Goal: Contribute content: Add original content to the website for others to see

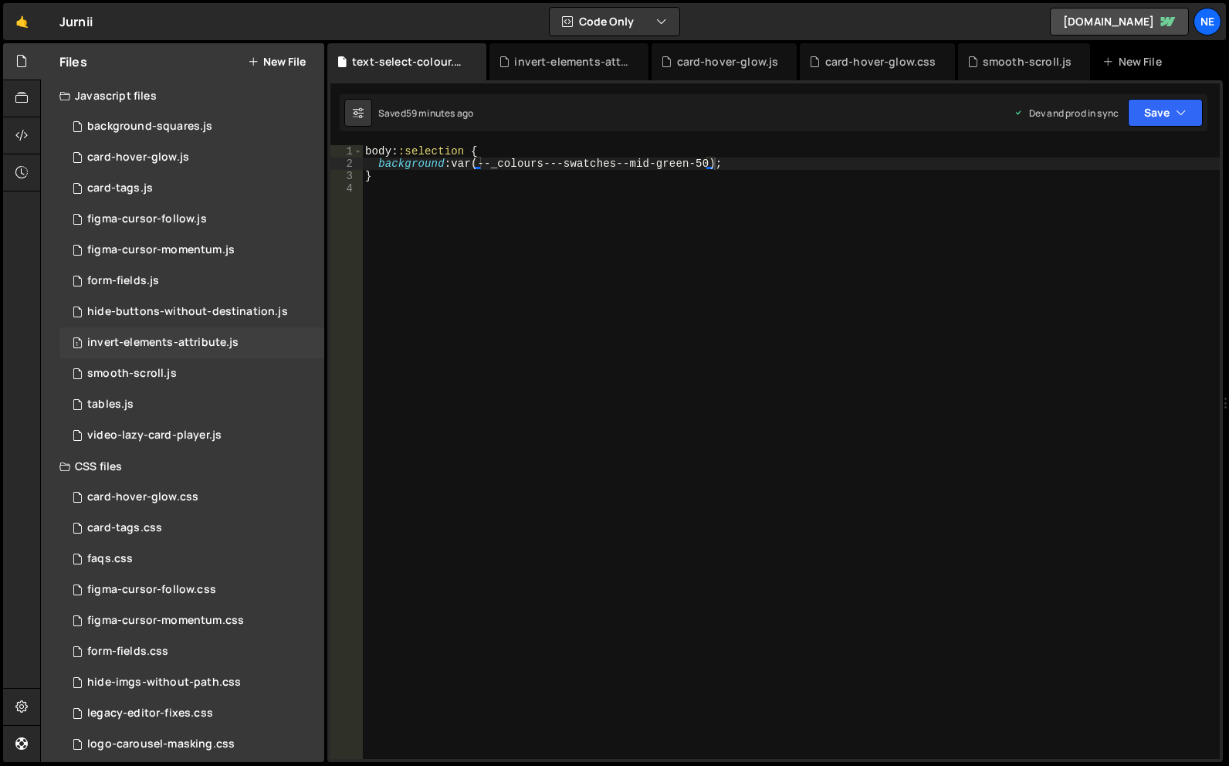
click at [196, 349] on div "invert-elements-attribute.js" at bounding box center [162, 343] width 151 height 14
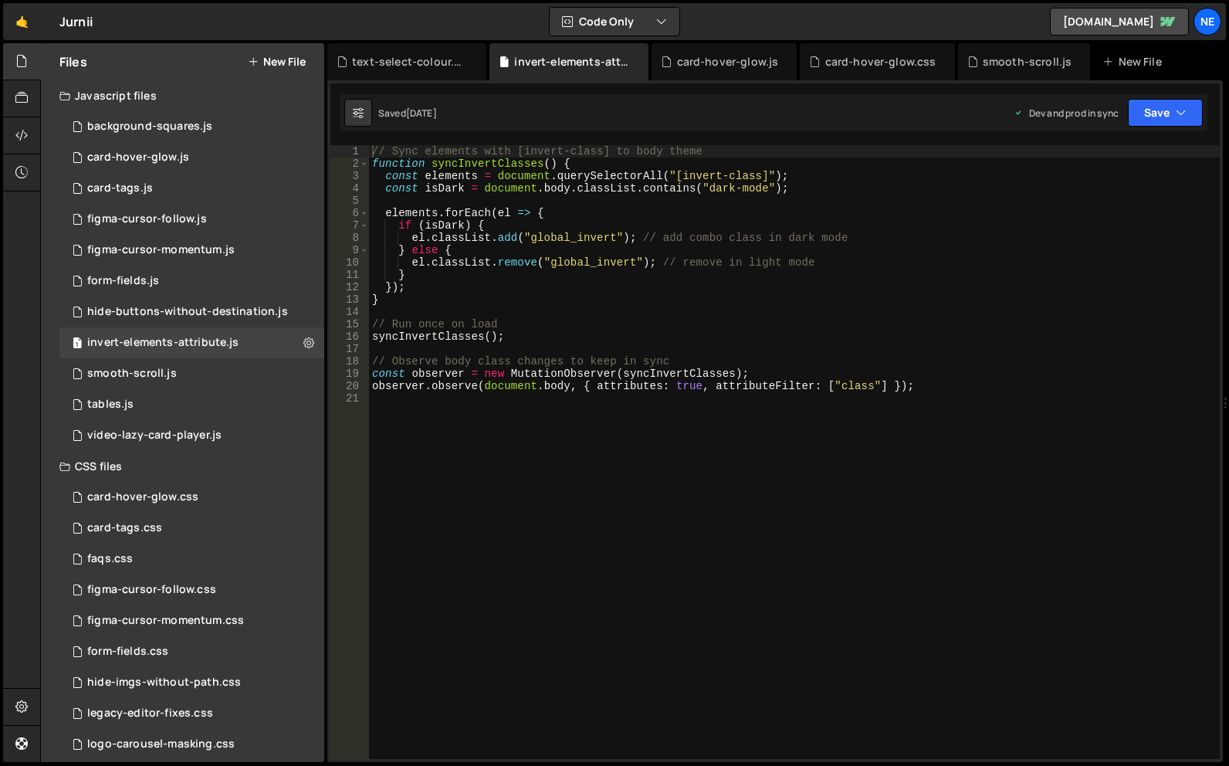
click at [289, 65] on button "New File" at bounding box center [277, 62] width 58 height 12
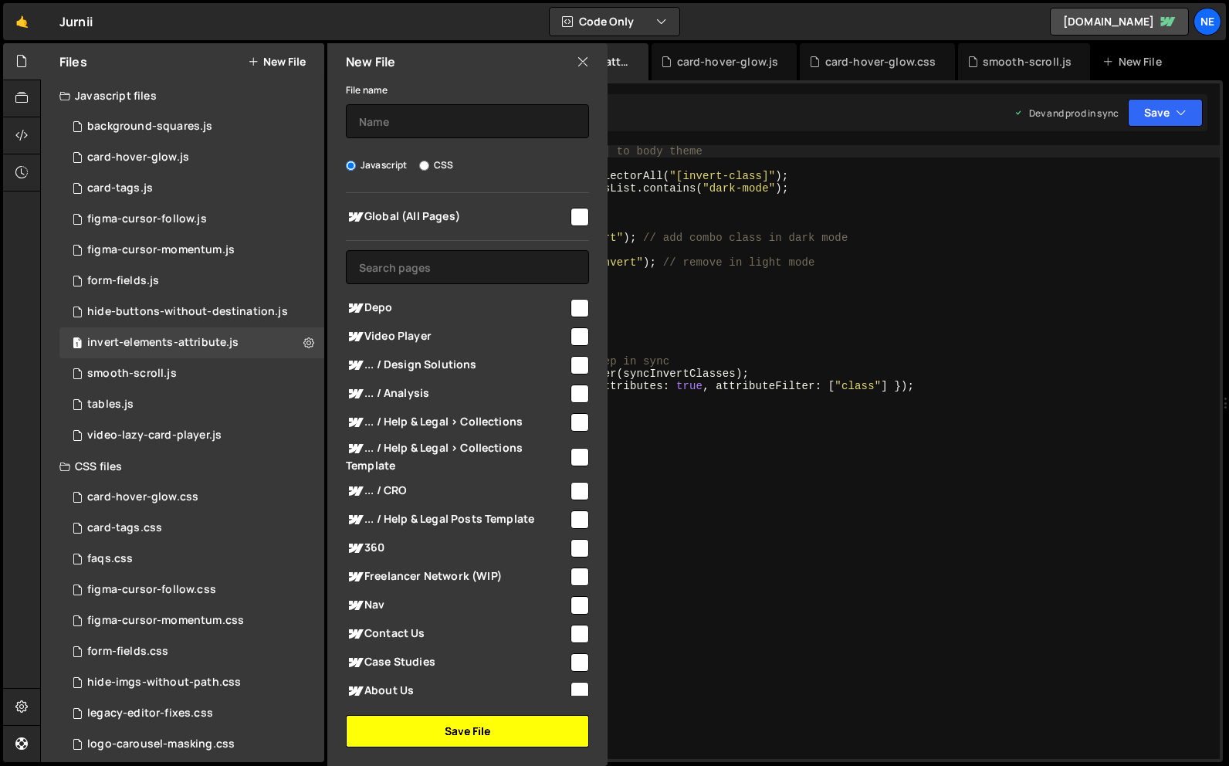
click at [480, 724] on button "Save File" at bounding box center [467, 731] width 243 height 32
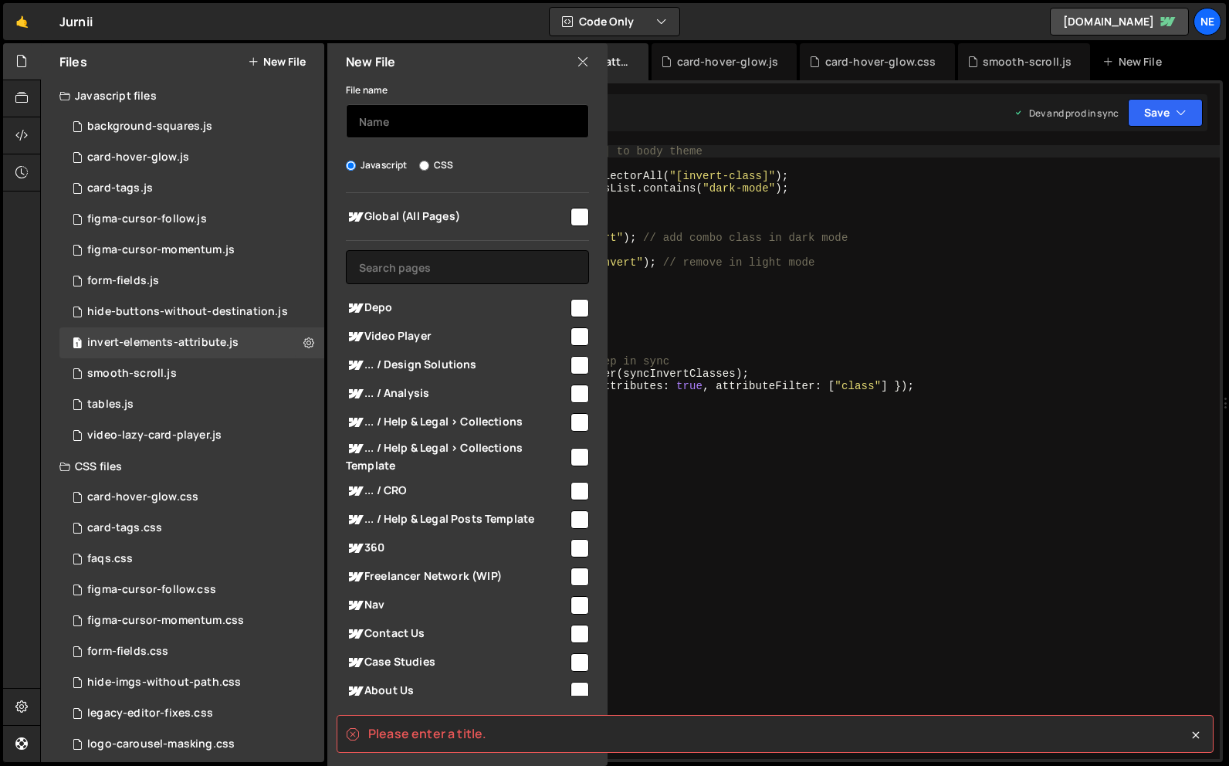
click at [458, 120] on input "text" at bounding box center [467, 121] width 243 height 34
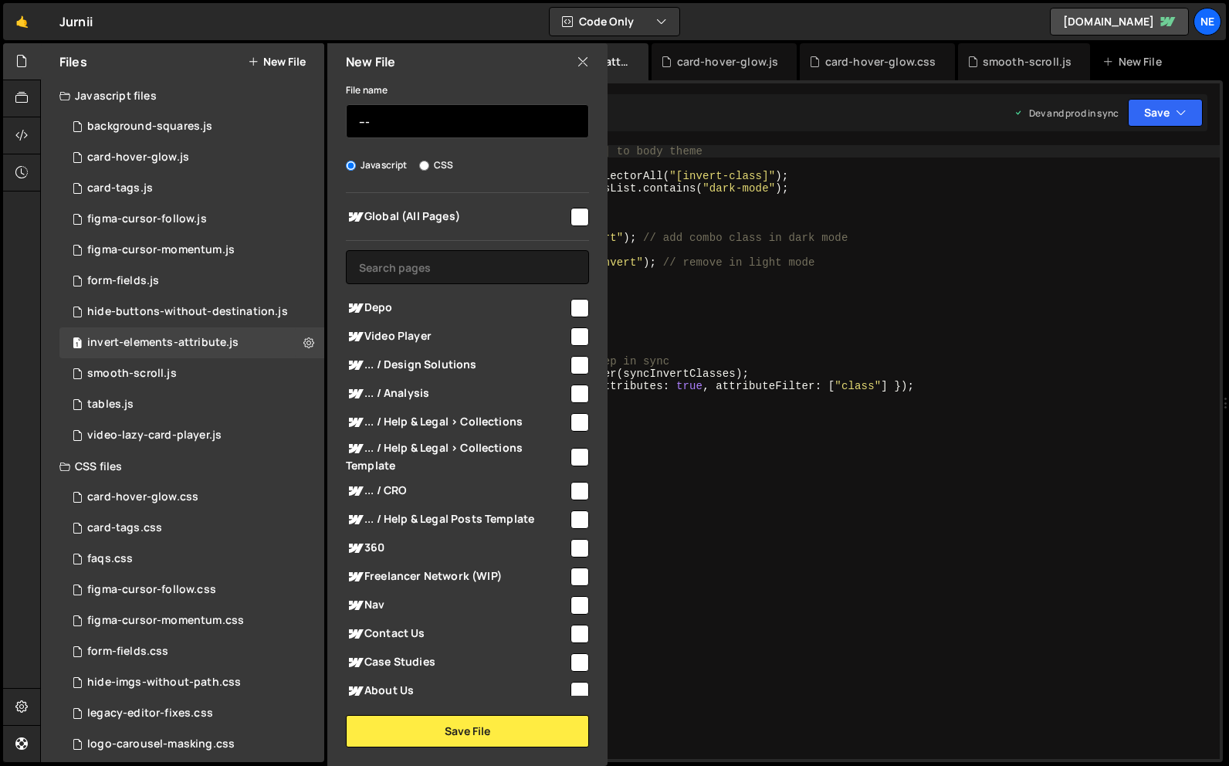
type input "---"
click at [534, 161] on div "Javascript CSS" at bounding box center [467, 165] width 243 height 15
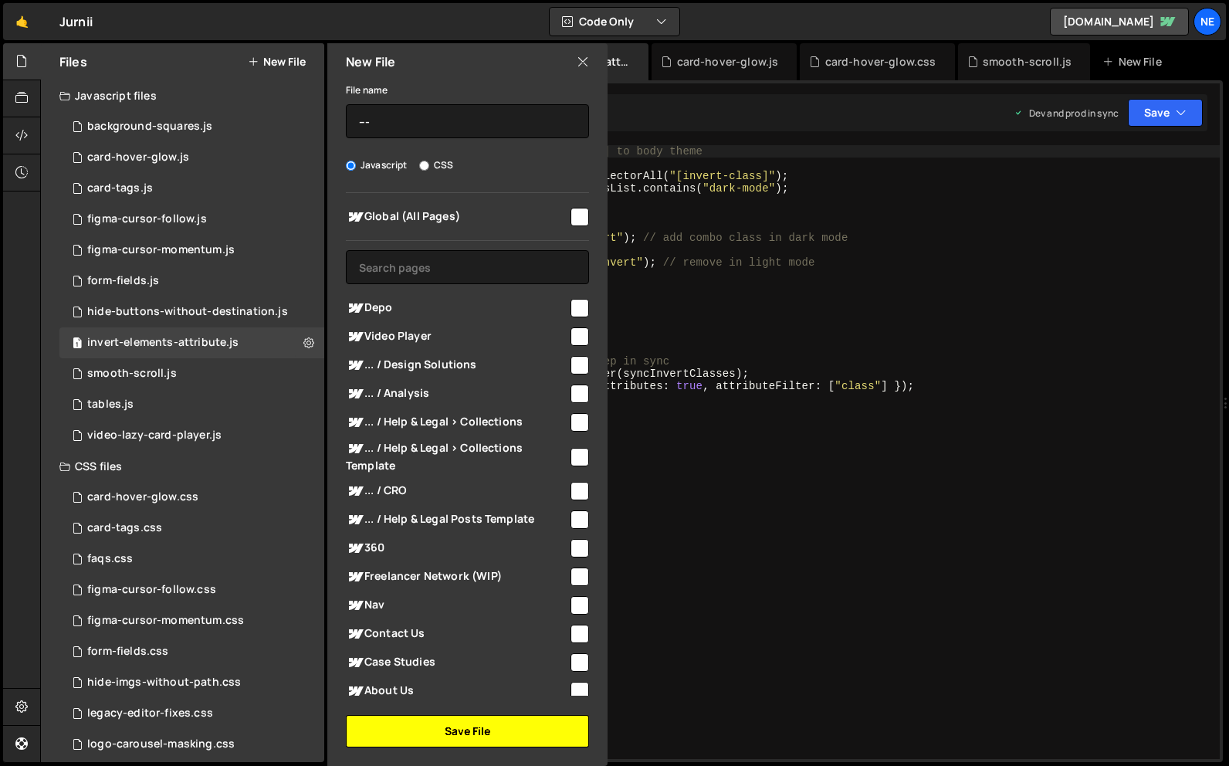
click at [498, 718] on button "Save File" at bounding box center [467, 731] width 243 height 32
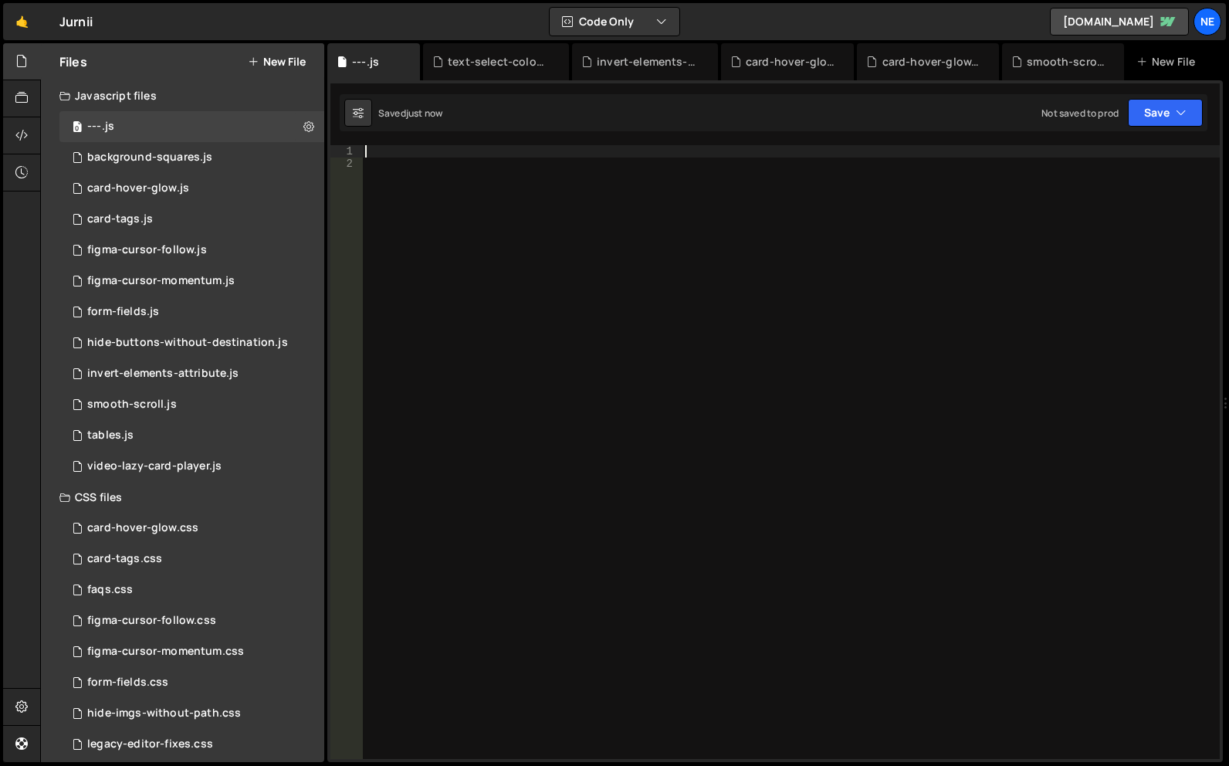
click at [608, 147] on div at bounding box center [791, 464] width 858 height 639
paste textarea "</script>"
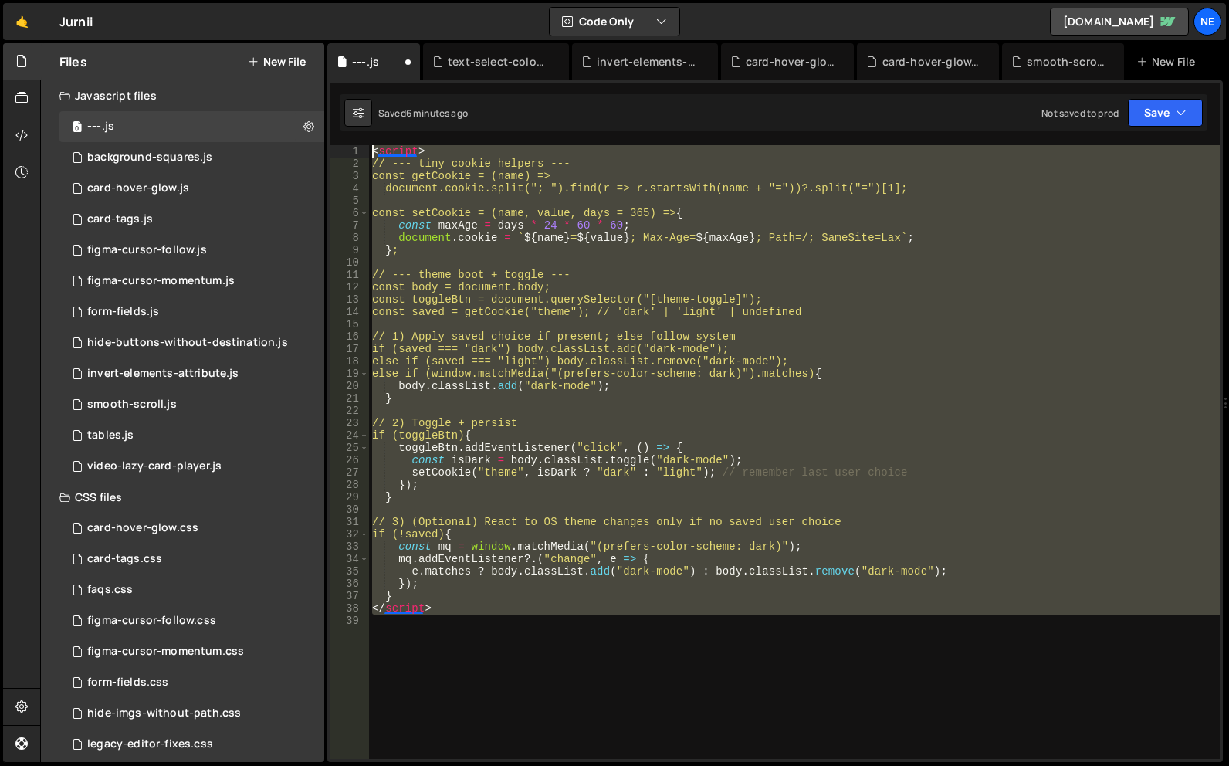
drag, startPoint x: 487, startPoint y: 623, endPoint x: 323, endPoint y: 69, distance: 578.2
click at [323, 69] on div "Files New File Javascript files 0 ---.js 0 1 background-squares.js 0 1 card-hov…" at bounding box center [634, 403] width 1189 height 720
paste textarea "/script>"
type textarea "</script>"
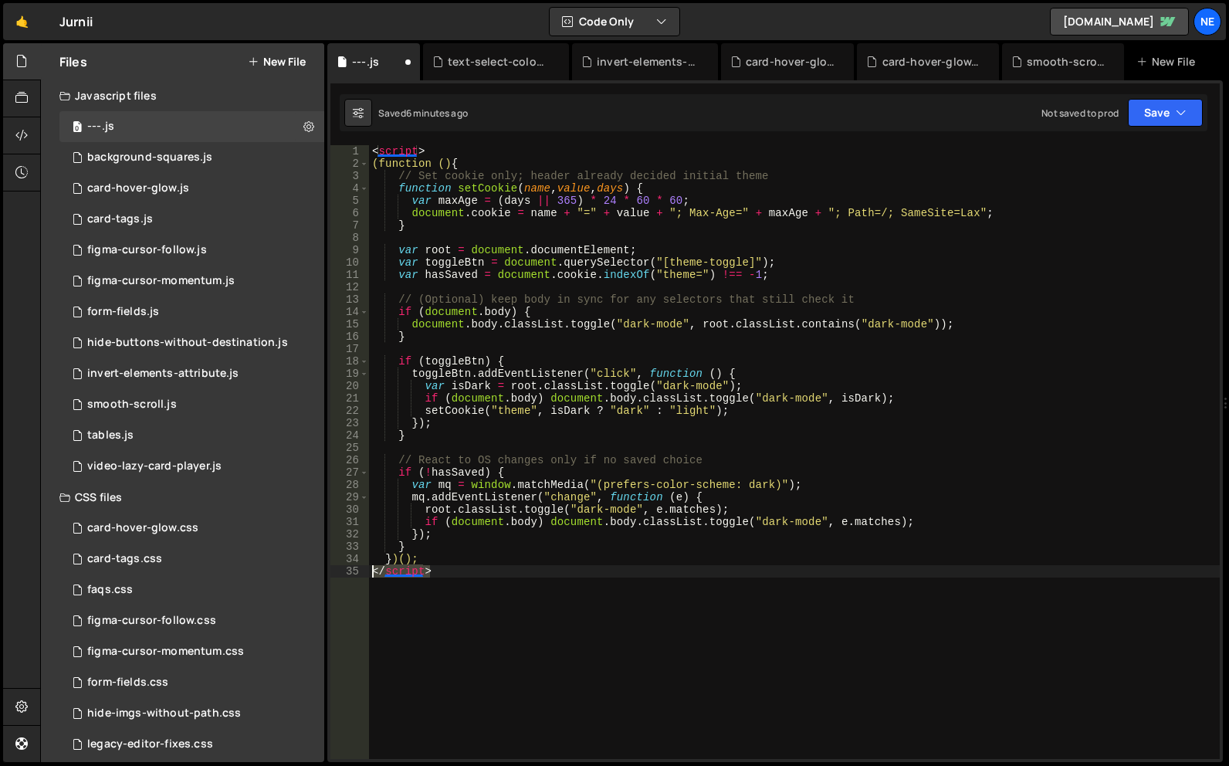
drag, startPoint x: 459, startPoint y: 570, endPoint x: 344, endPoint y: 571, distance: 115.8
click at [344, 571] on div "</script> 1 2 3 4 5 6 7 8 9 10 11 12 13 14 15 16 17 18 19 20 21 22 23 24 25 26 …" at bounding box center [774, 452] width 889 height 614
drag, startPoint x: 449, startPoint y: 146, endPoint x: 303, endPoint y: 141, distance: 146.0
click at [303, 141] on div "Files New File Javascript files 0 ---.js 0 1 background-squares.js 0 1 card-hov…" at bounding box center [634, 403] width 1189 height 720
type textarea "<script>"
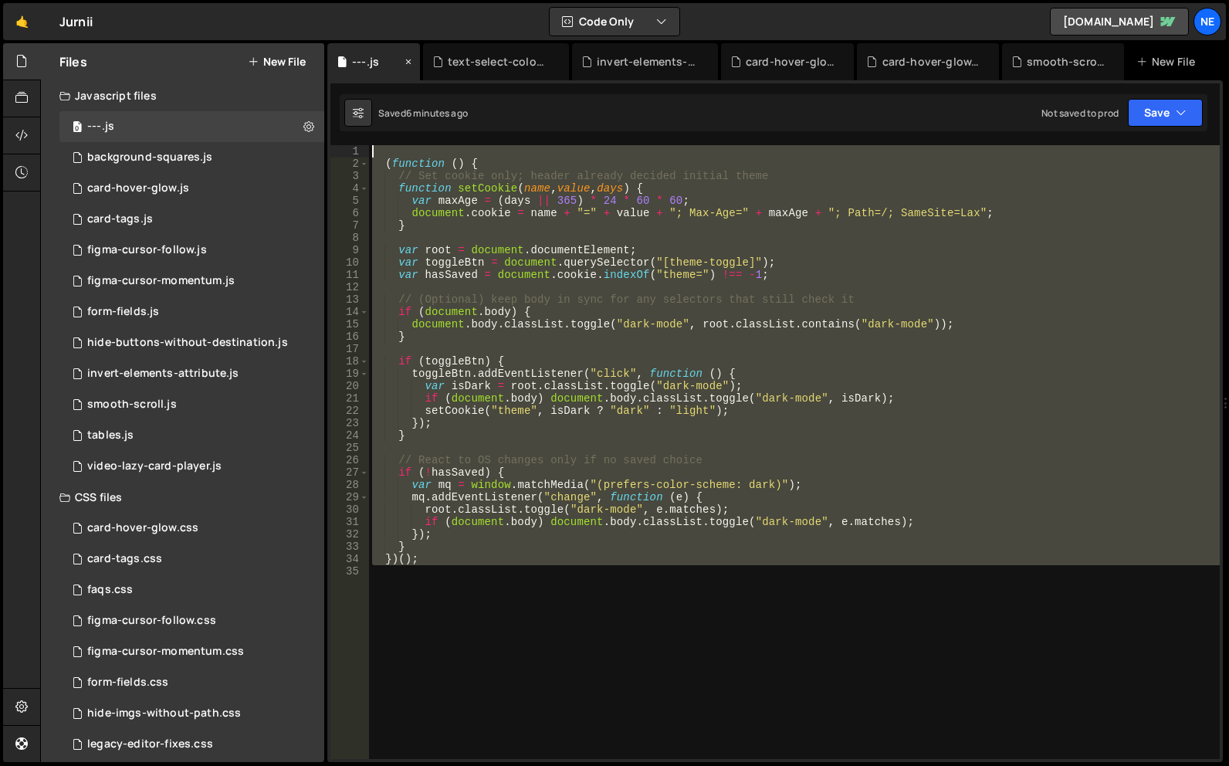
drag, startPoint x: 516, startPoint y: 578, endPoint x: 351, endPoint y: 59, distance: 544.5
click at [351, 59] on div "Debug Explain Copy ---.js text-select-colour.css invert-elements-attribute.js c…" at bounding box center [775, 403] width 896 height 720
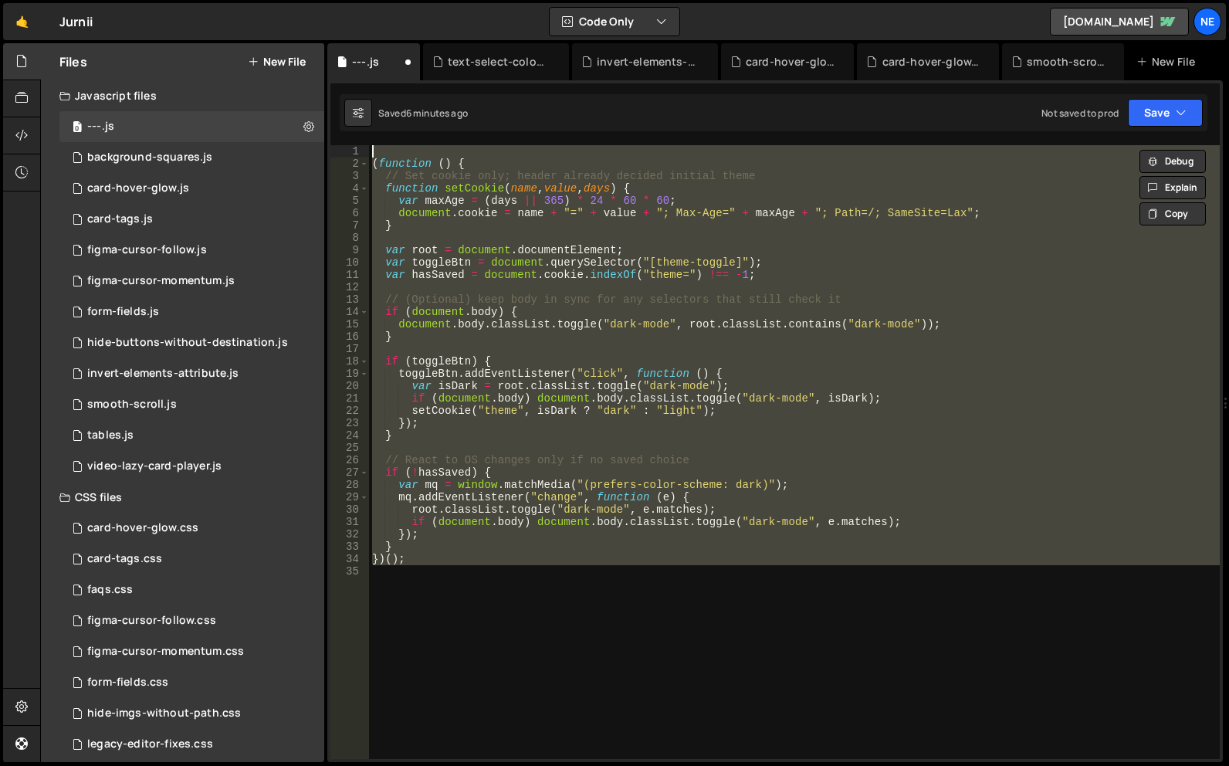
click at [406, 161] on div "( function ( ) { // Set cookie only; header already decided initial theme funct…" at bounding box center [794, 452] width 851 height 614
type textarea "(function () {"
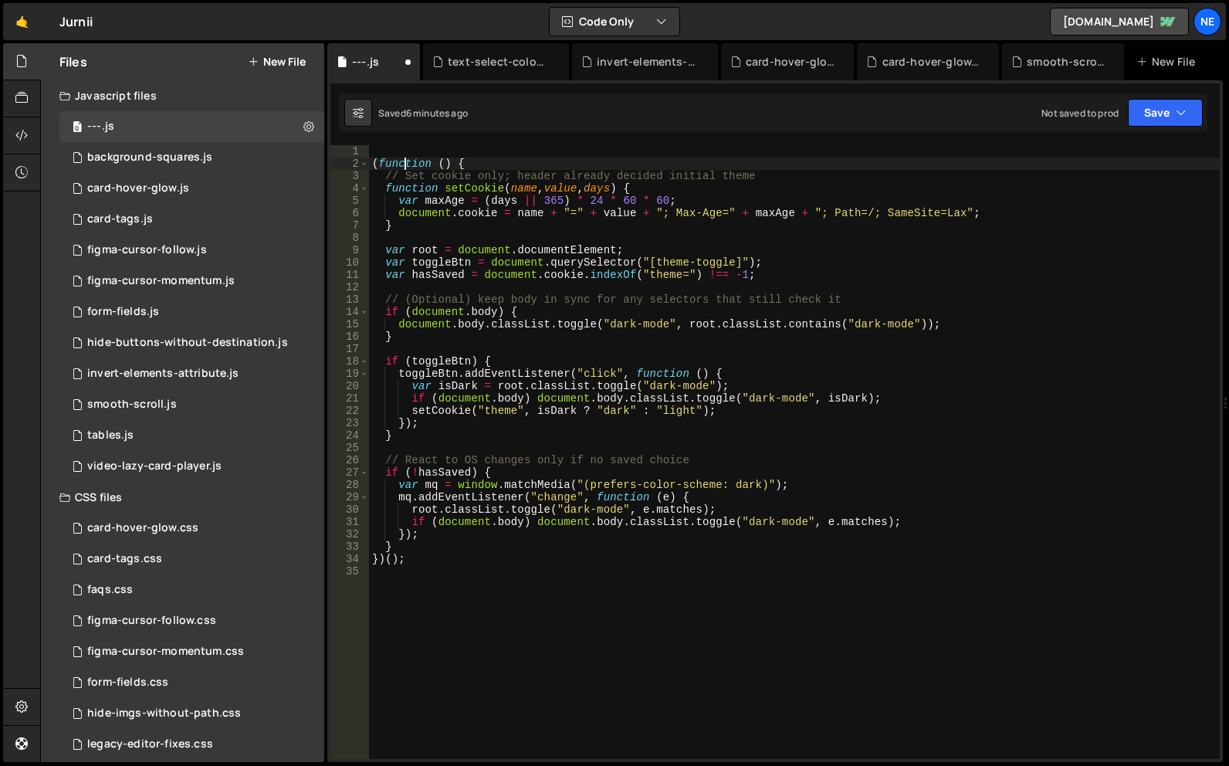
click at [398, 151] on div "( function ( ) { // Set cookie only; header already decided initial theme funct…" at bounding box center [794, 464] width 851 height 639
type textarea "(function () {"
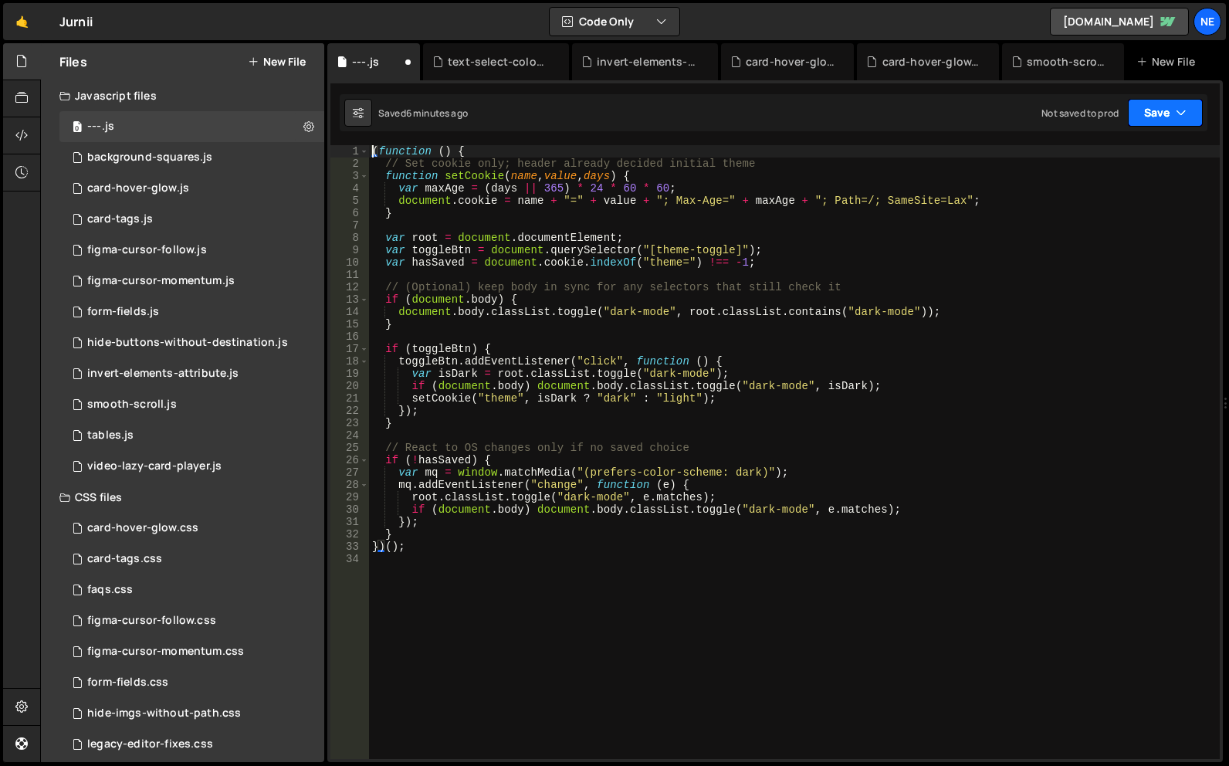
click at [1157, 107] on button "Save" at bounding box center [1165, 113] width 75 height 28
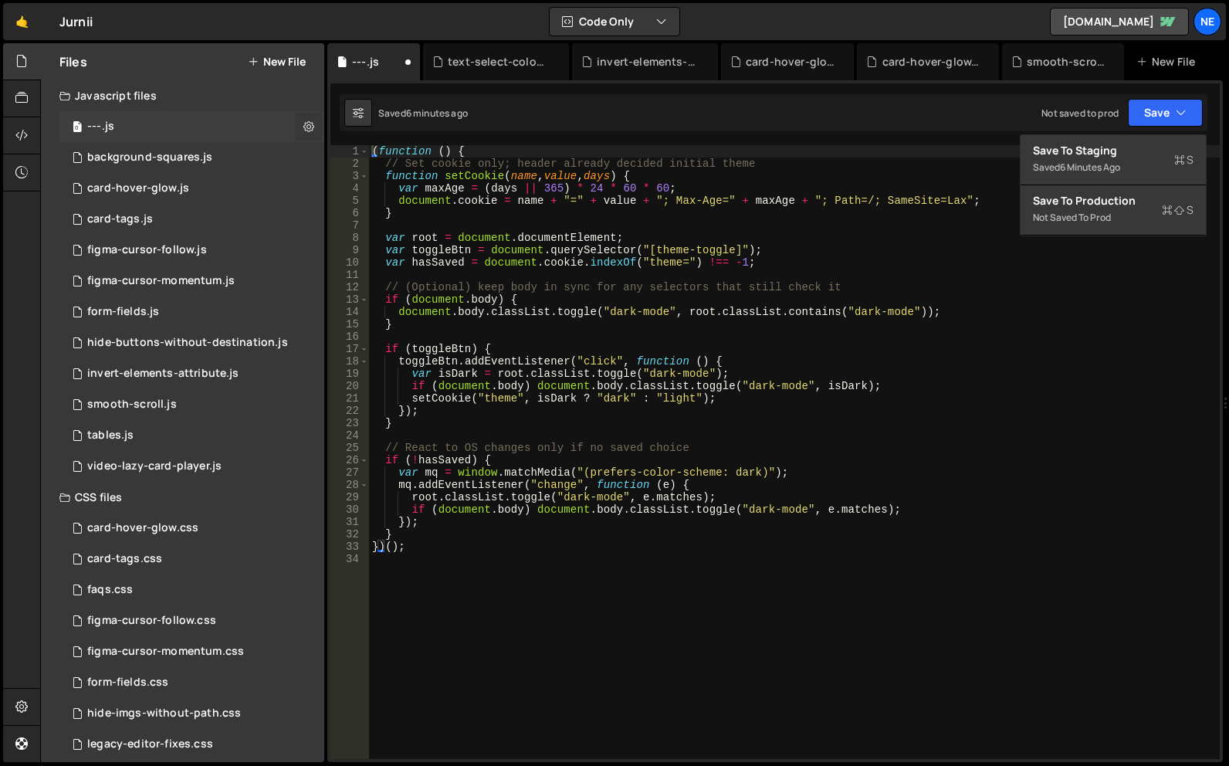
click at [306, 130] on icon at bounding box center [308, 126] width 11 height 15
type input "---"
radio input "true"
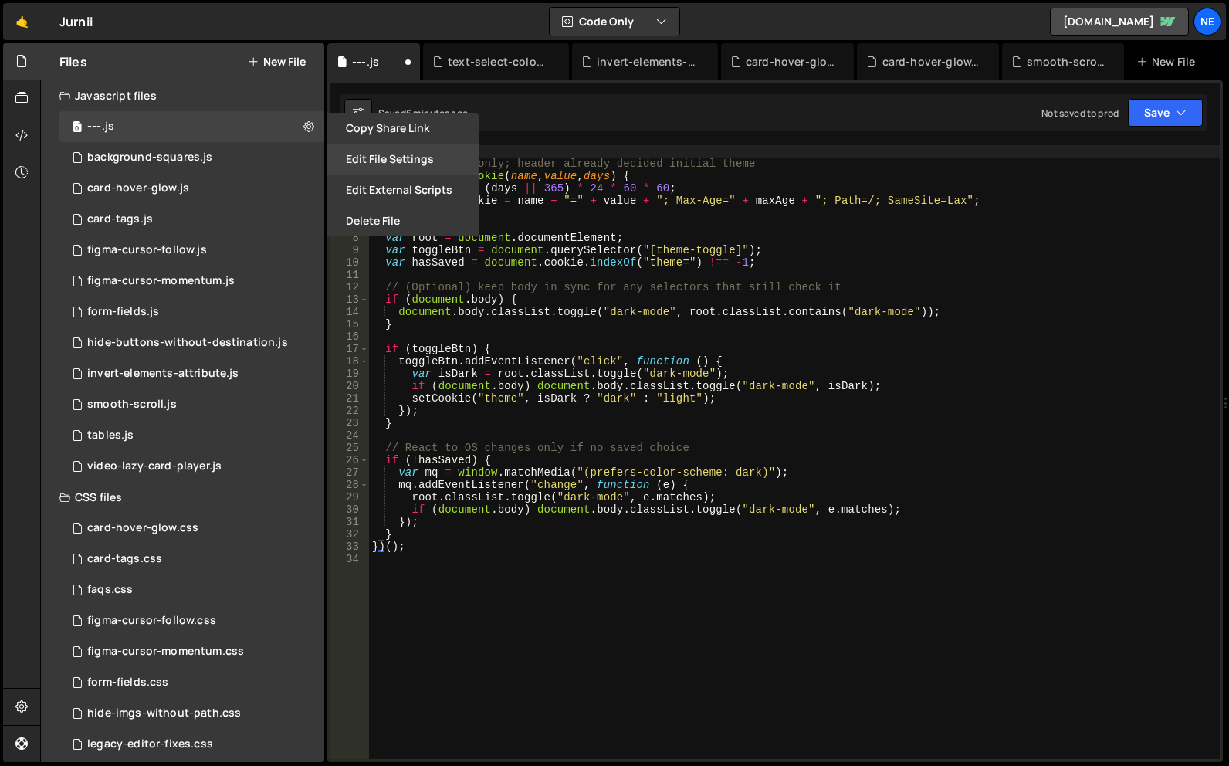
click at [378, 147] on button "Edit File Settings" at bounding box center [402, 159] width 151 height 31
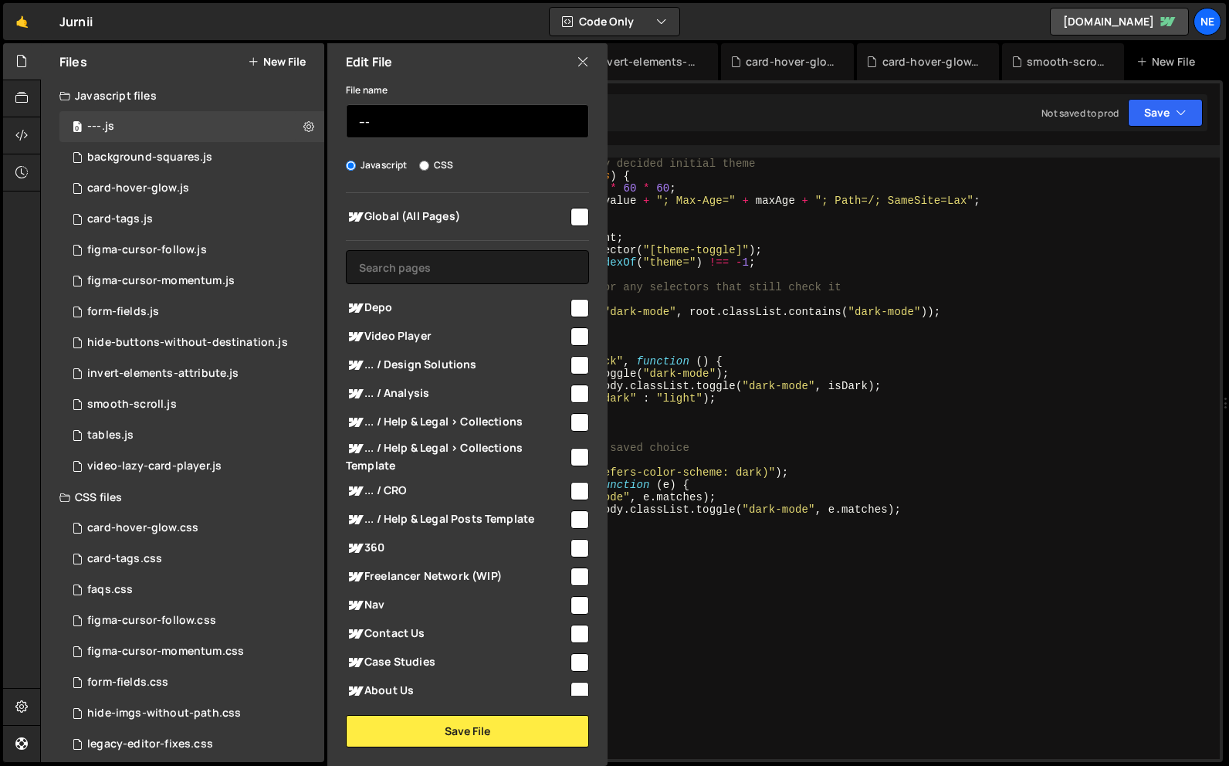
click at [434, 131] on input "---" at bounding box center [467, 121] width 243 height 34
type input "theme_toggle"
click at [449, 215] on span "Global (All Pages)" at bounding box center [457, 217] width 222 height 19
checkbox input "true"
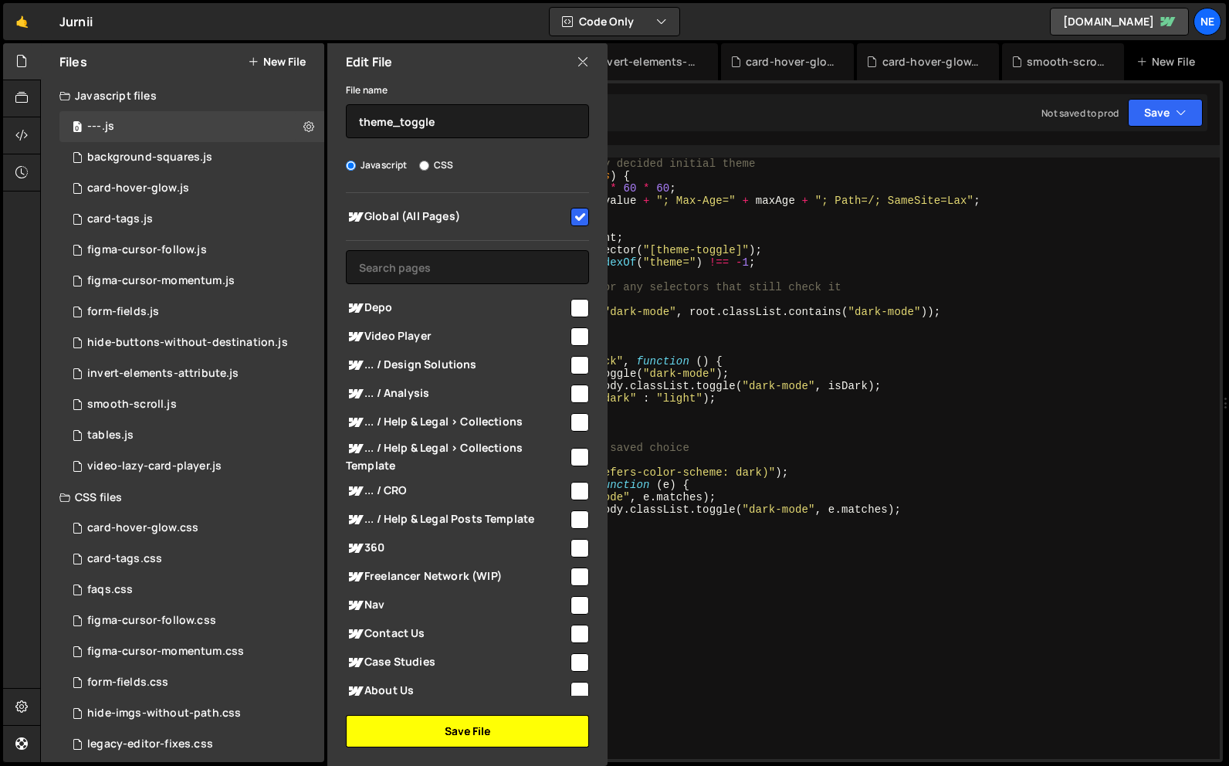
click at [475, 725] on button "Save File" at bounding box center [467, 731] width 243 height 32
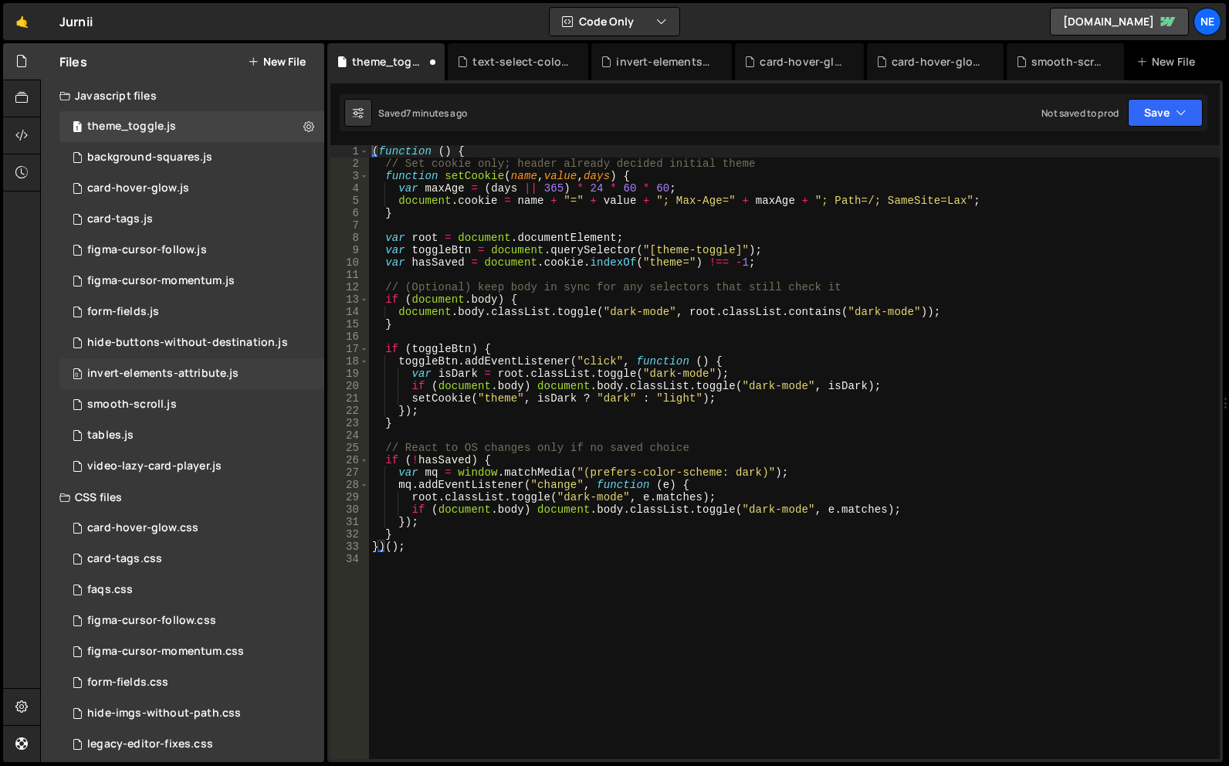
click at [273, 374] on div "0 invert-elements-attribute.js 0" at bounding box center [191, 373] width 265 height 31
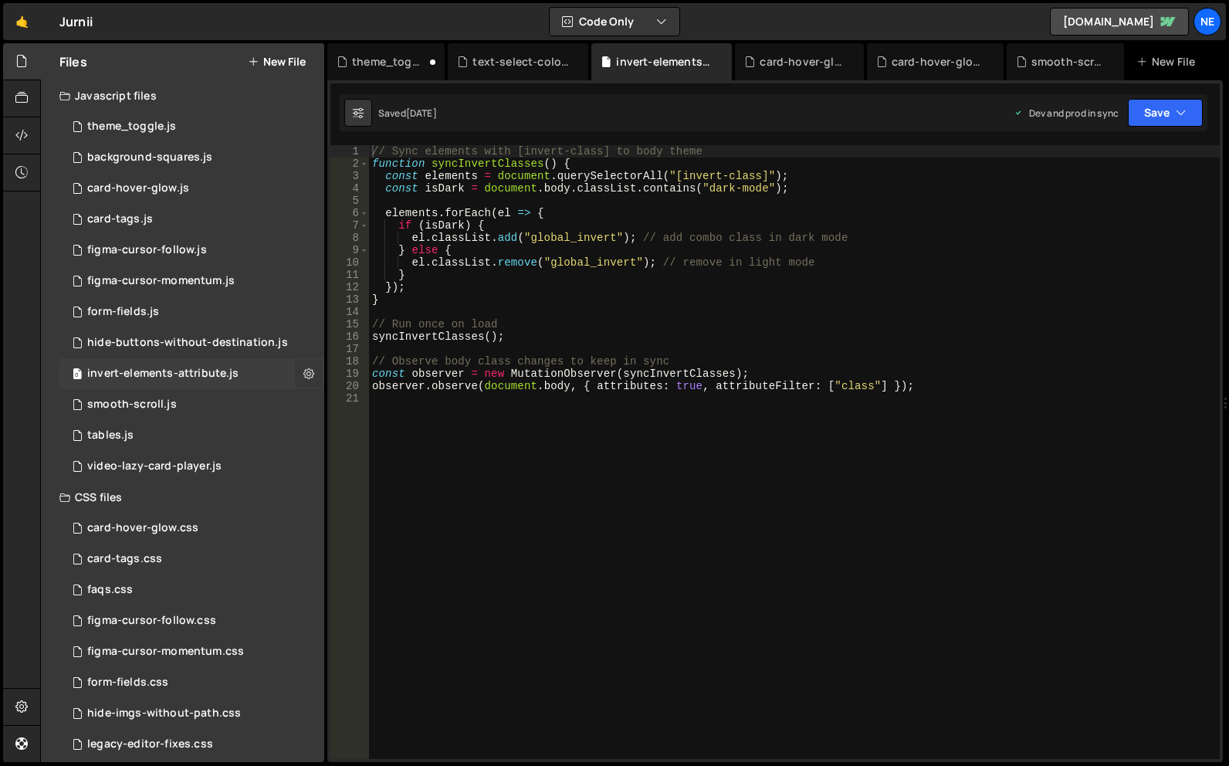
click at [310, 368] on icon at bounding box center [308, 373] width 11 height 15
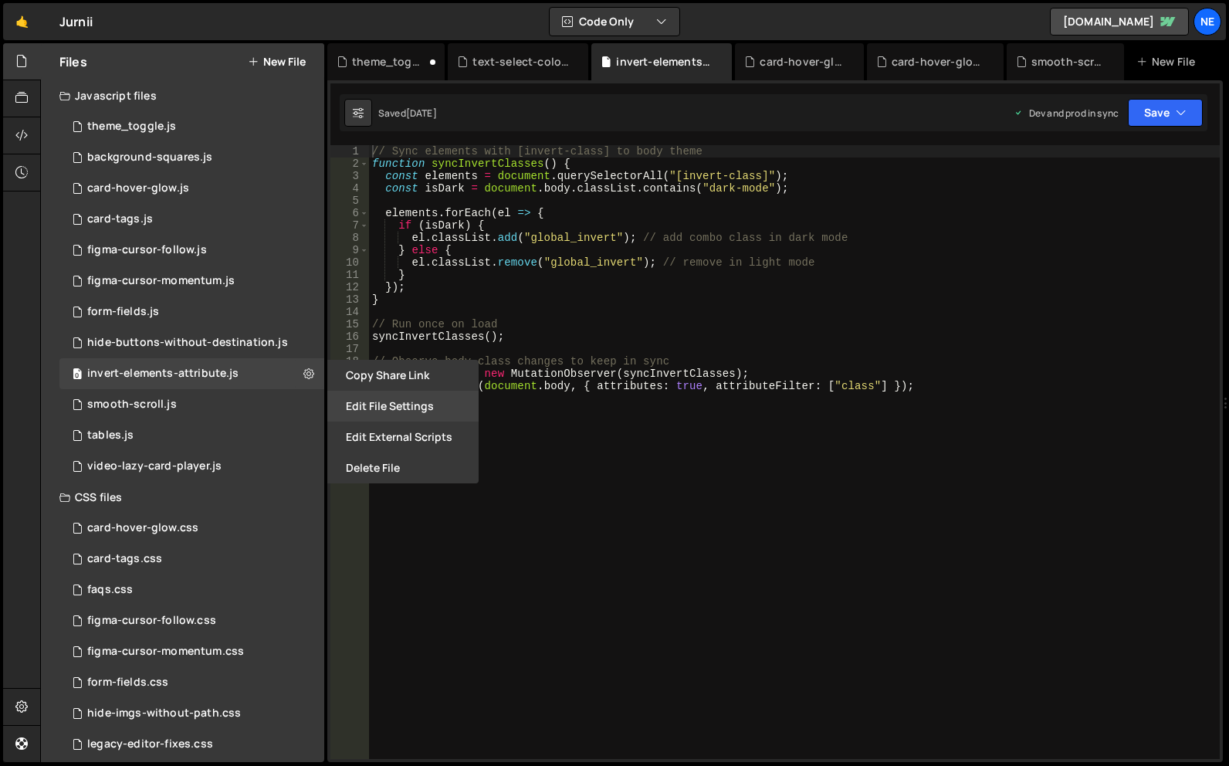
click at [422, 410] on button "Edit File Settings" at bounding box center [402, 406] width 151 height 31
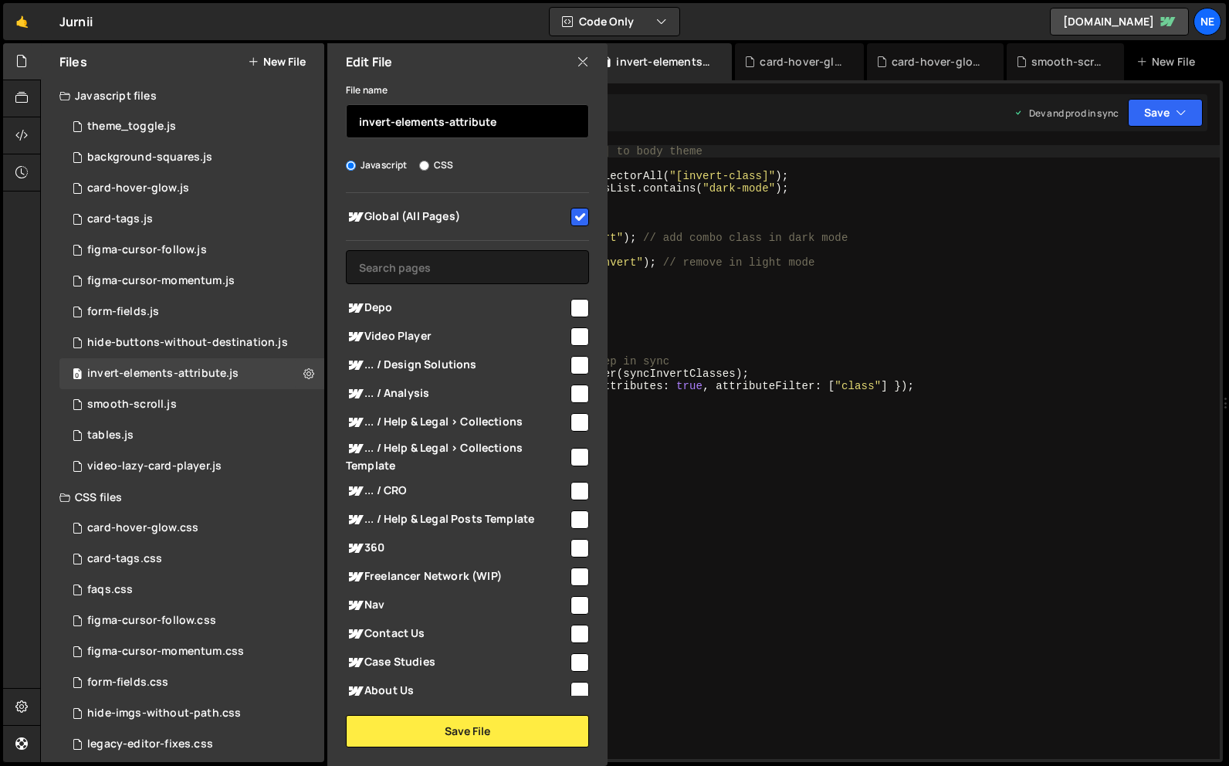
click at [359, 123] on input "invert-elements-attribute" at bounding box center [467, 121] width 243 height 34
type input "theme_invert-attribute"
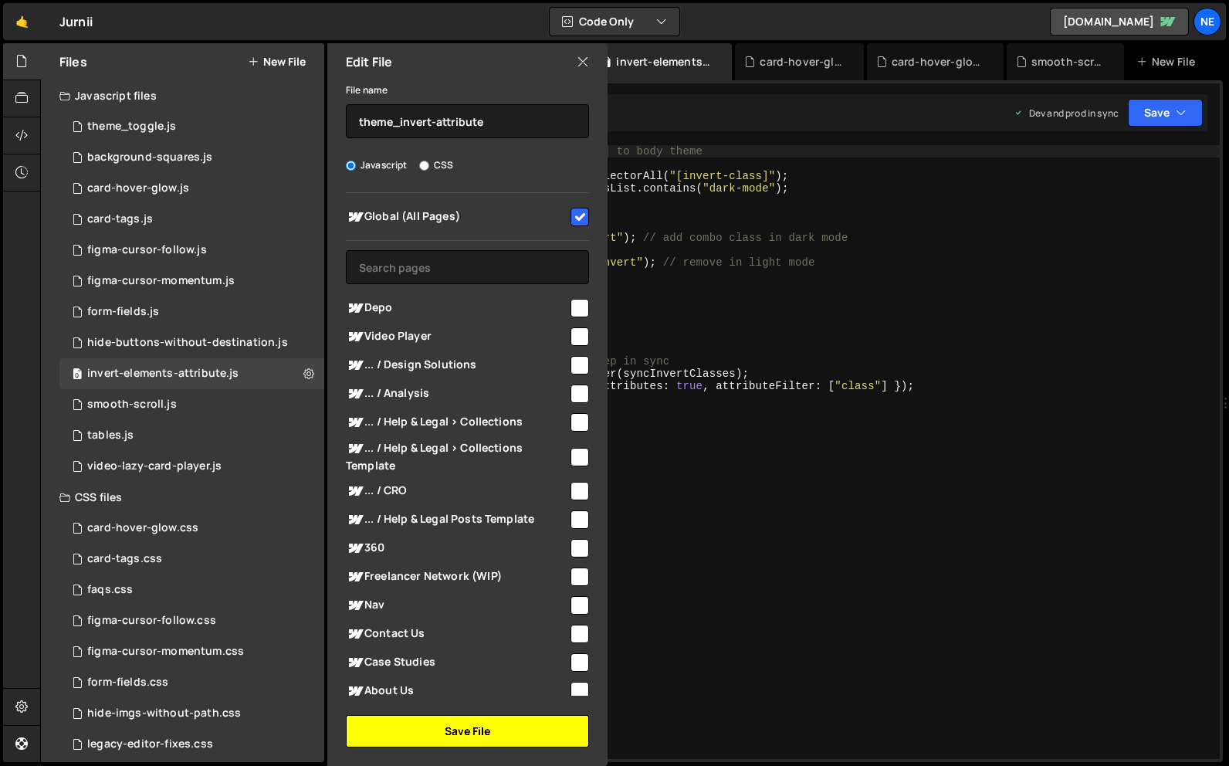
click at [496, 723] on button "Save File" at bounding box center [467, 731] width 243 height 32
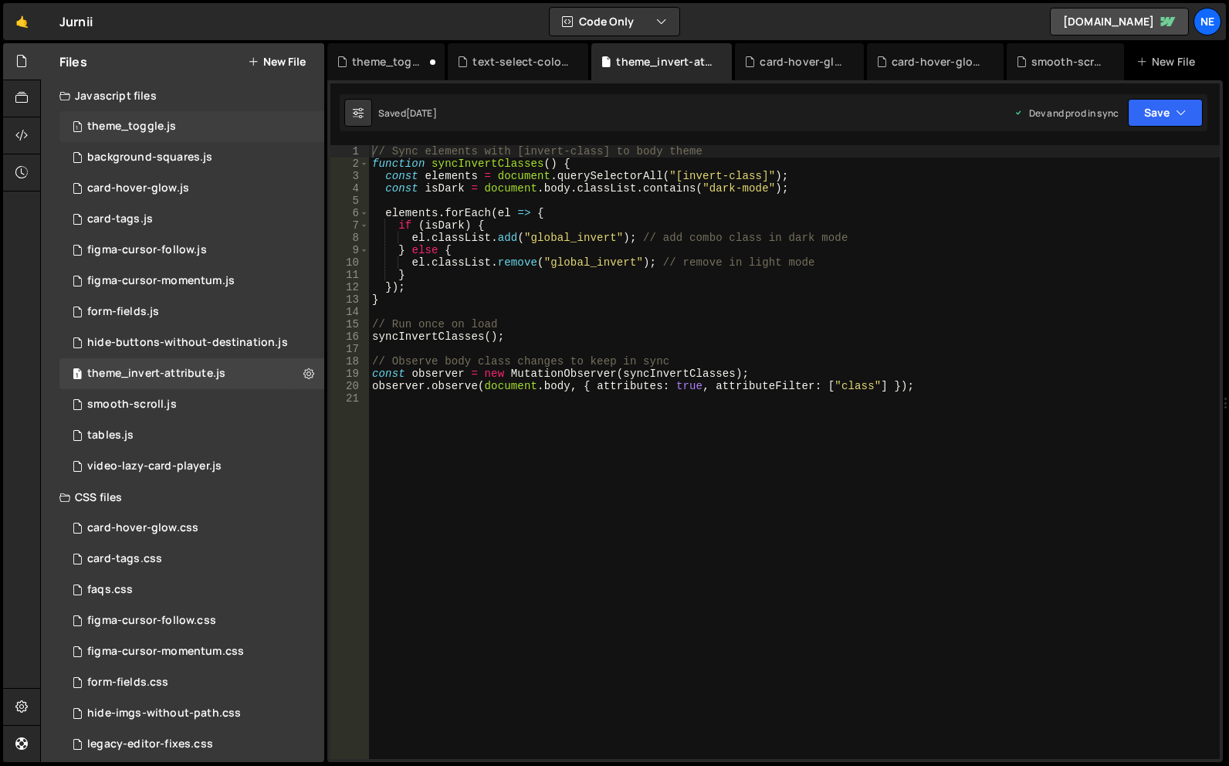
click at [183, 128] on div "1 theme_toggle.js 0" at bounding box center [191, 126] width 265 height 31
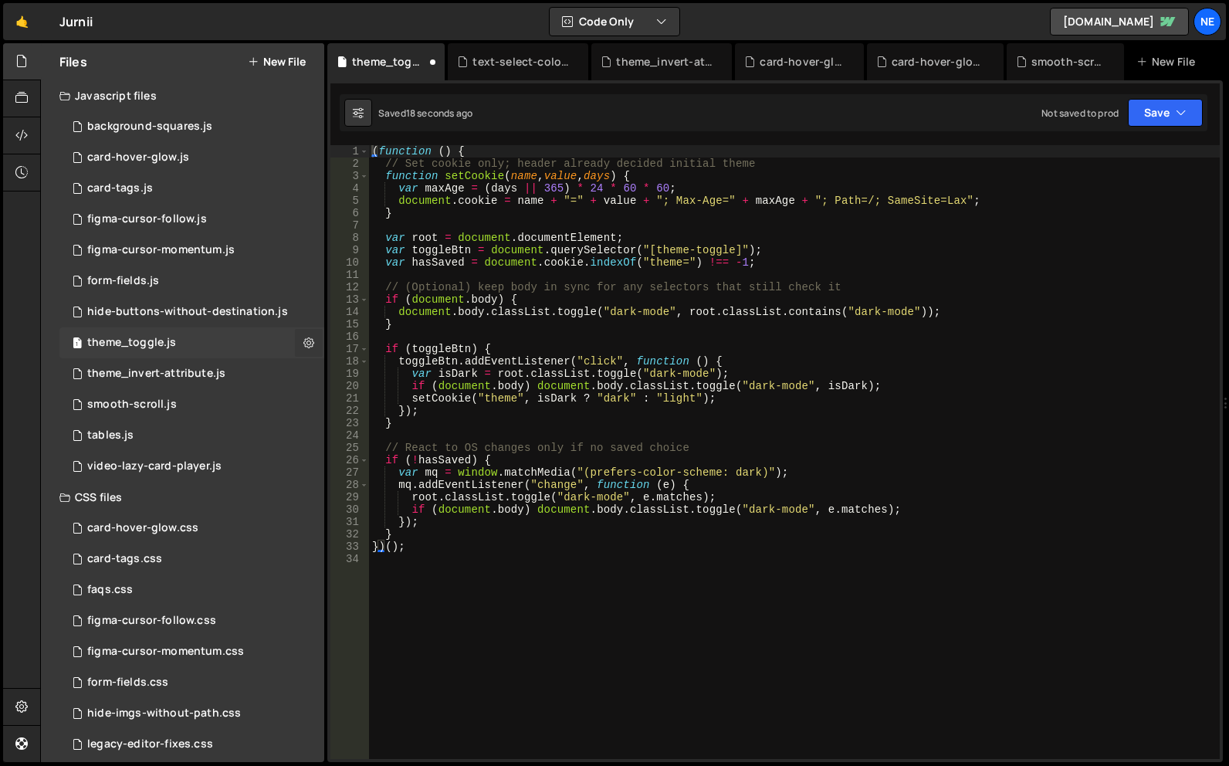
click at [304, 340] on icon at bounding box center [308, 342] width 11 height 15
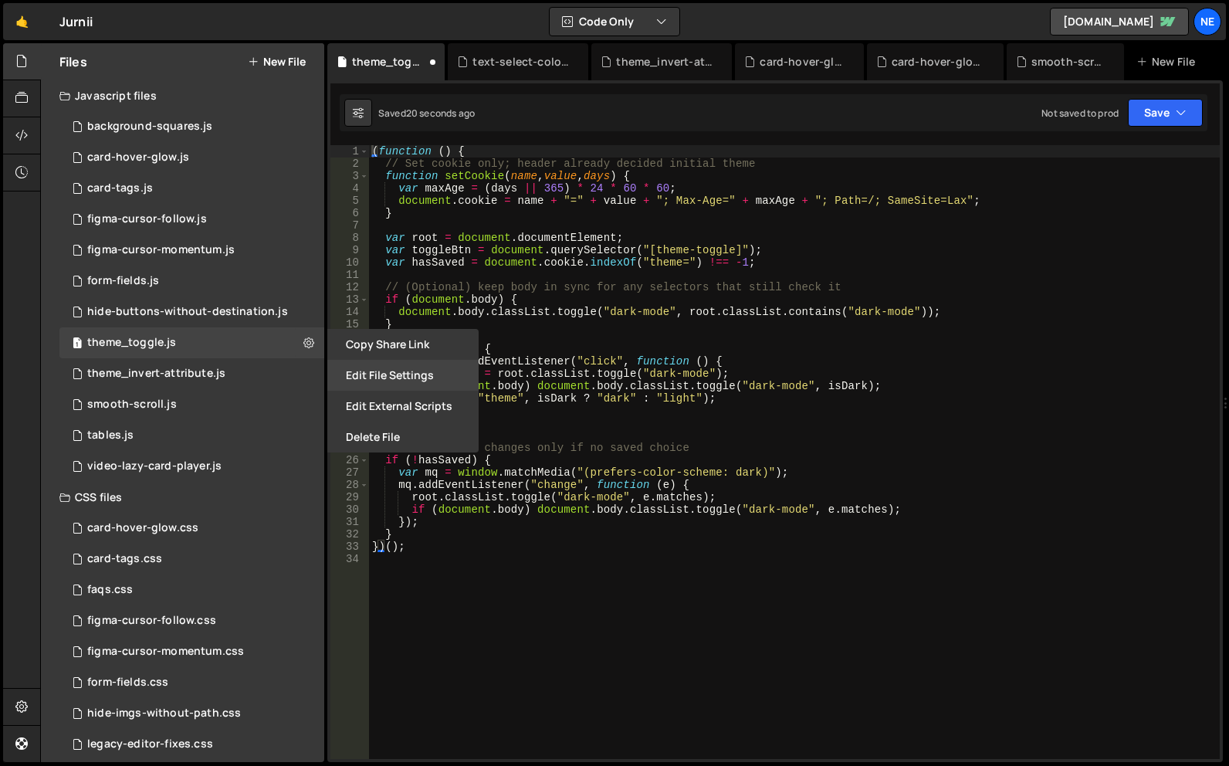
click at [405, 374] on button "Edit File Settings" at bounding box center [402, 375] width 151 height 31
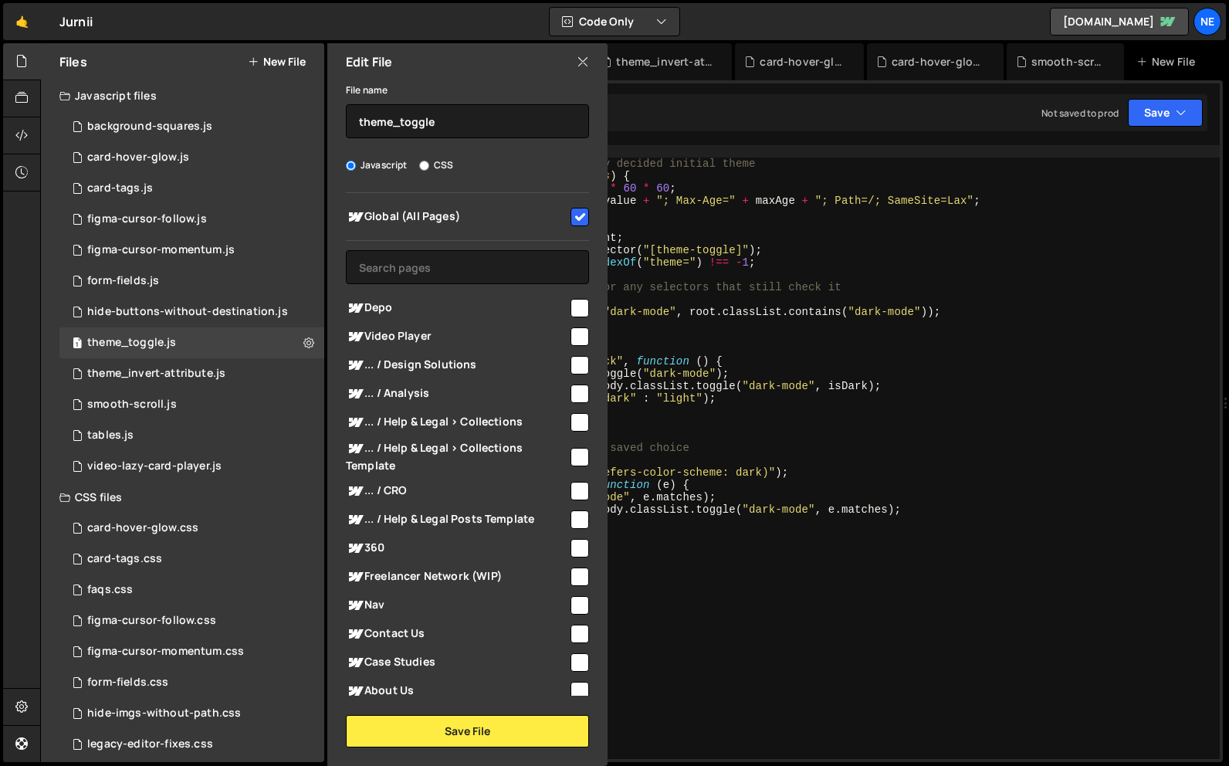
click at [574, 63] on div "Edit File" at bounding box center [467, 61] width 280 height 37
click at [582, 63] on icon at bounding box center [583, 61] width 12 height 17
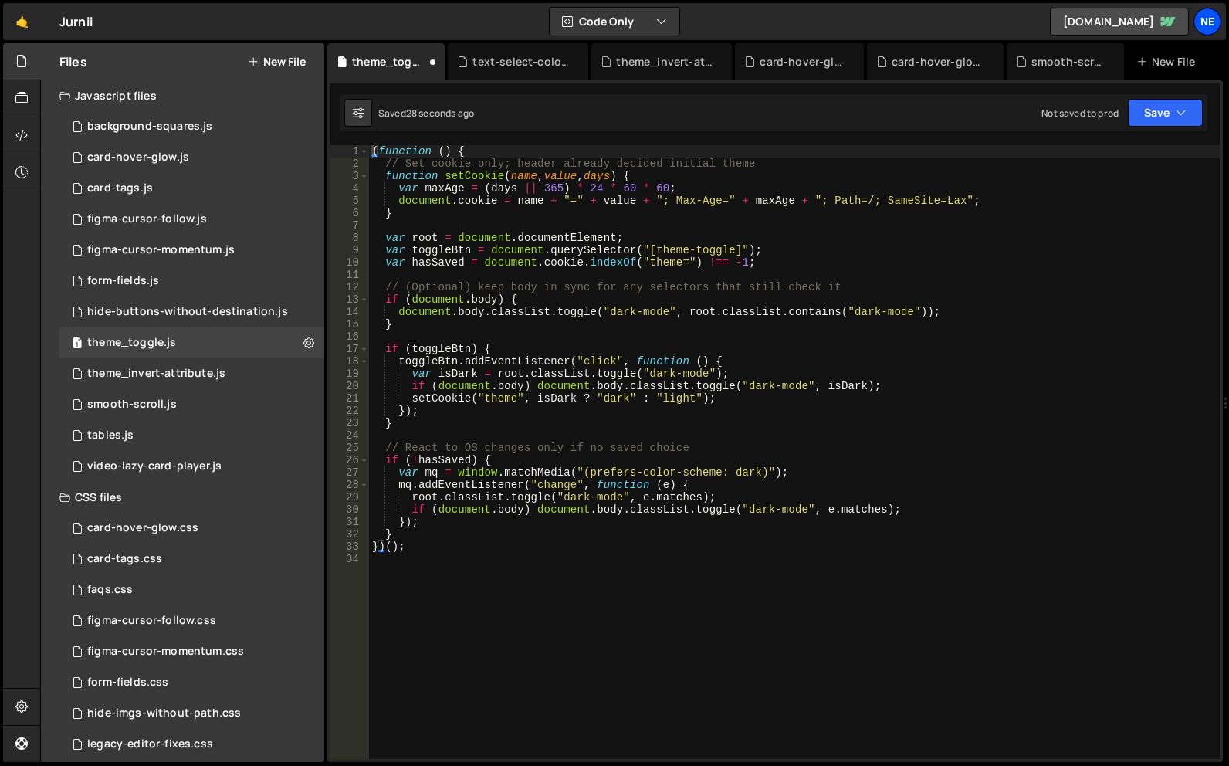
click at [1218, 15] on div "Ne" at bounding box center [1208, 22] width 28 height 28
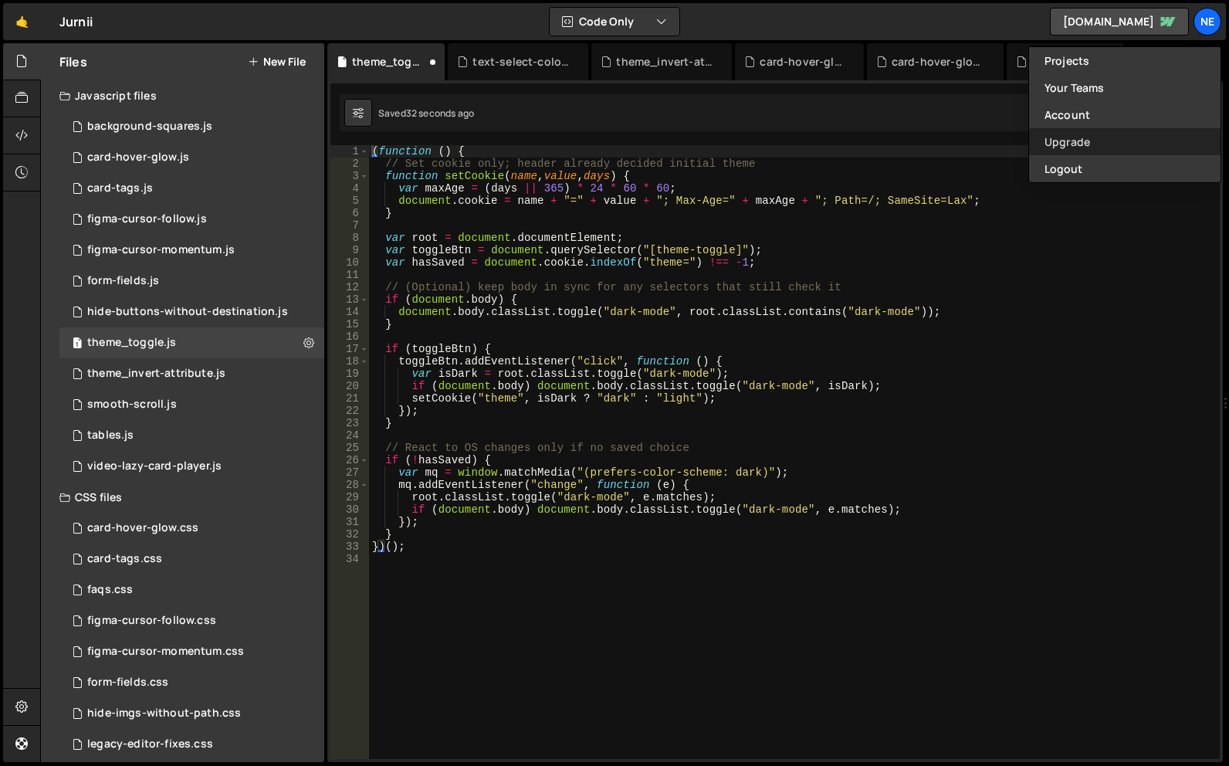
click at [1089, 138] on link "Upgrade" at bounding box center [1124, 141] width 191 height 27
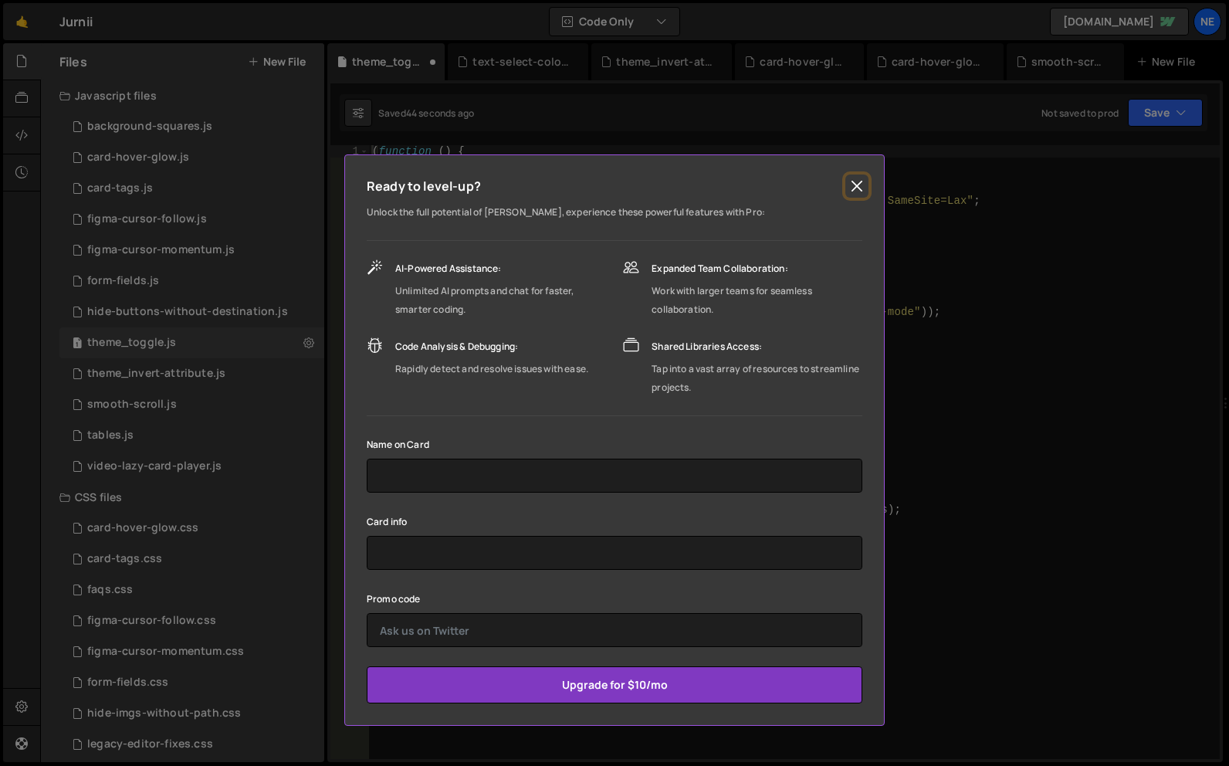
click at [859, 184] on button "Close" at bounding box center [856, 185] width 23 height 23
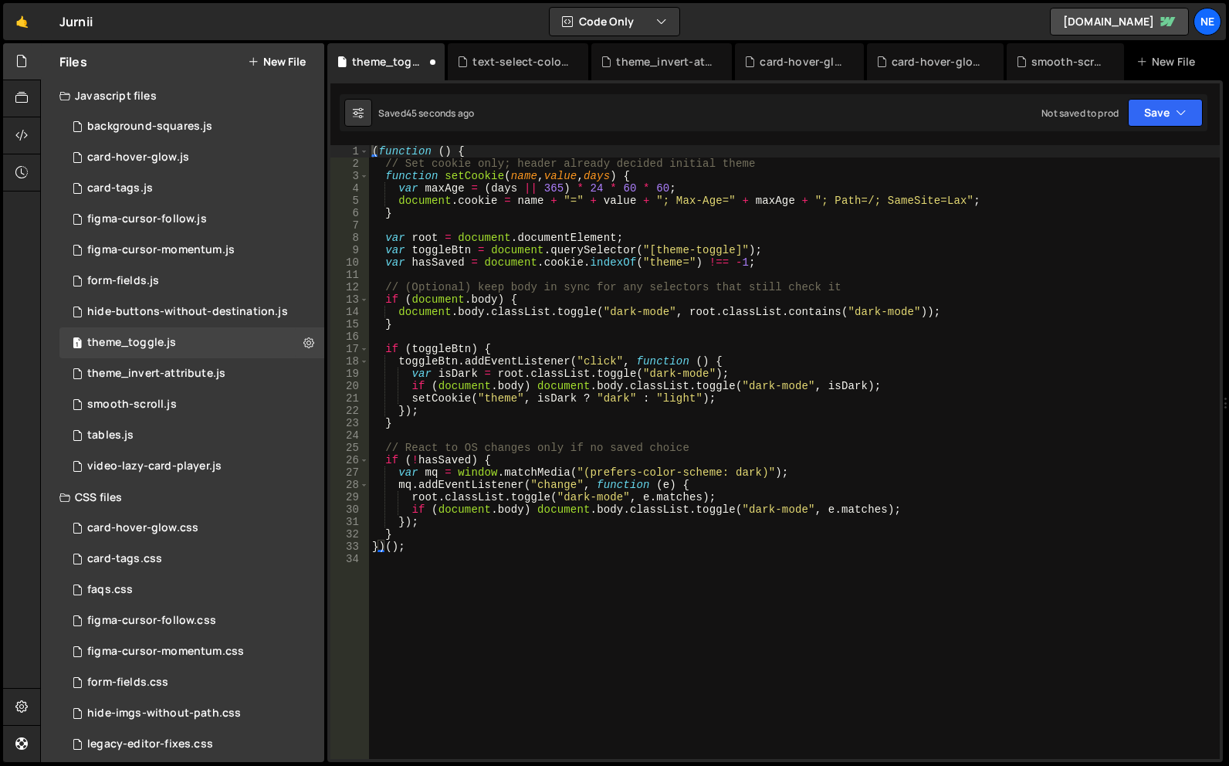
click at [77, 27] on div "Jurnii ⚠️ Code is being edited in another browser" at bounding box center [75, 21] width 33 height 19
click at [32, 25] on link "🤙" at bounding box center [22, 21] width 38 height 37
click at [1165, 107] on button "Save" at bounding box center [1165, 113] width 75 height 28
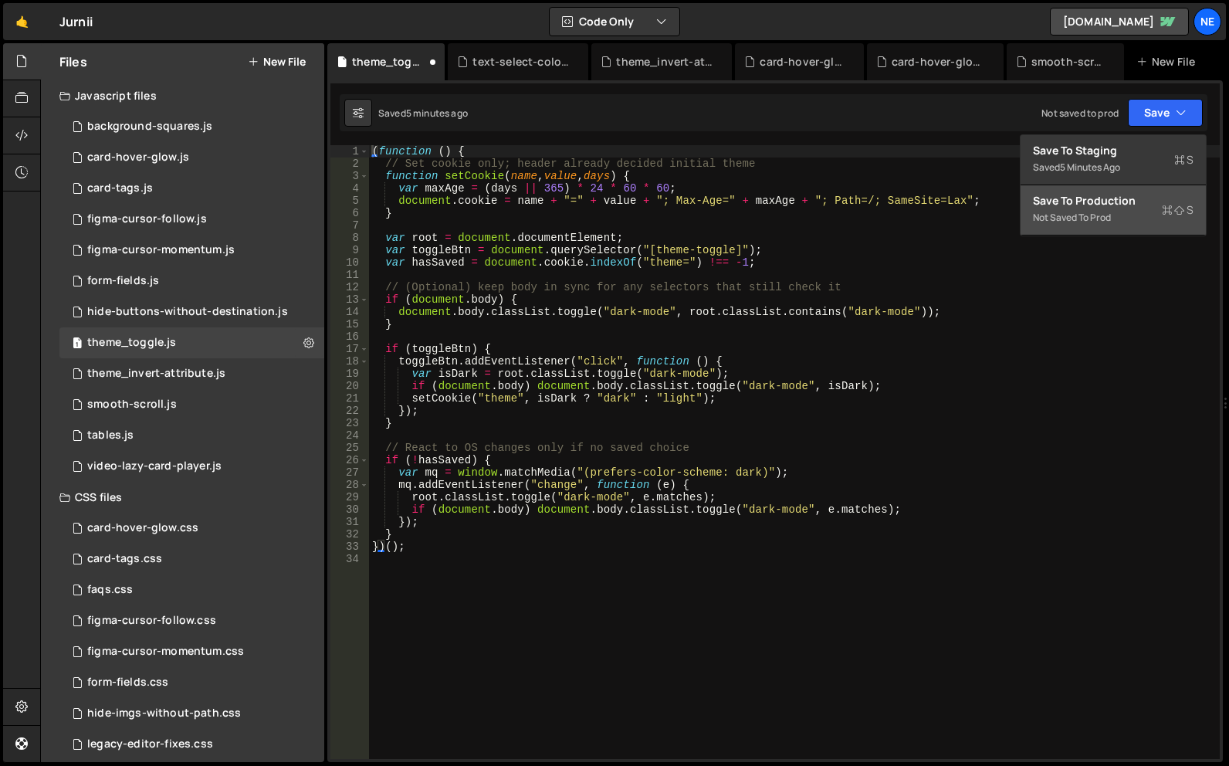
click at [1075, 219] on div "Not saved to prod" at bounding box center [1113, 217] width 161 height 19
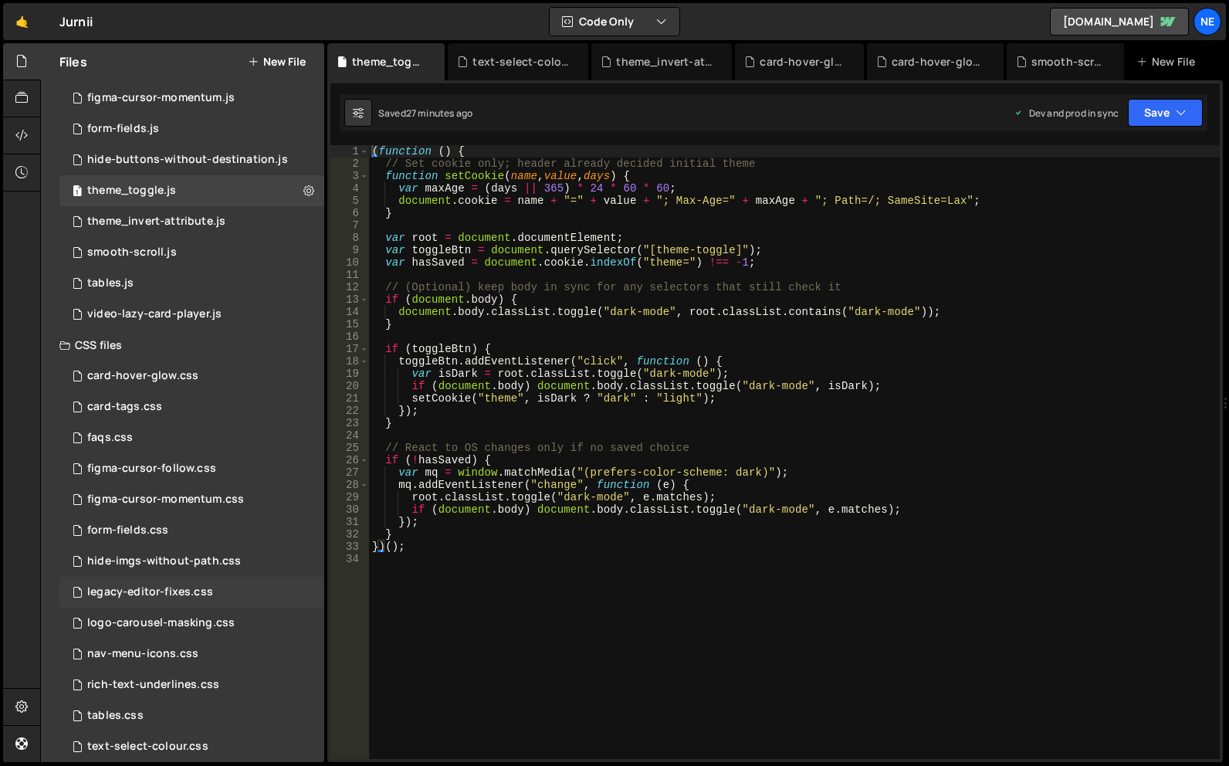
scroll to position [229, 0]
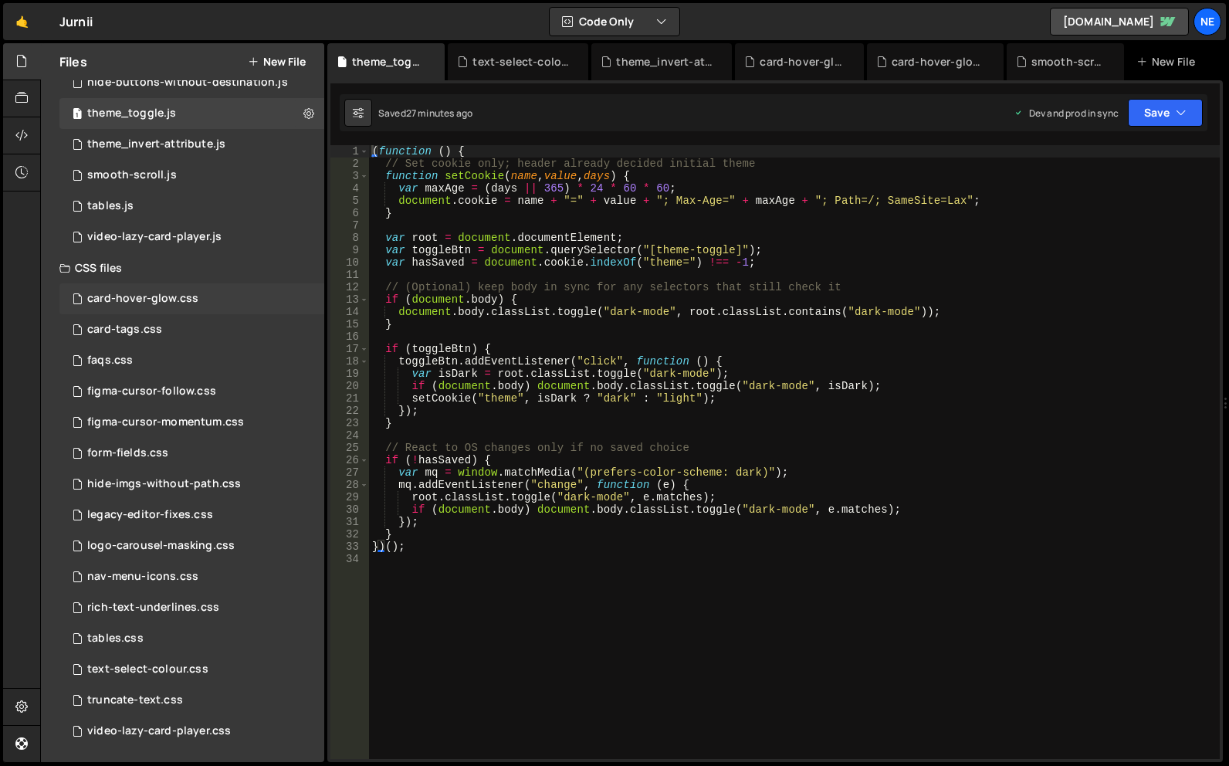
click at [174, 302] on div "card-hover-glow.css" at bounding box center [142, 299] width 111 height 14
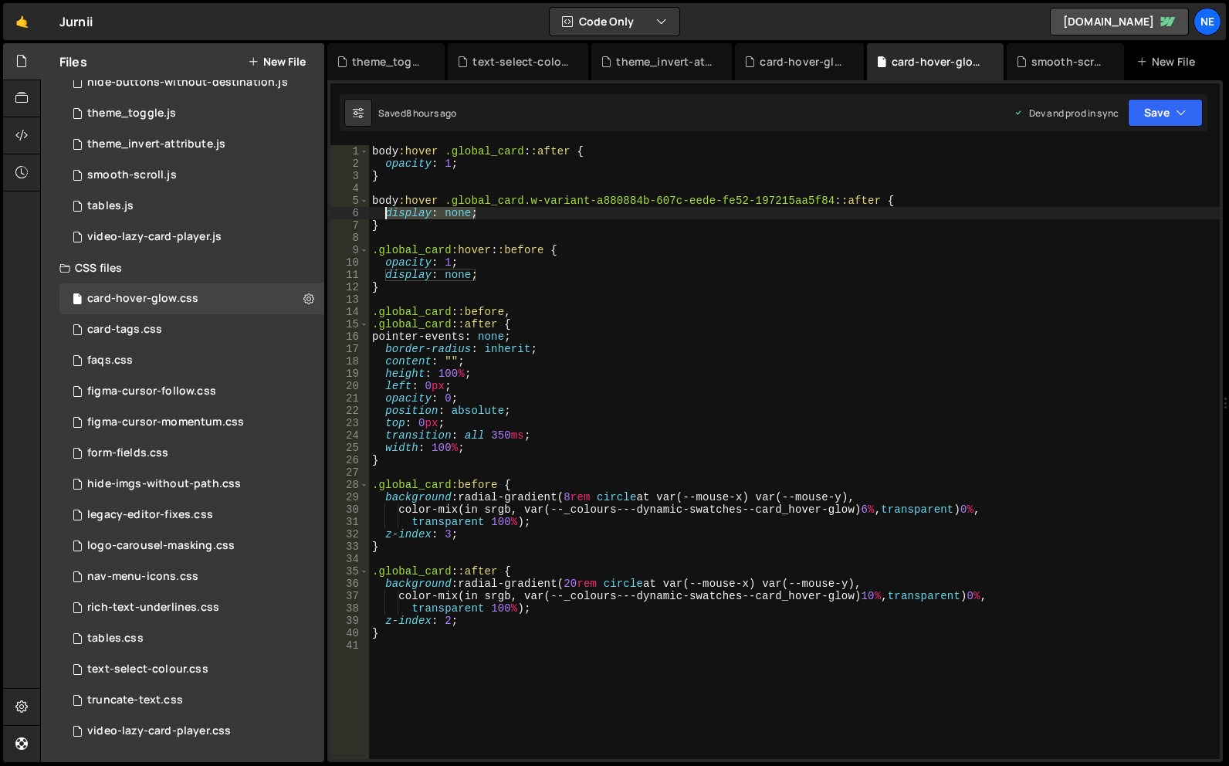
drag, startPoint x: 483, startPoint y: 211, endPoint x: 384, endPoint y: 211, distance: 98.1
click at [384, 211] on div "body :hover .global_card : :after { opacity : 1 ; } body :hover .global_card.w-…" at bounding box center [794, 464] width 851 height 639
click at [503, 161] on div "body :hover .global_card : :after { opacity : 1 ; } body :hover .global_card.w-…" at bounding box center [794, 464] width 851 height 639
type textarea "opacity: 1;"
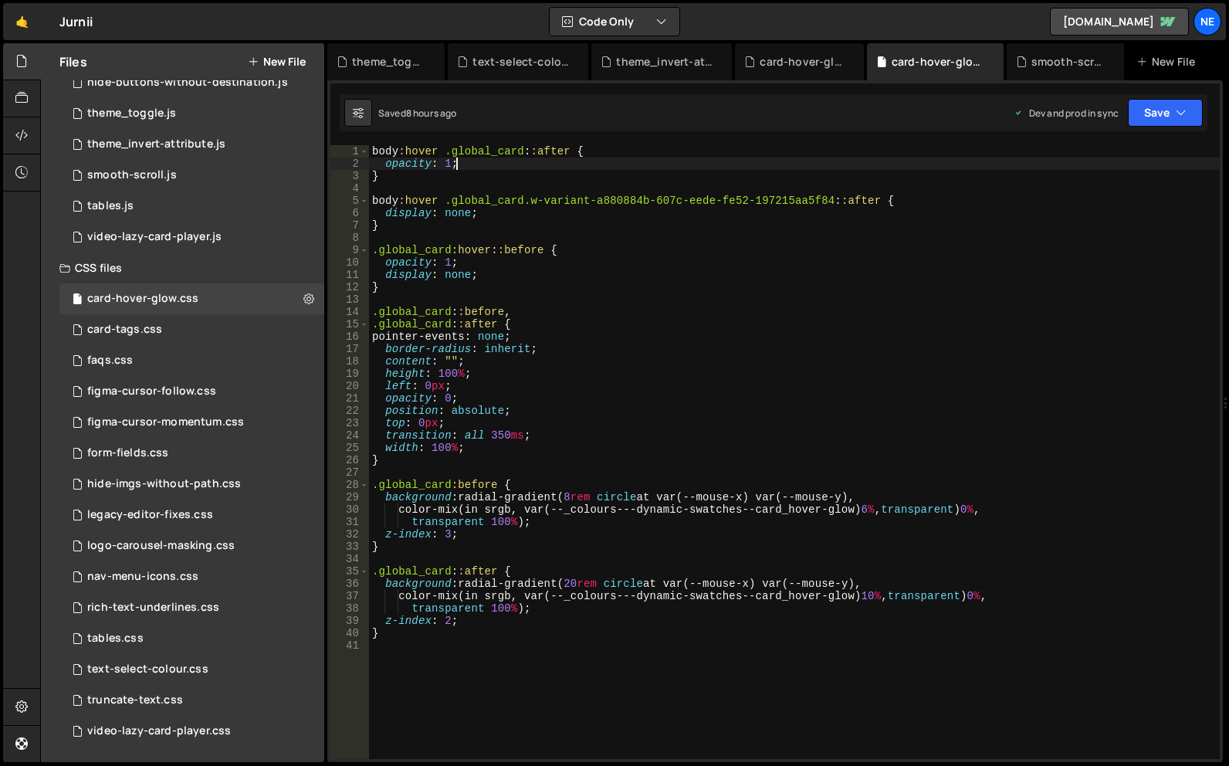
paste textarea "display: none;"
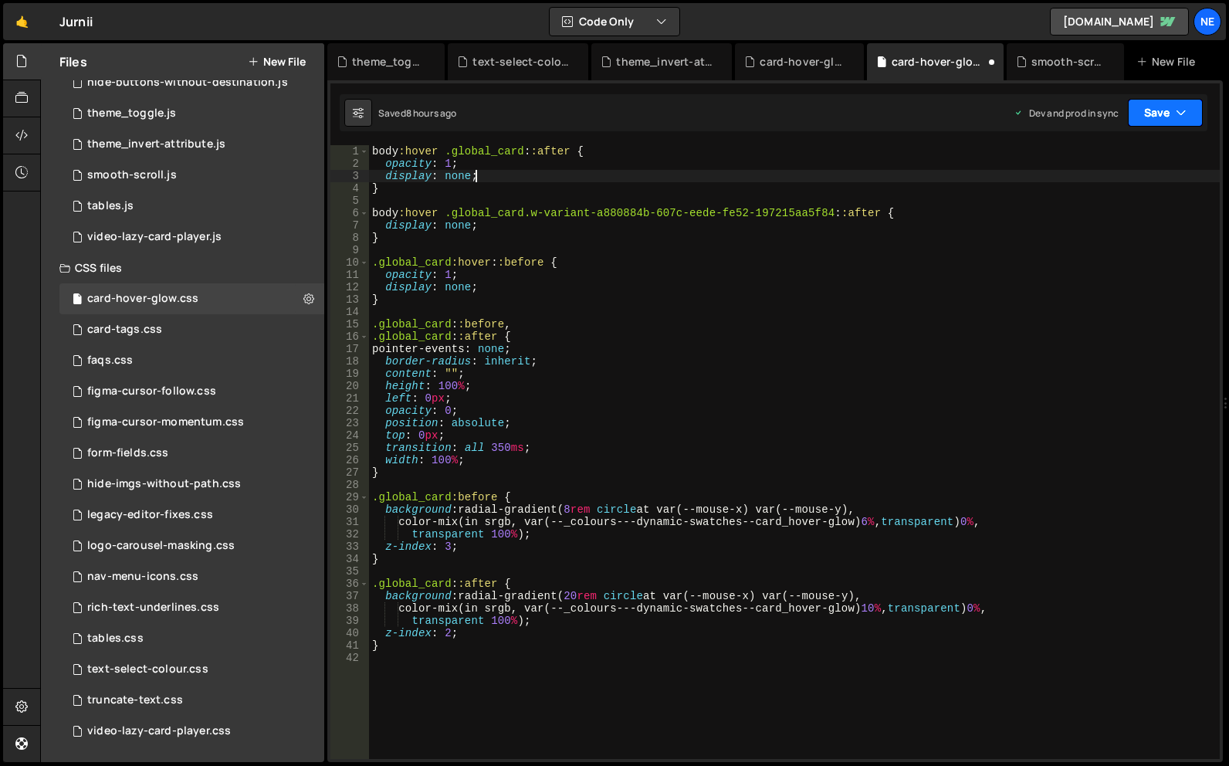
click at [1188, 110] on button "Save" at bounding box center [1165, 113] width 75 height 28
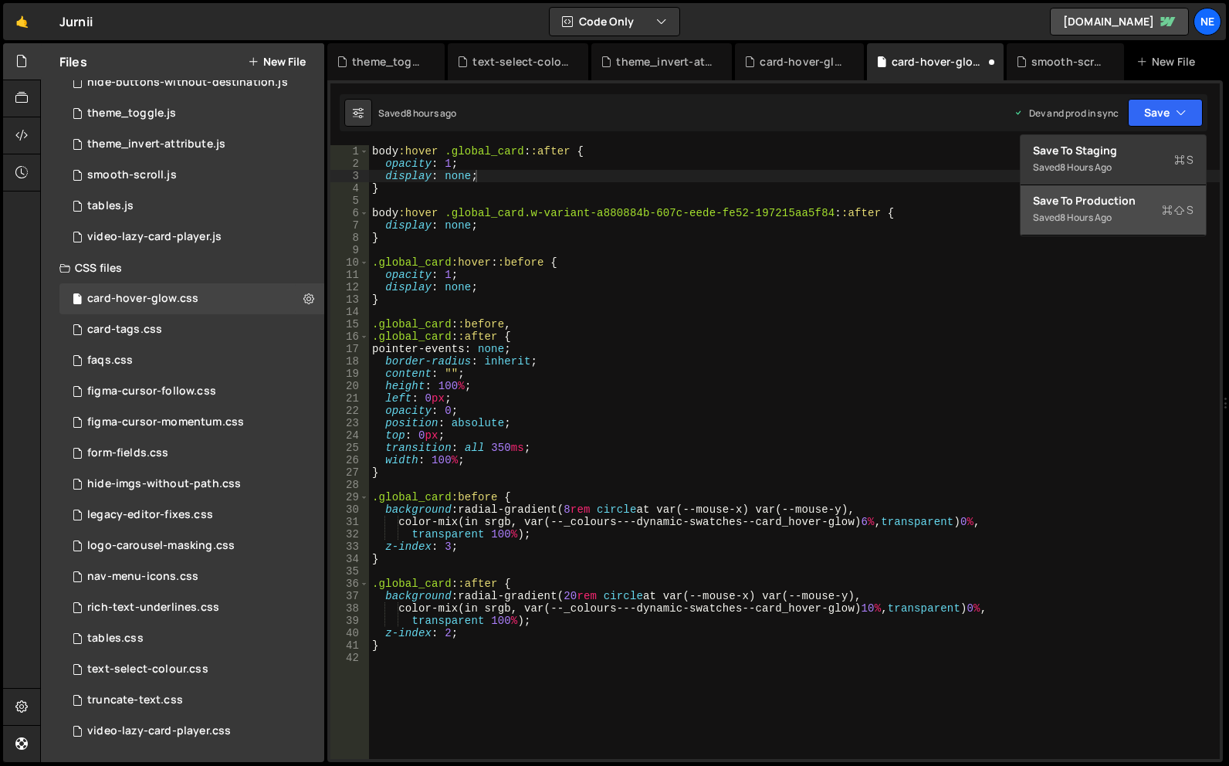
click at [1111, 215] on div "8 hours ago" at bounding box center [1086, 217] width 52 height 13
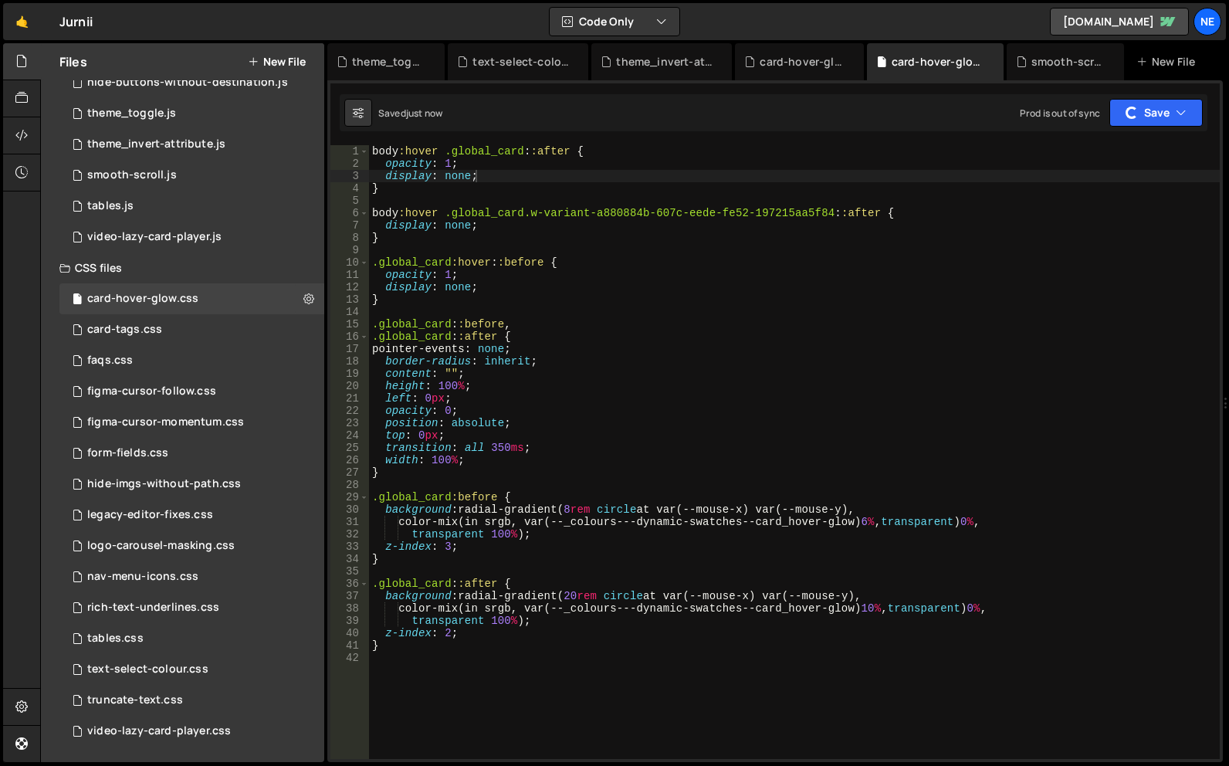
click at [699, 177] on div "body :hover .global_card : :after { opacity : 1 ; display : none ; } body :hove…" at bounding box center [794, 464] width 851 height 639
click at [1159, 114] on button "Save" at bounding box center [1165, 113] width 75 height 28
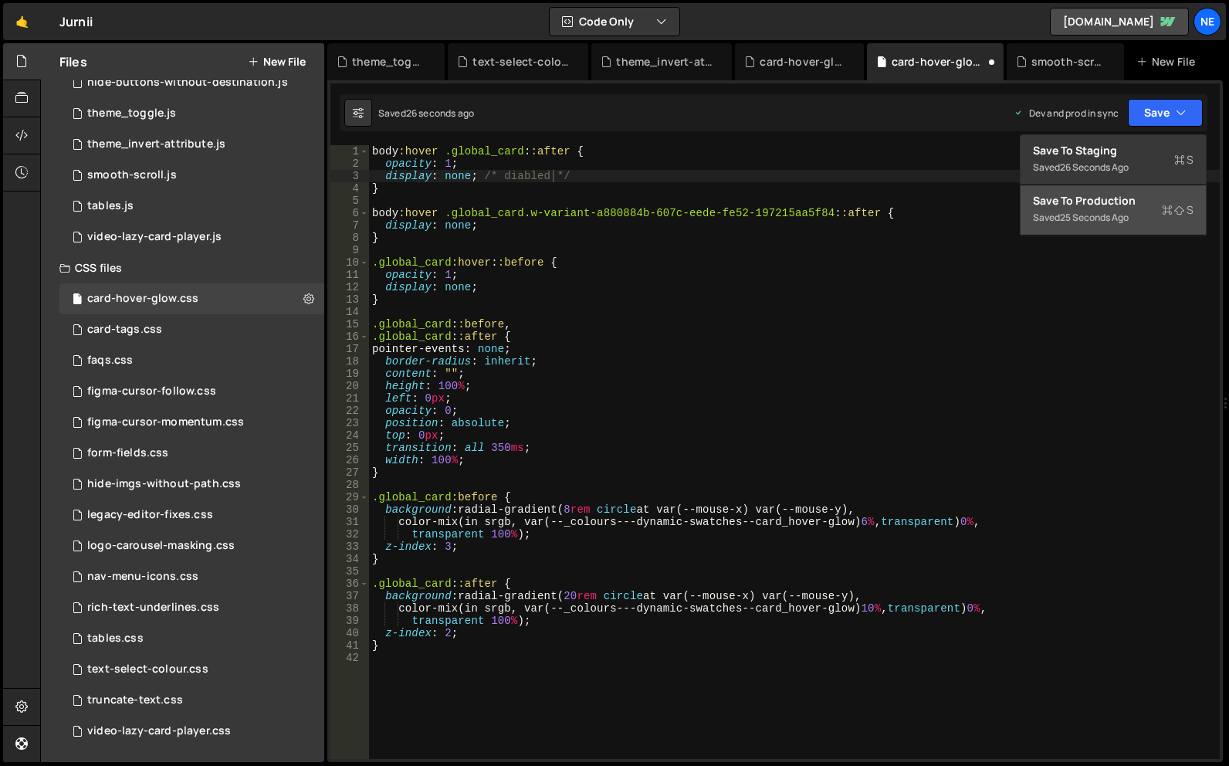
click at [1079, 215] on div "25 seconds ago" at bounding box center [1094, 217] width 69 height 13
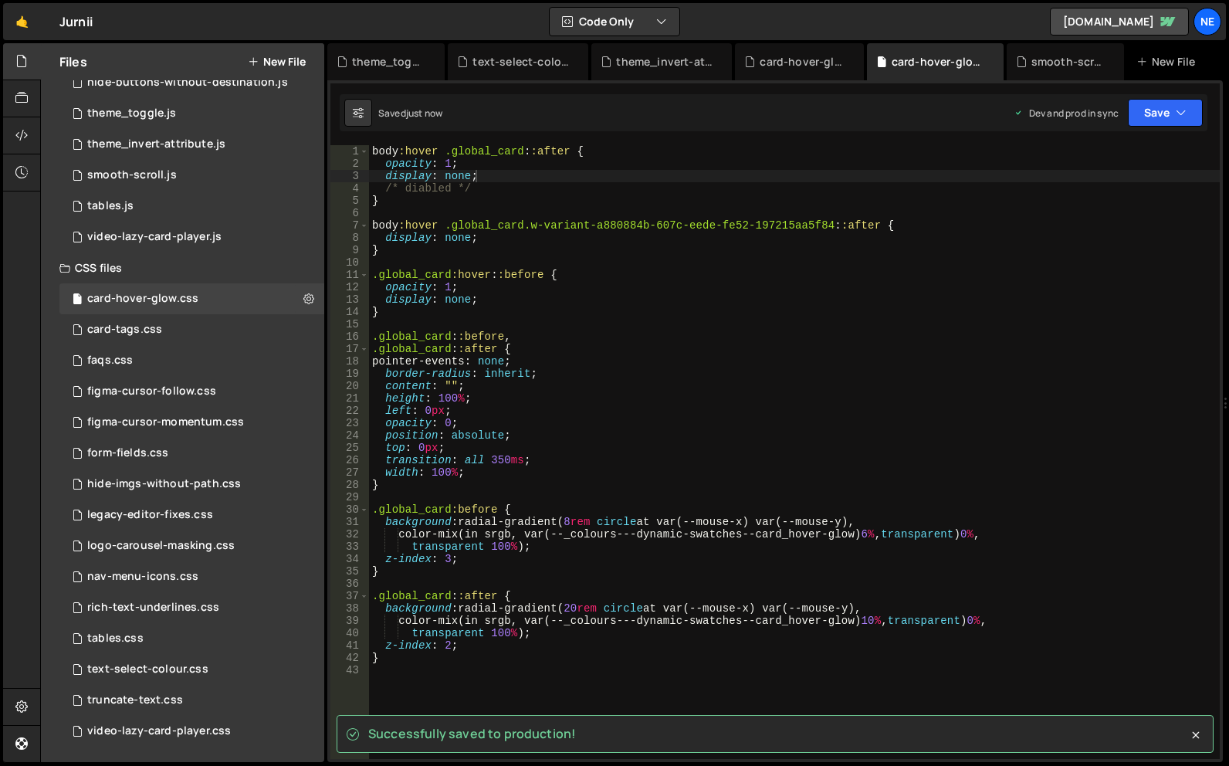
type textarea "/* diabled */"
click at [507, 182] on div "body :hover .global_card : :after { opacity : 1 ; display : none ; /* diabled *…" at bounding box center [794, 464] width 851 height 639
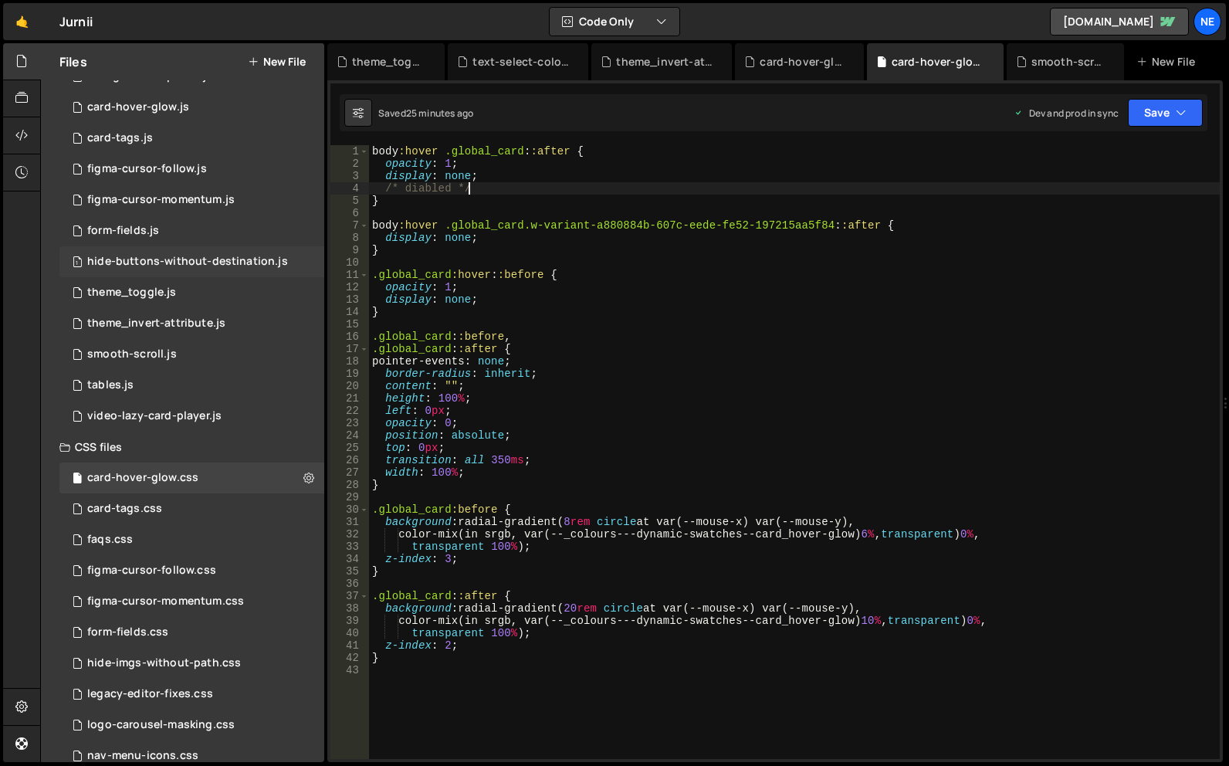
scroll to position [0, 0]
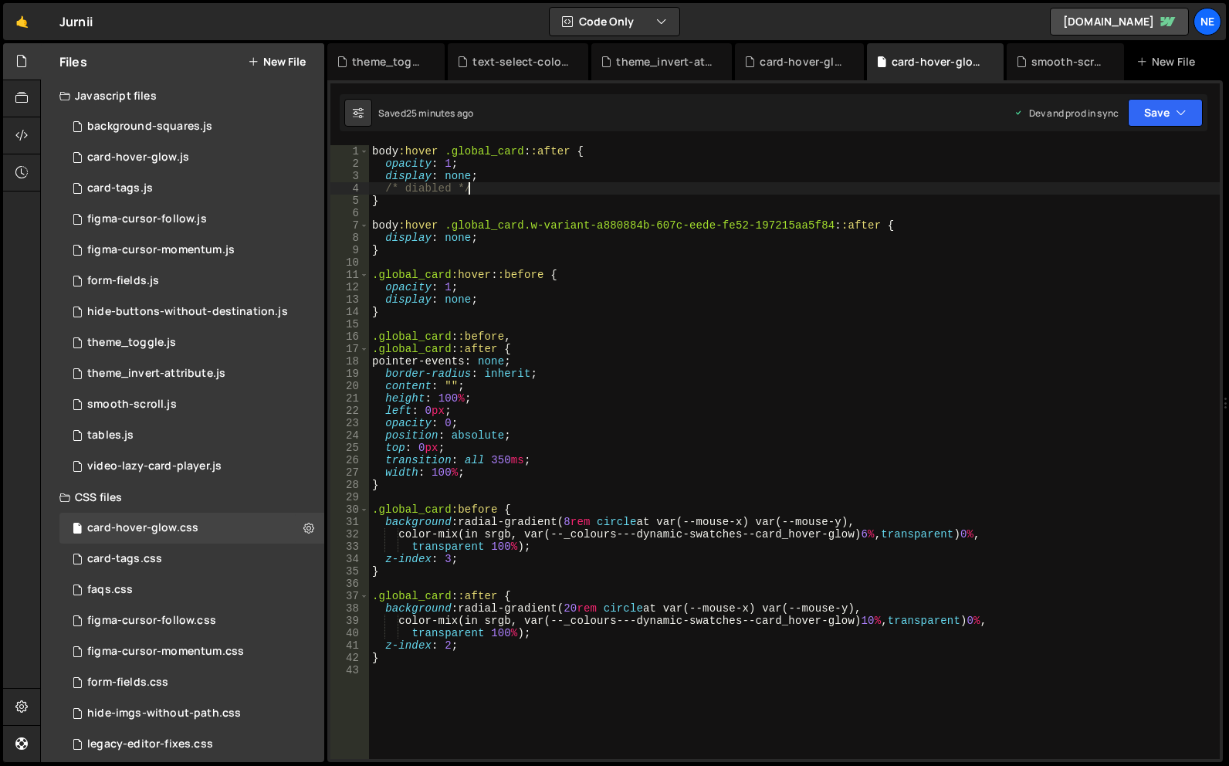
click at [262, 59] on button "New File" at bounding box center [277, 62] width 58 height 12
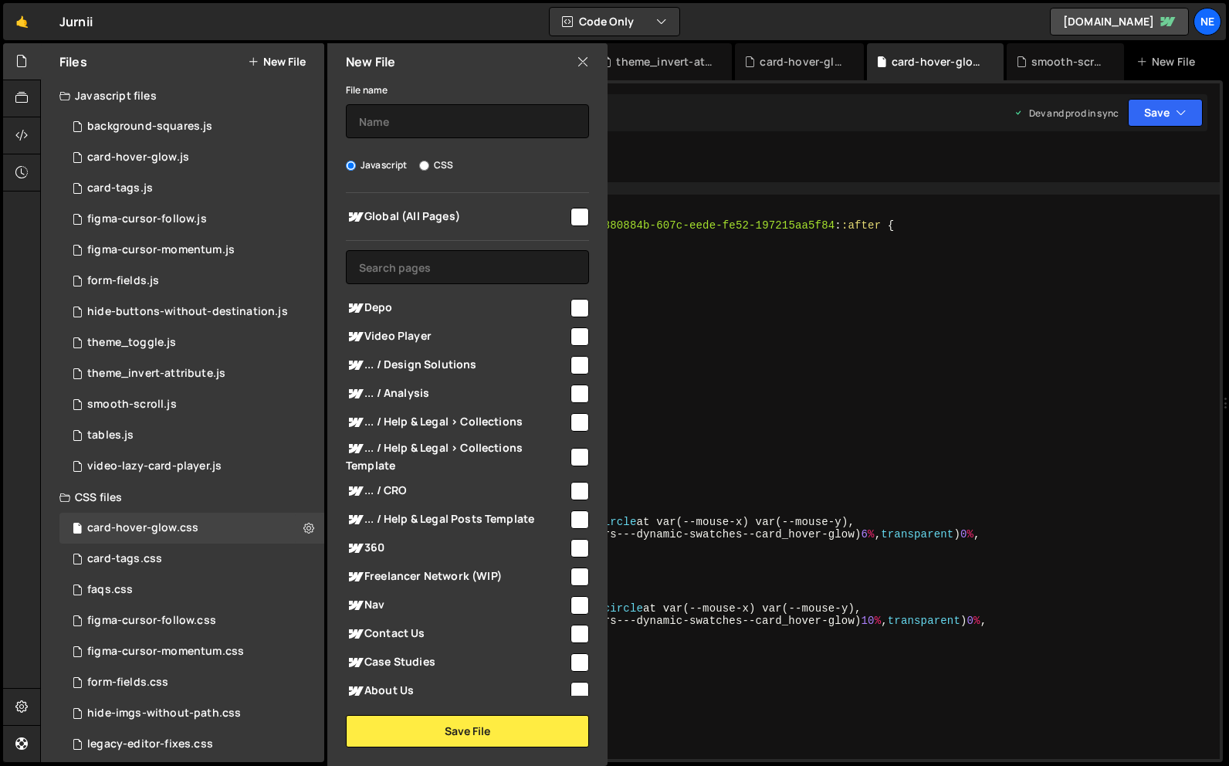
click at [499, 218] on span "Global (All Pages)" at bounding box center [457, 217] width 222 height 19
checkbox input "true"
click at [492, 120] on input "text" at bounding box center [467, 121] width 243 height 34
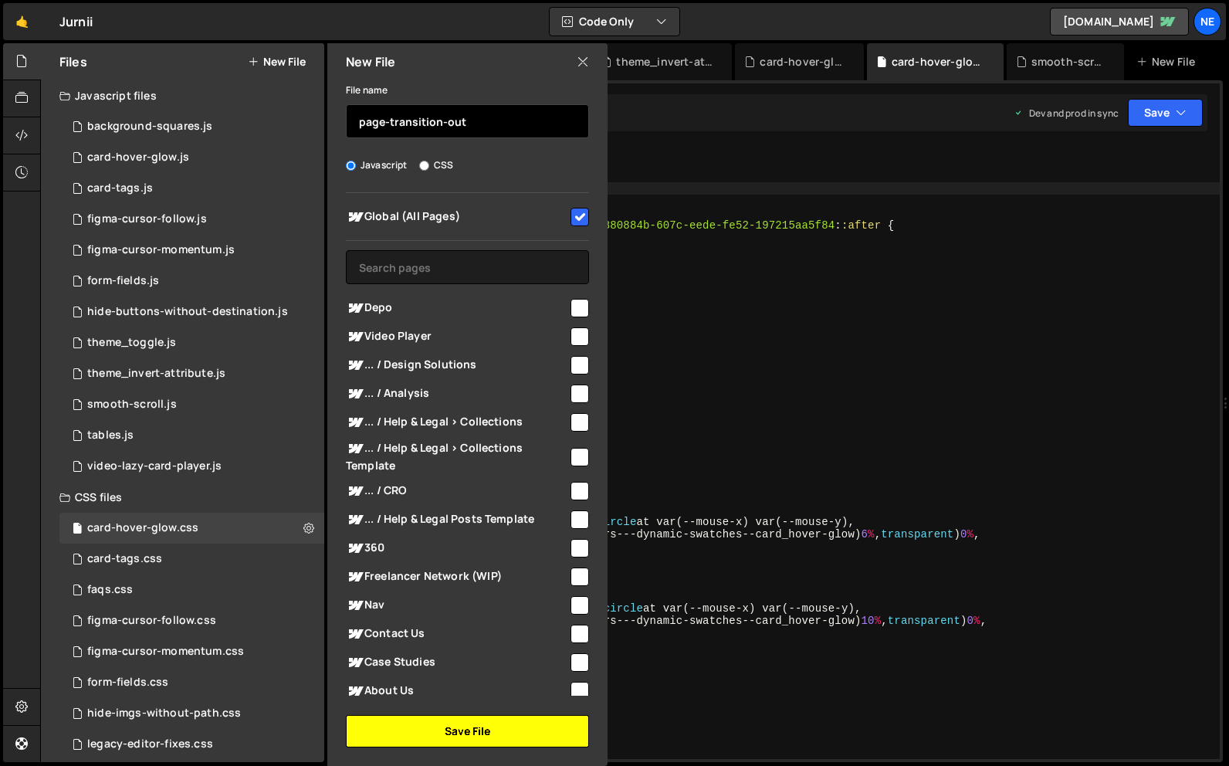
type input "page-transition-out"
click at [500, 740] on button "Save File" at bounding box center [467, 731] width 243 height 32
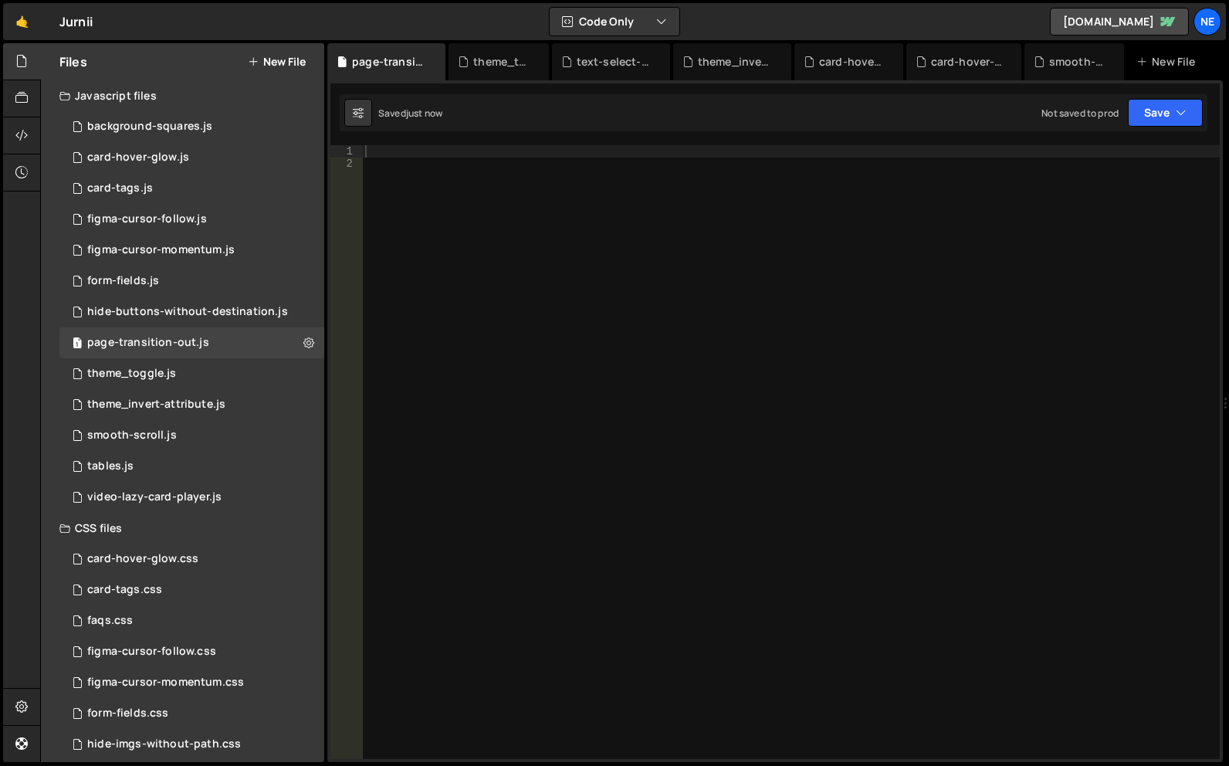
click at [403, 159] on div at bounding box center [791, 464] width 858 height 639
click at [399, 152] on div at bounding box center [791, 464] width 858 height 639
paste textarea "});"
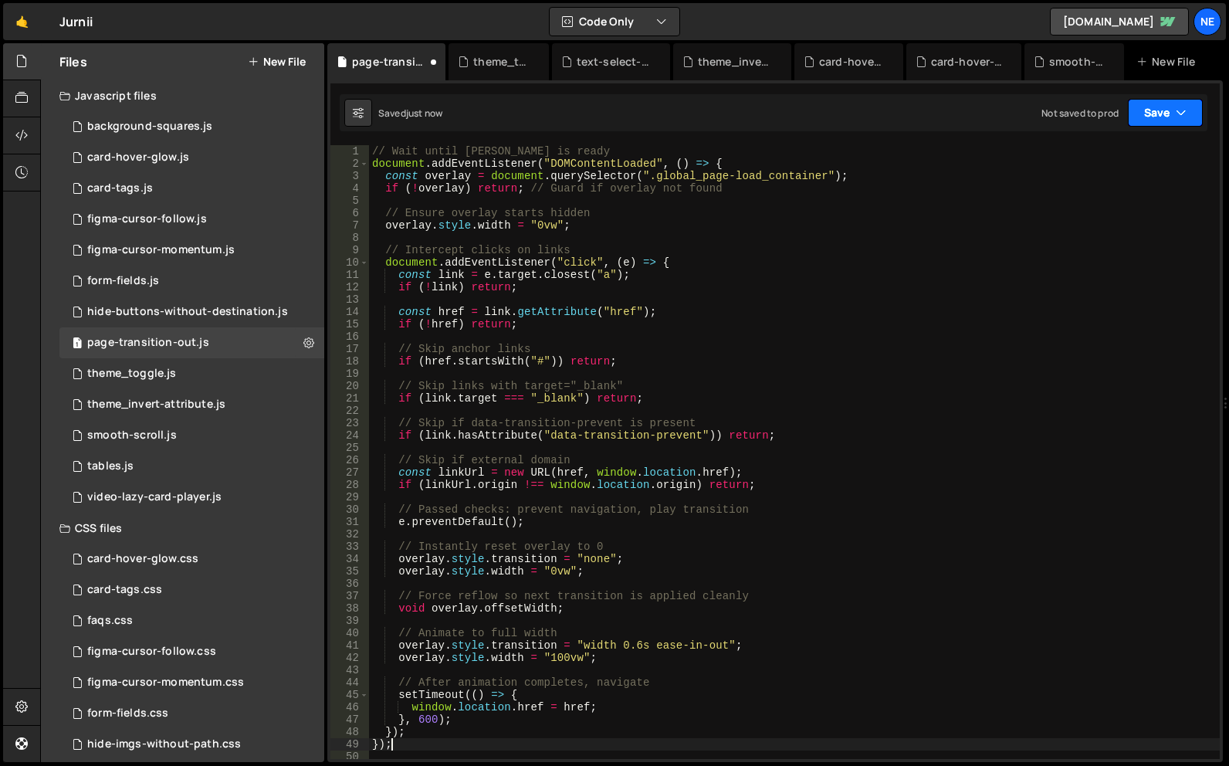
click at [1155, 105] on button "Save" at bounding box center [1165, 113] width 75 height 28
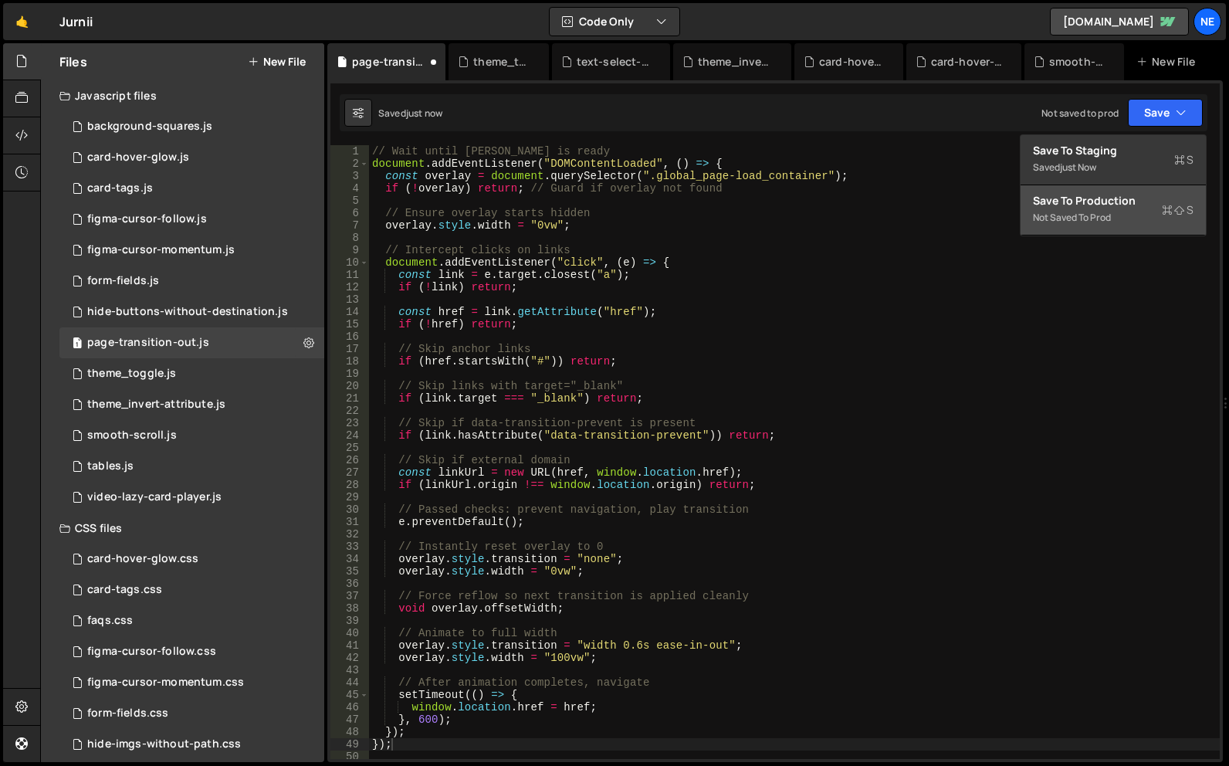
click at [1096, 208] on div "Save to Production S" at bounding box center [1113, 200] width 161 height 15
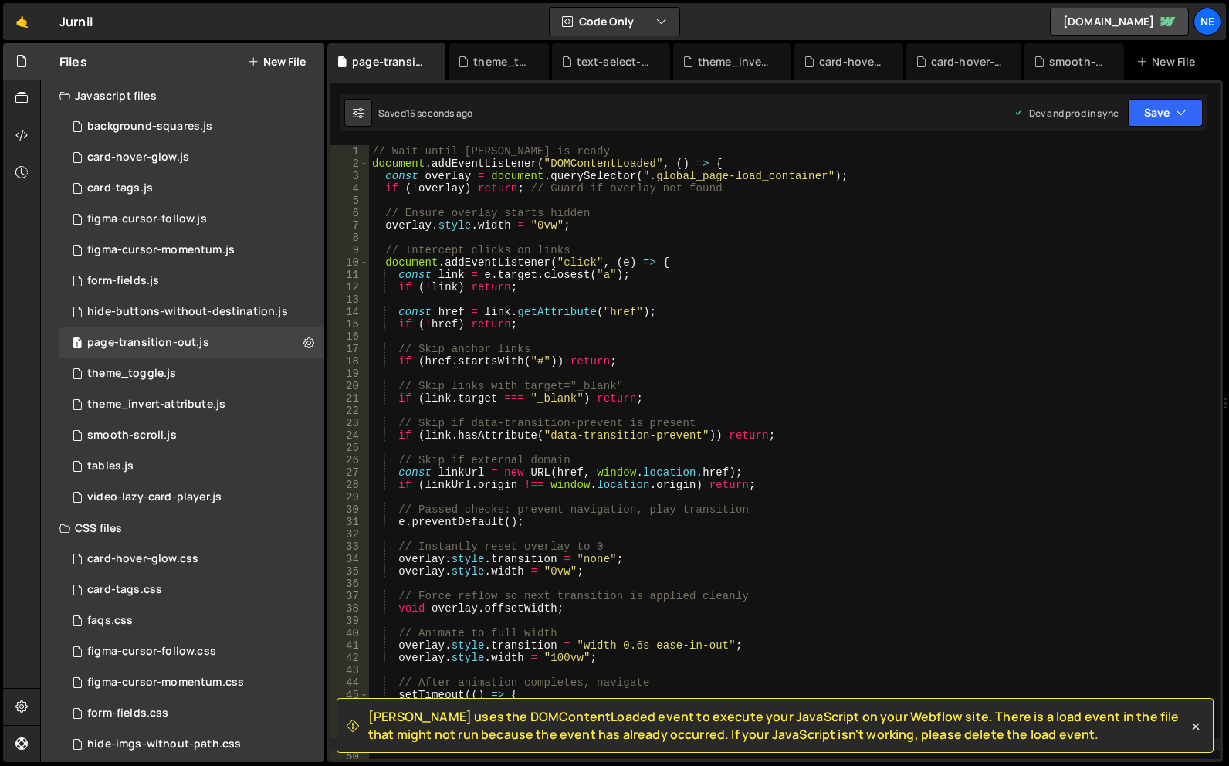
click at [602, 386] on div "// Wait until DOM is ready document . addEventListener ( "DOMContentLoaded" , (…" at bounding box center [794, 464] width 851 height 639
type textarea "});"
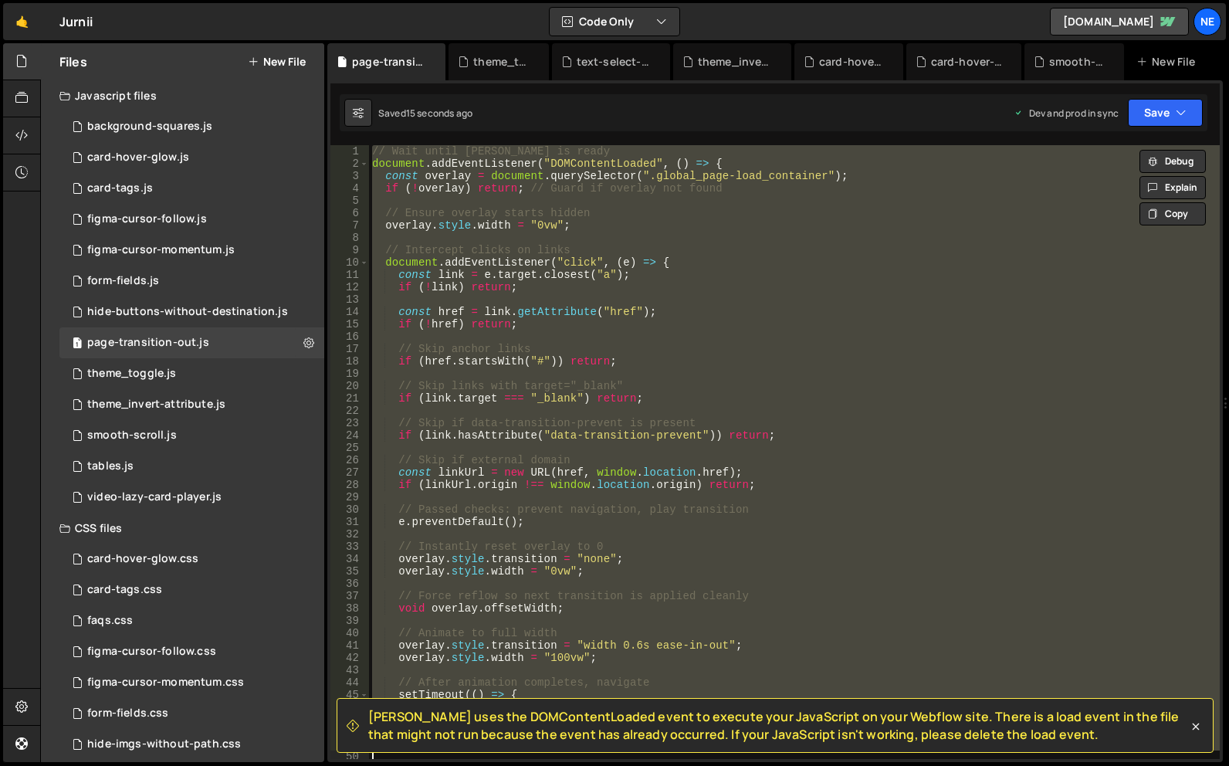
paste textarea
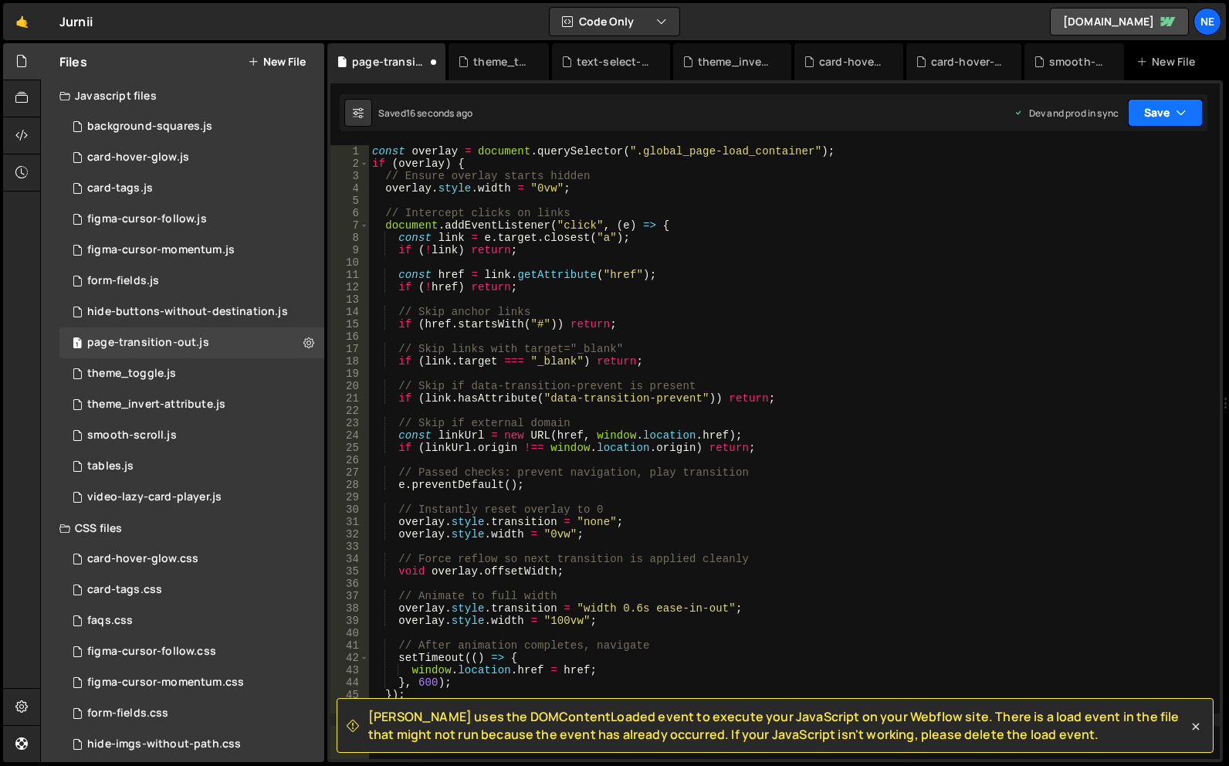
click at [1147, 103] on button "Save" at bounding box center [1165, 113] width 75 height 28
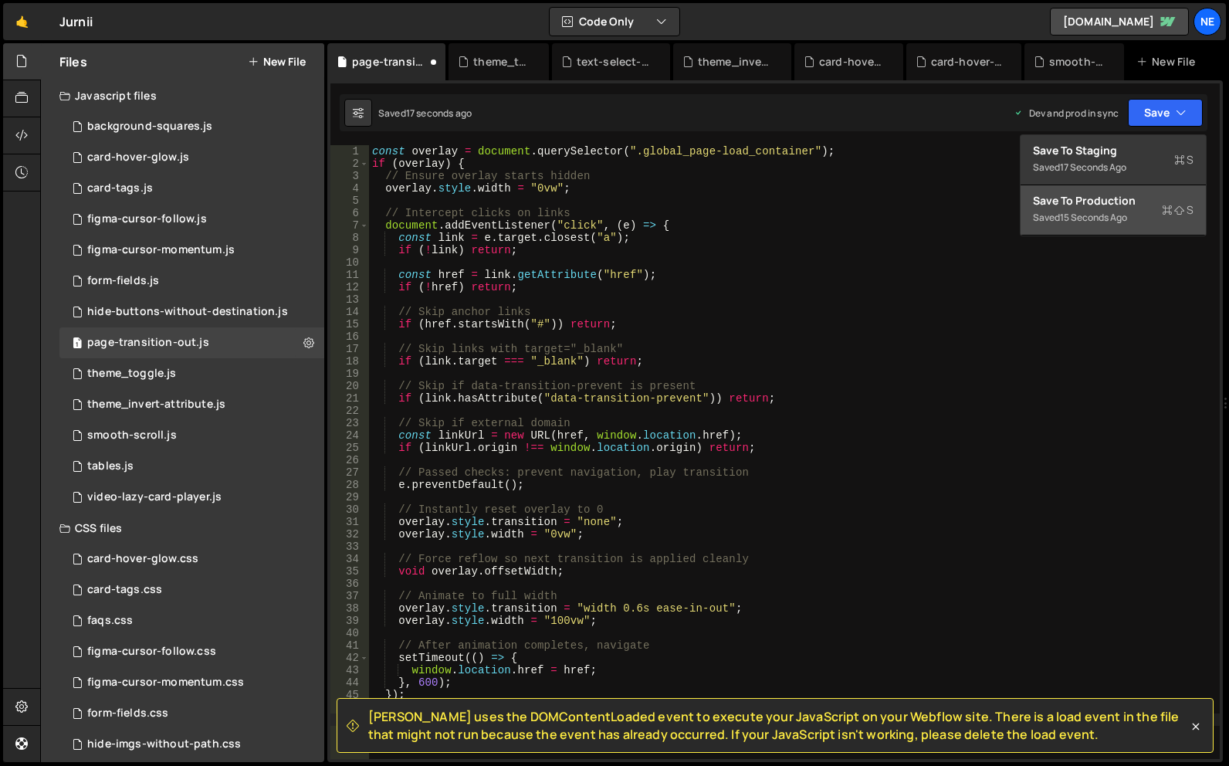
click at [1114, 206] on div "Save to Production S" at bounding box center [1113, 200] width 161 height 15
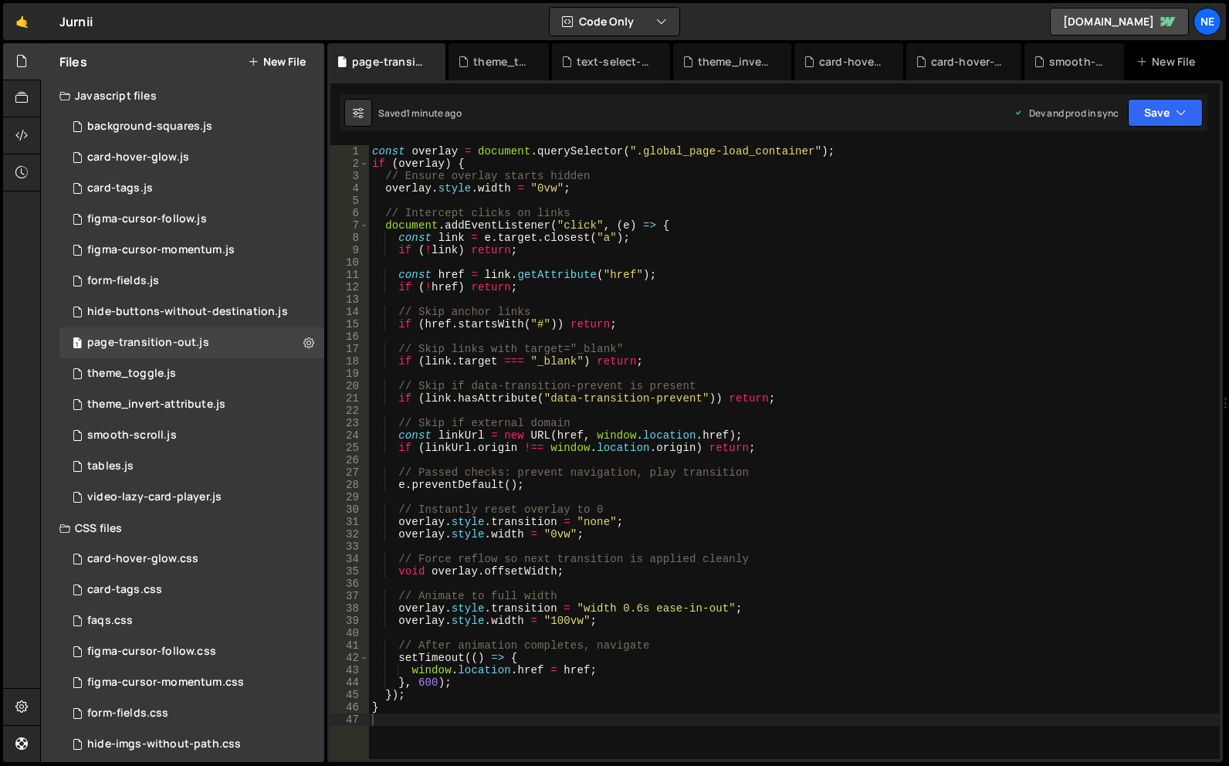
click at [655, 319] on div "const overlay = document . querySelector ( ".global_page-load_container" ) ; if…" at bounding box center [794, 464] width 851 height 639
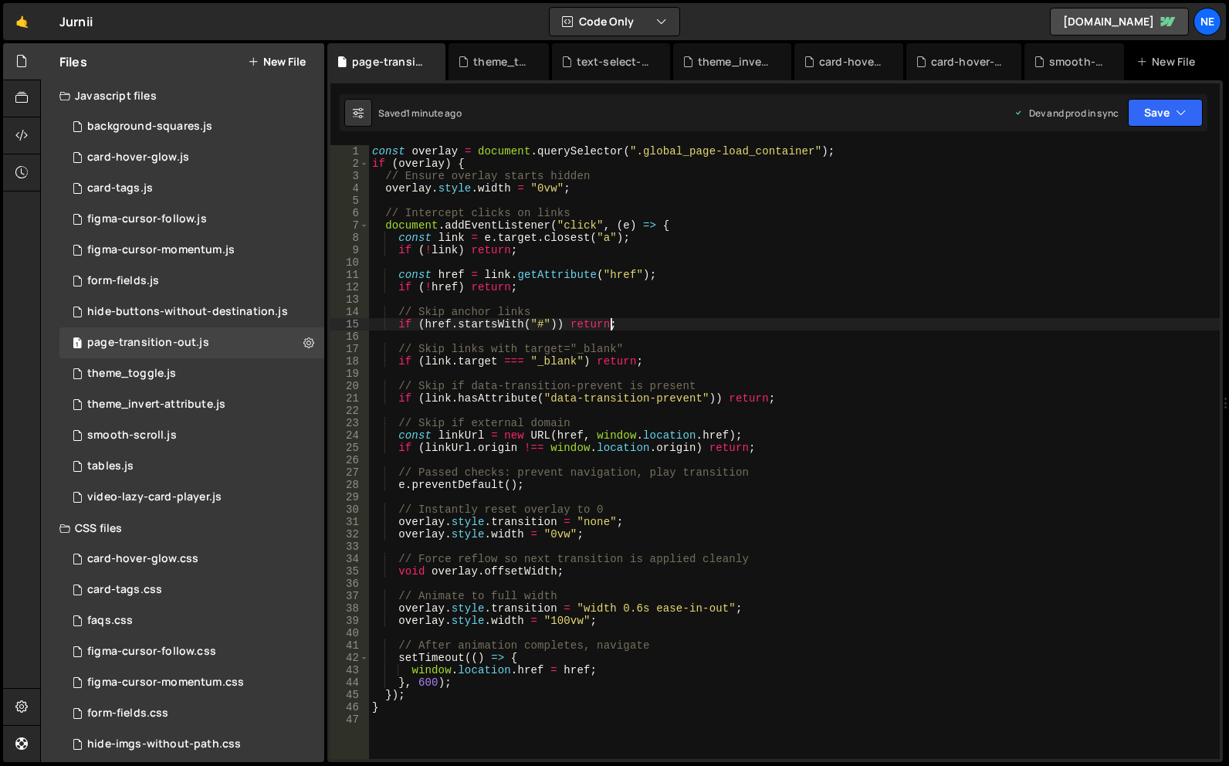
type textarea "}"
paste textarea
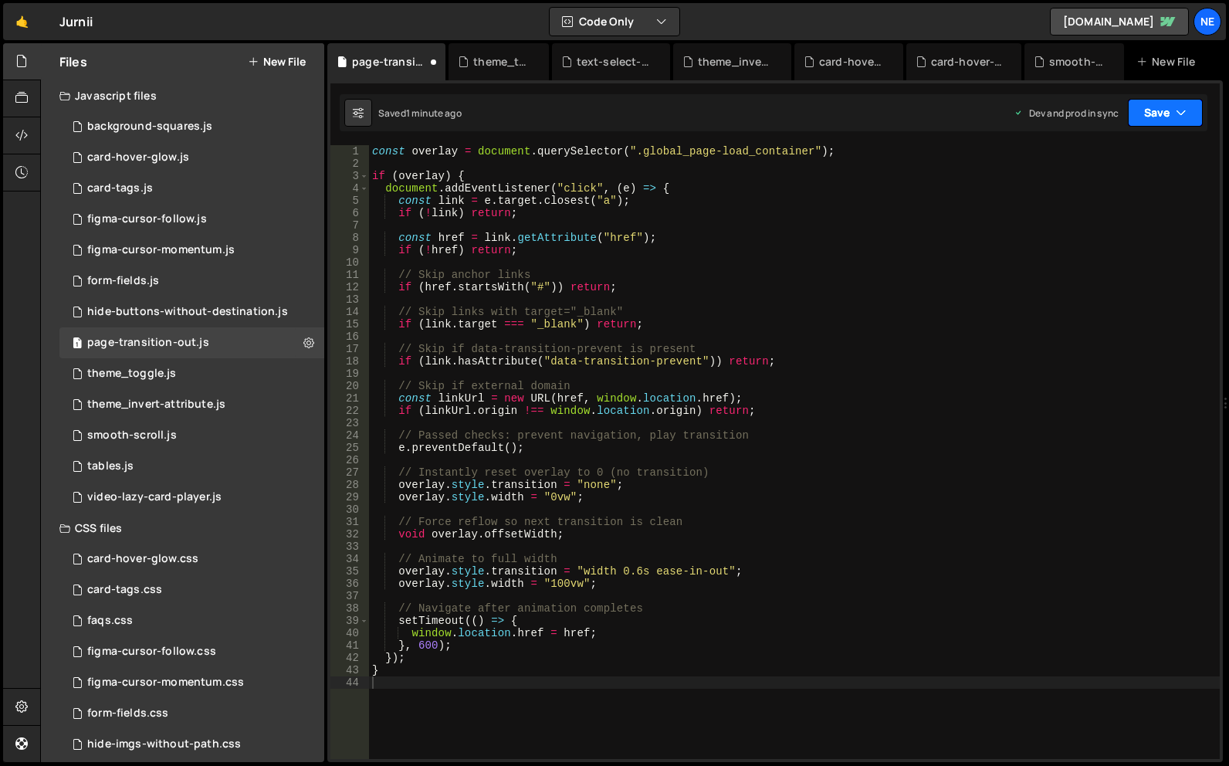
click at [1140, 107] on button "Save" at bounding box center [1165, 113] width 75 height 28
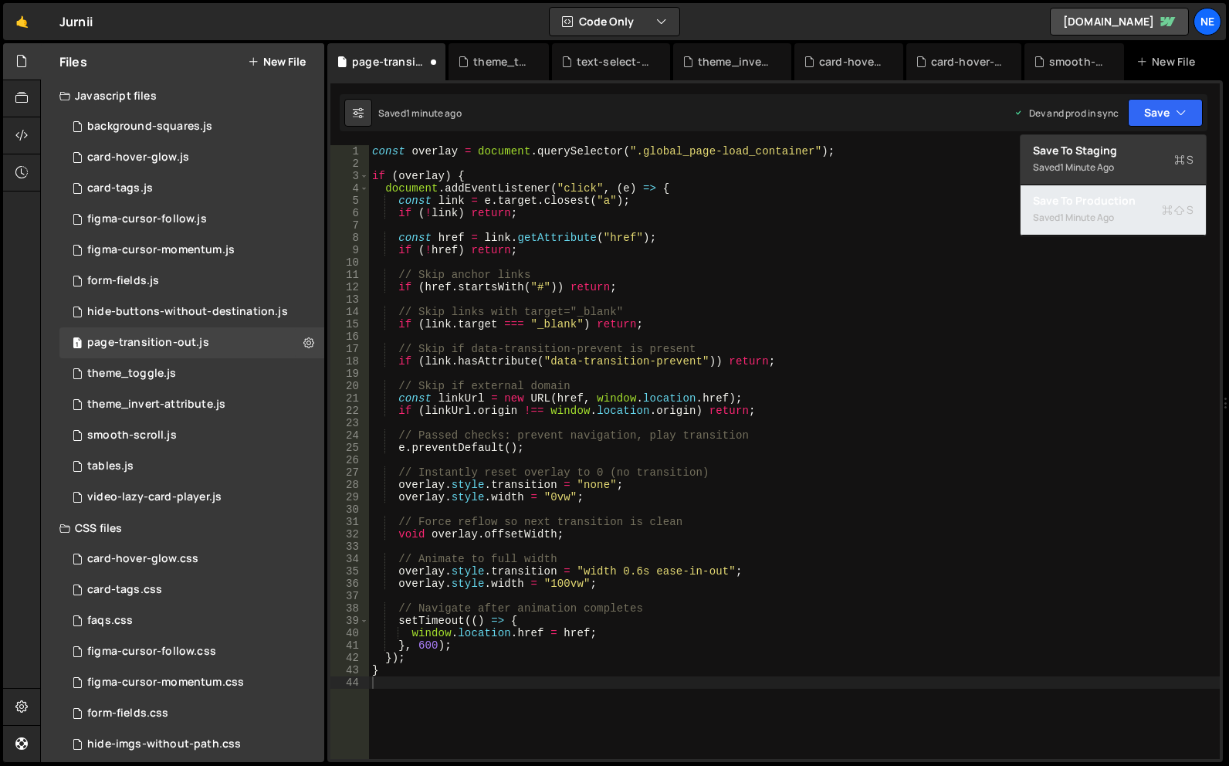
click at [1079, 226] on div "Saved 1 minute ago" at bounding box center [1113, 217] width 161 height 19
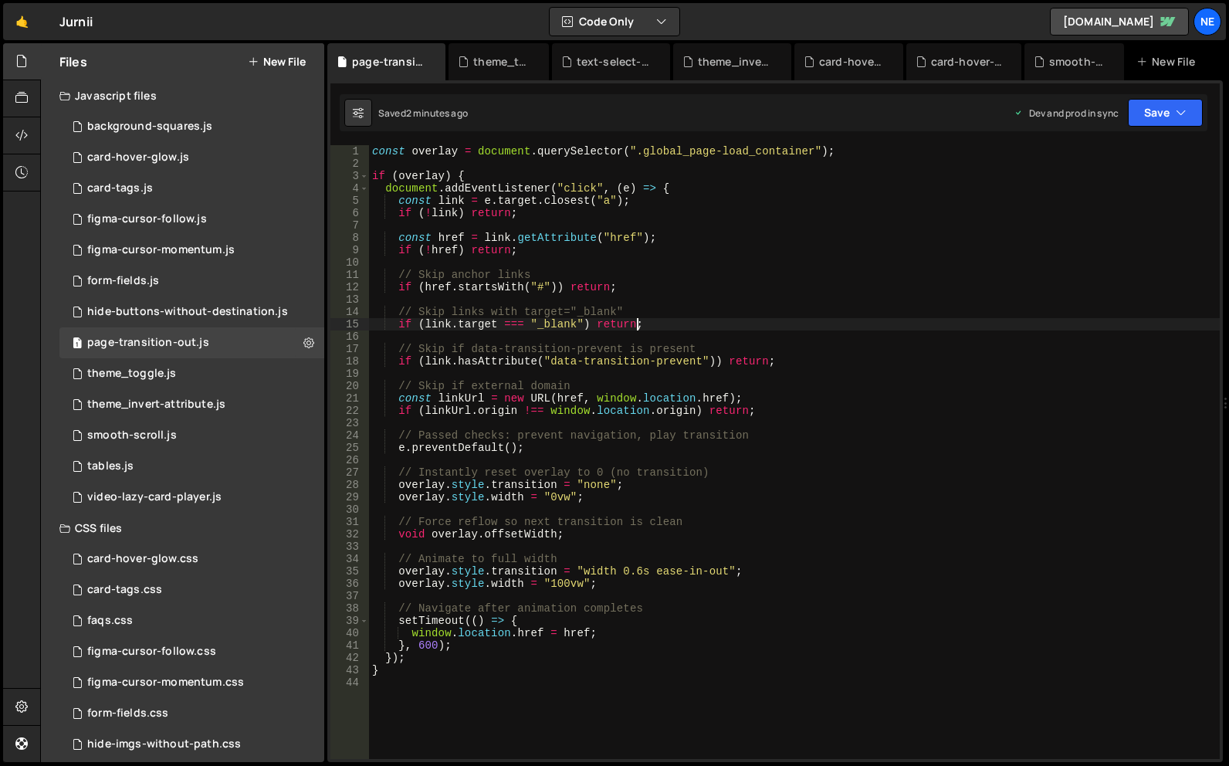
click at [740, 321] on div "const overlay = document . querySelector ( ".global_page-load_container" ) ; if…" at bounding box center [794, 464] width 851 height 639
type textarea "}"
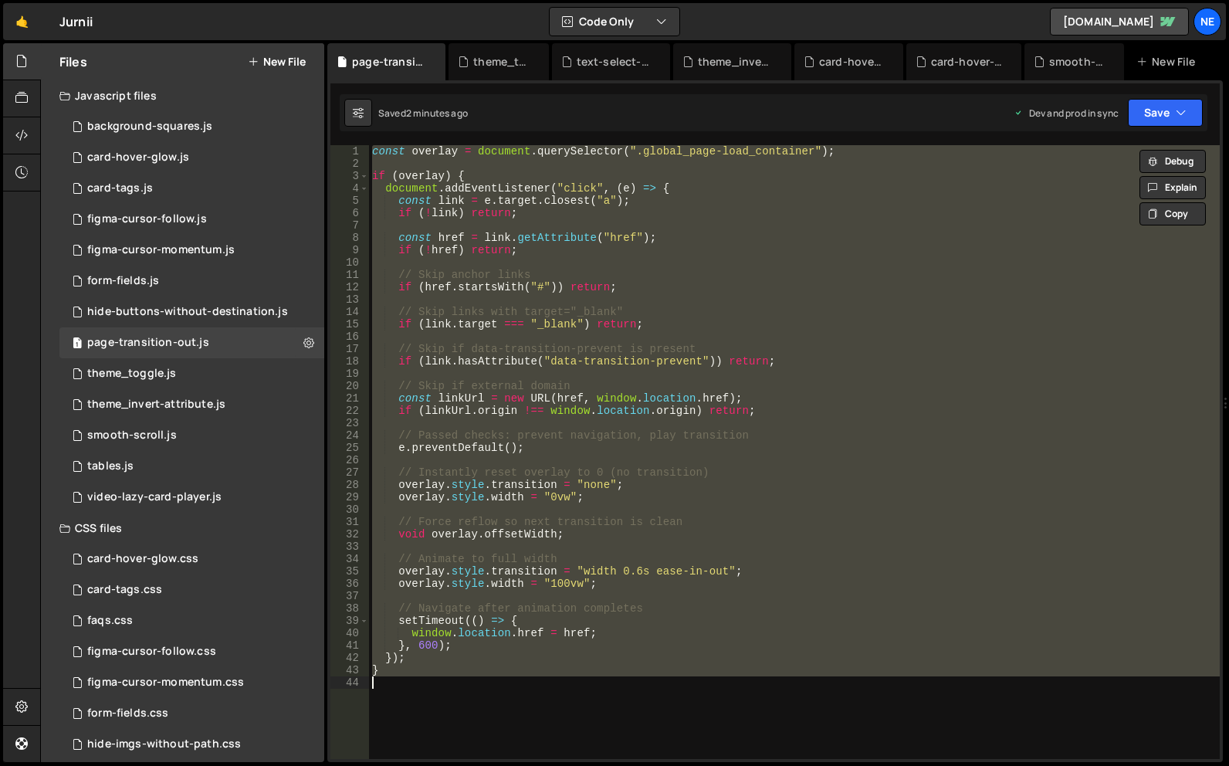
paste textarea
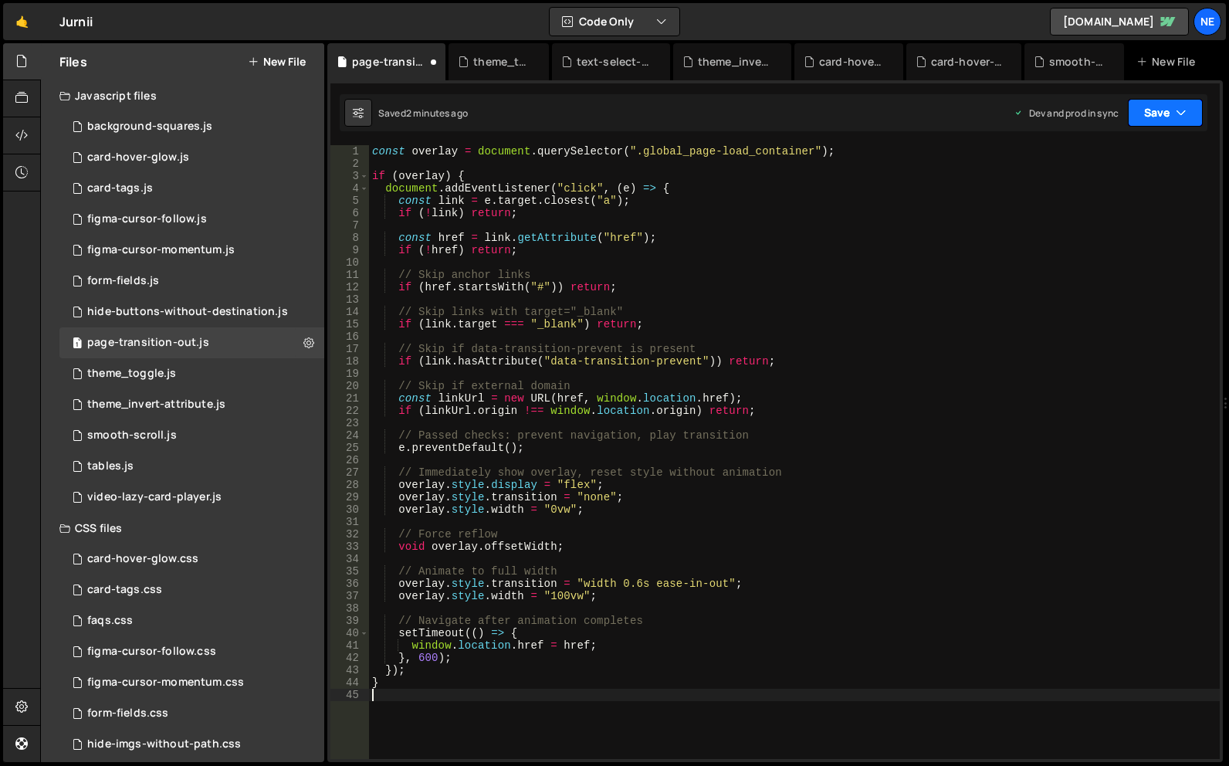
click at [1164, 107] on button "Save" at bounding box center [1165, 113] width 75 height 28
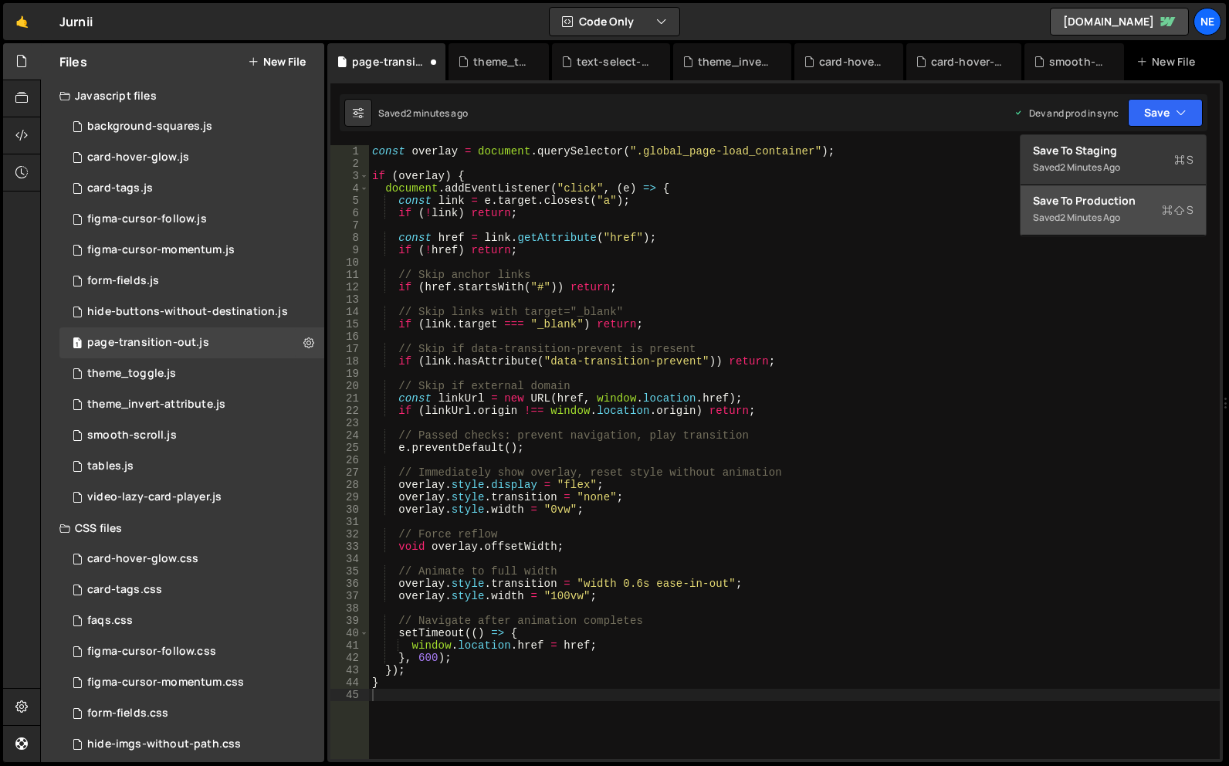
click at [1089, 204] on div "Save to Production S" at bounding box center [1113, 200] width 161 height 15
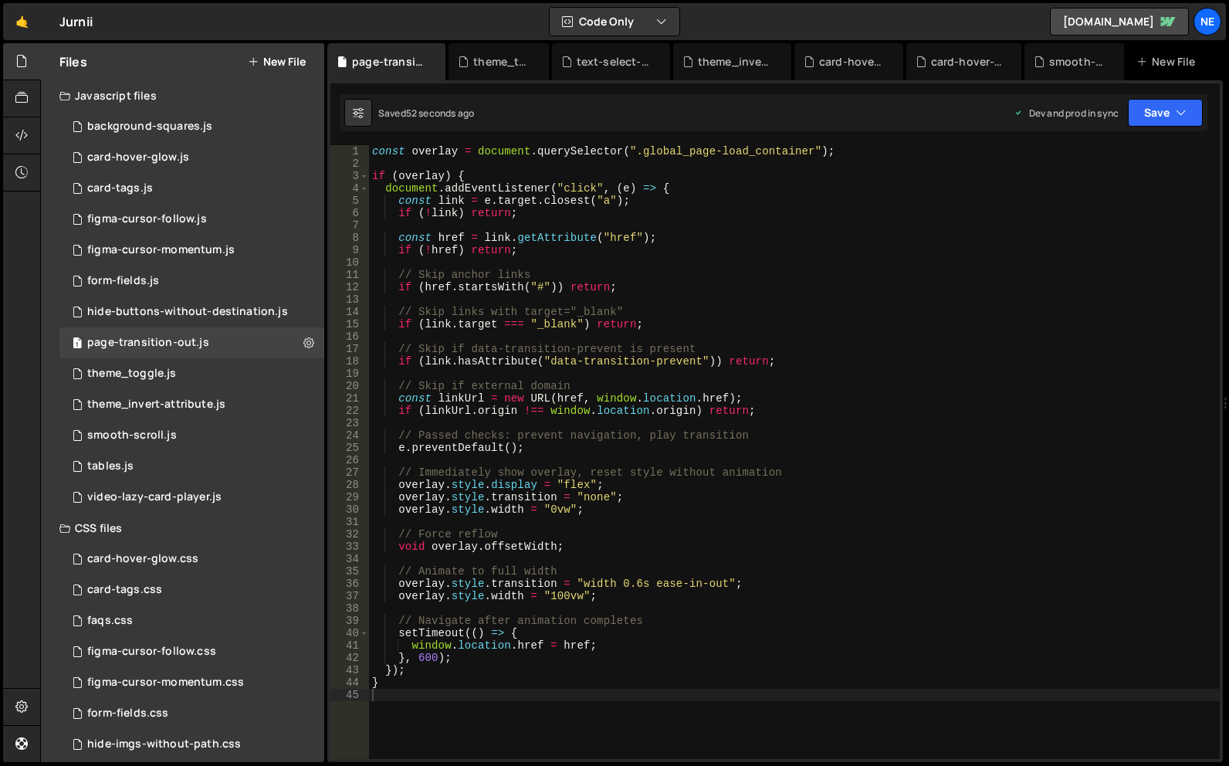
click at [581, 410] on div "const overlay = document . querySelector ( ".global_page-load_container" ) ; if…" at bounding box center [794, 464] width 851 height 639
type textarea "}"
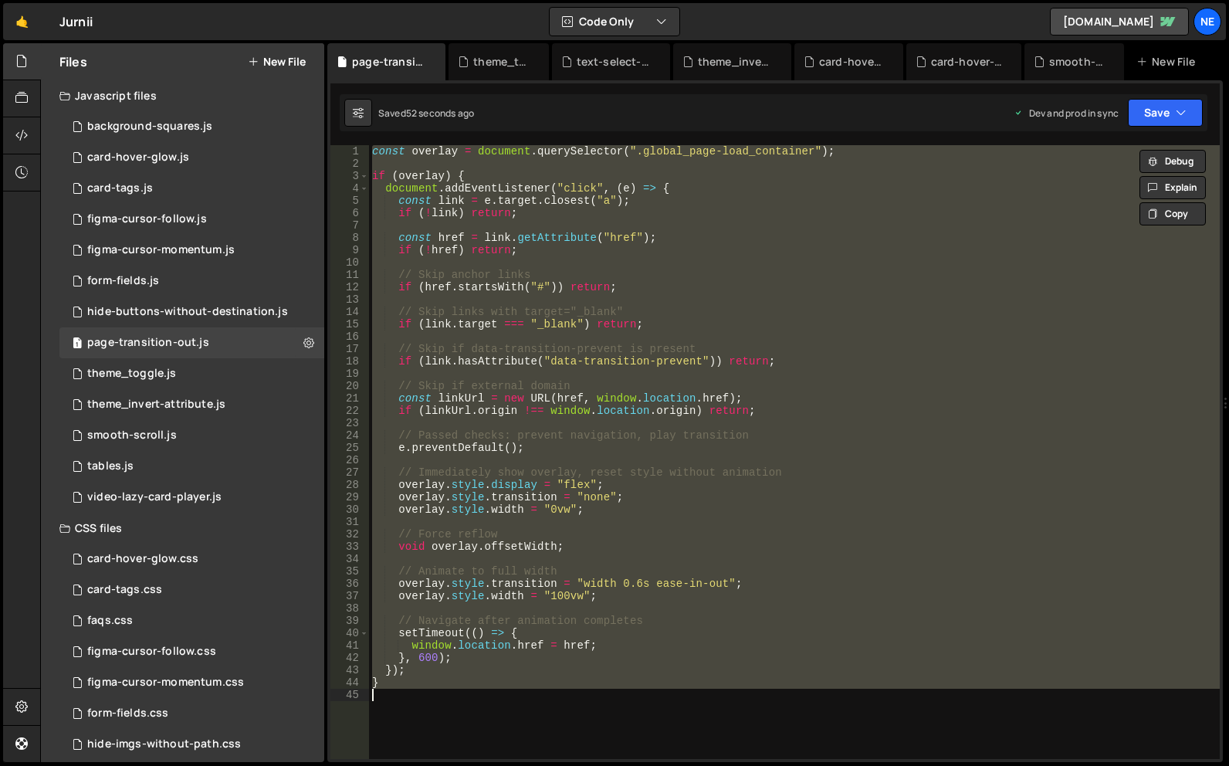
paste textarea
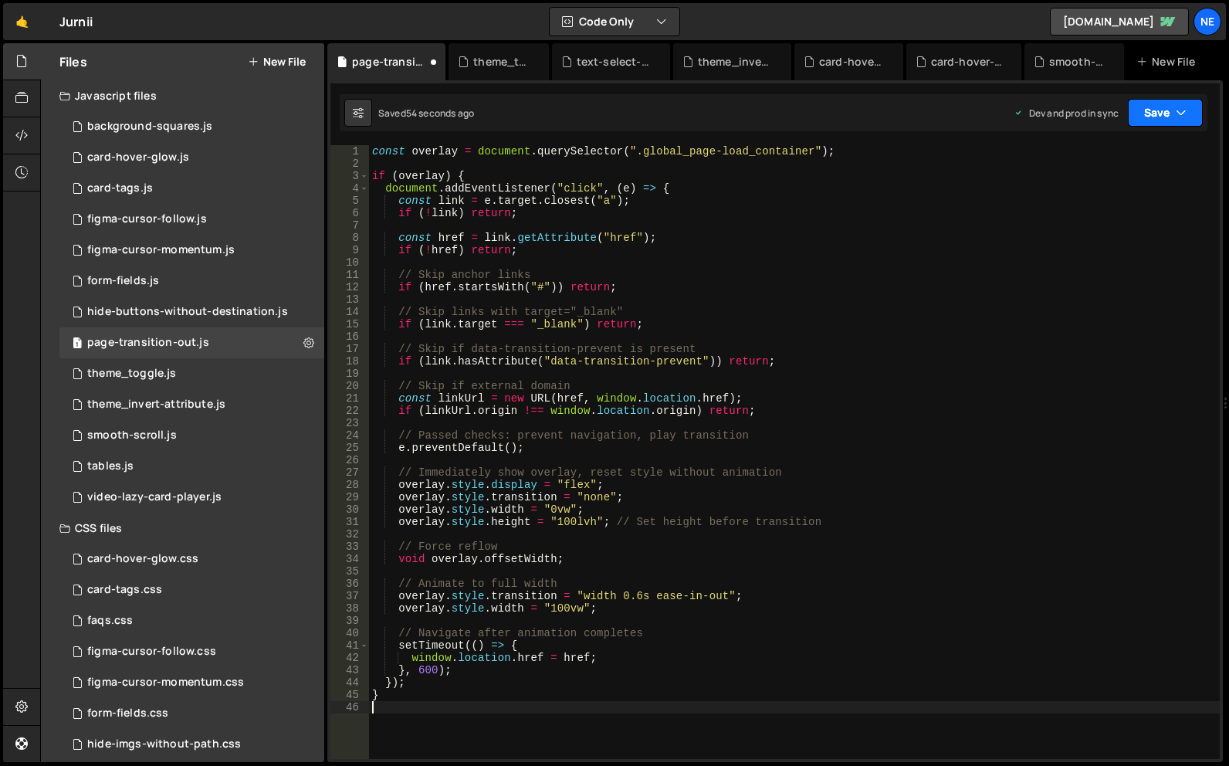
click at [1184, 109] on icon "button" at bounding box center [1181, 112] width 11 height 15
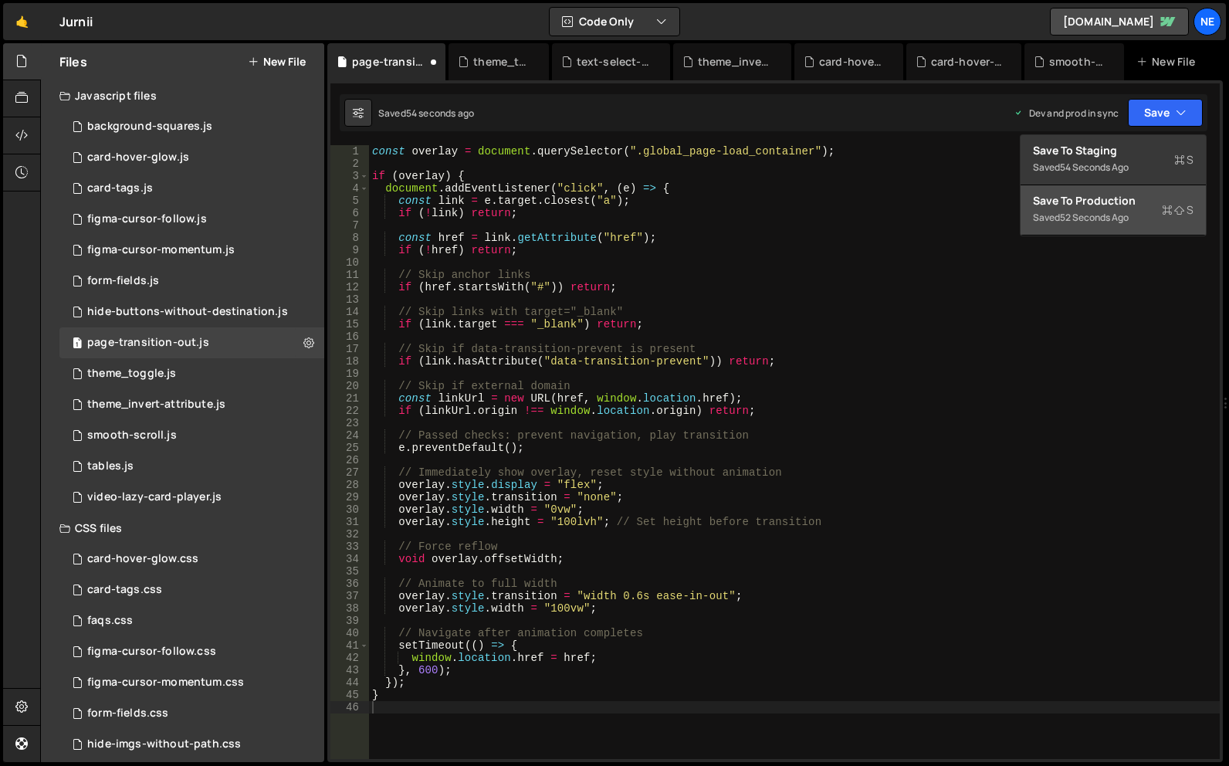
click at [1147, 187] on button "Save to Production S Saved 52 seconds ago" at bounding box center [1113, 210] width 185 height 50
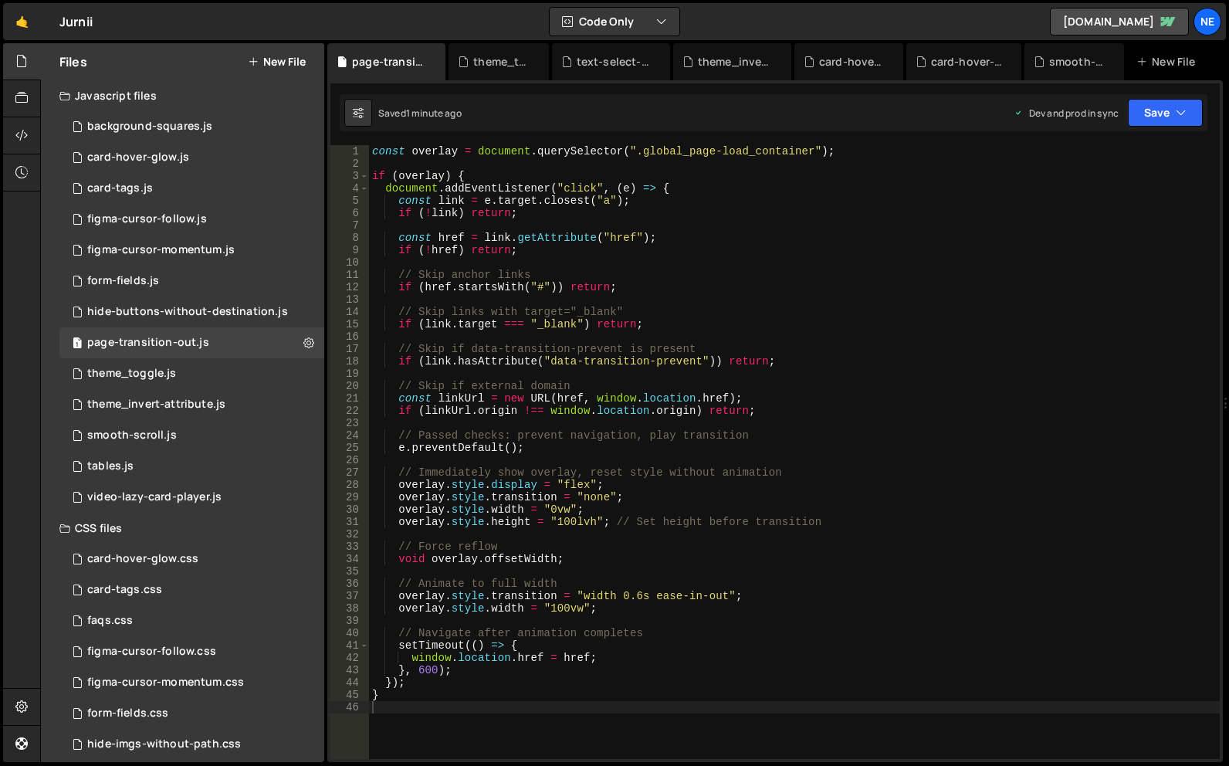
click at [550, 379] on div "const overlay = document . querySelector ( ".global_page-load_container" ) ; if…" at bounding box center [794, 464] width 851 height 639
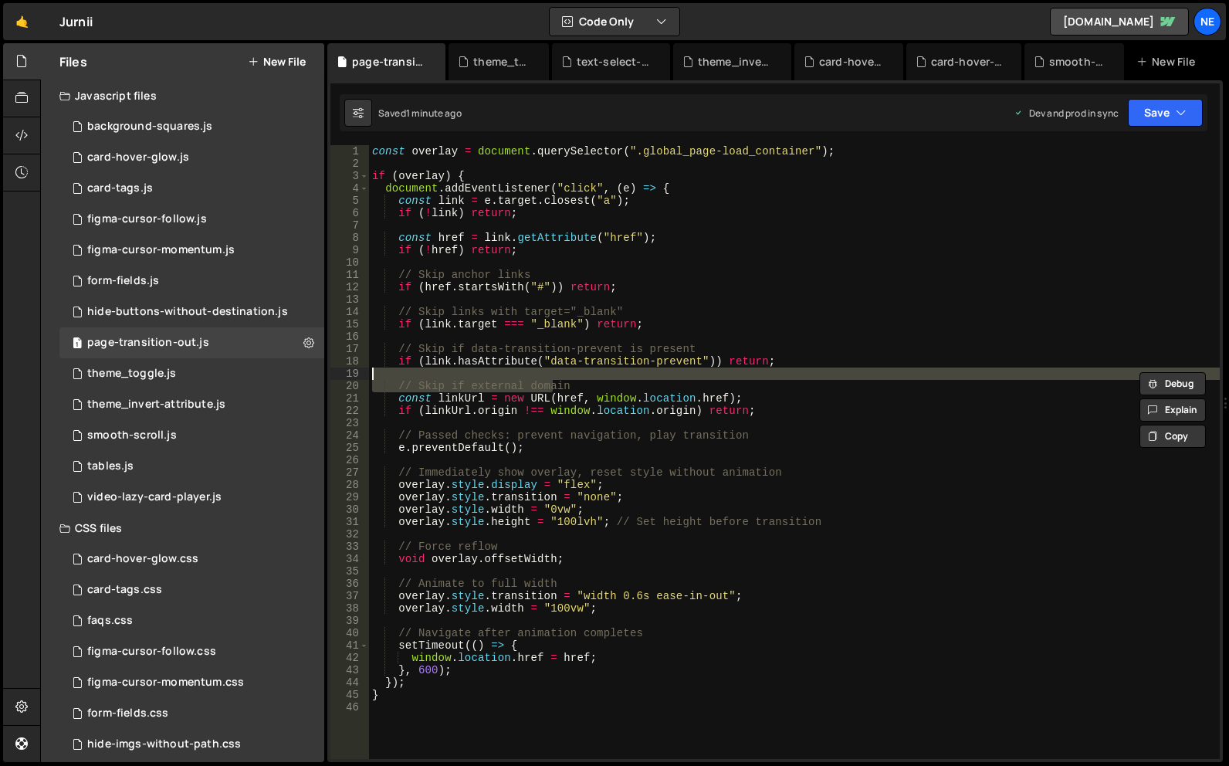
type textarea "}"
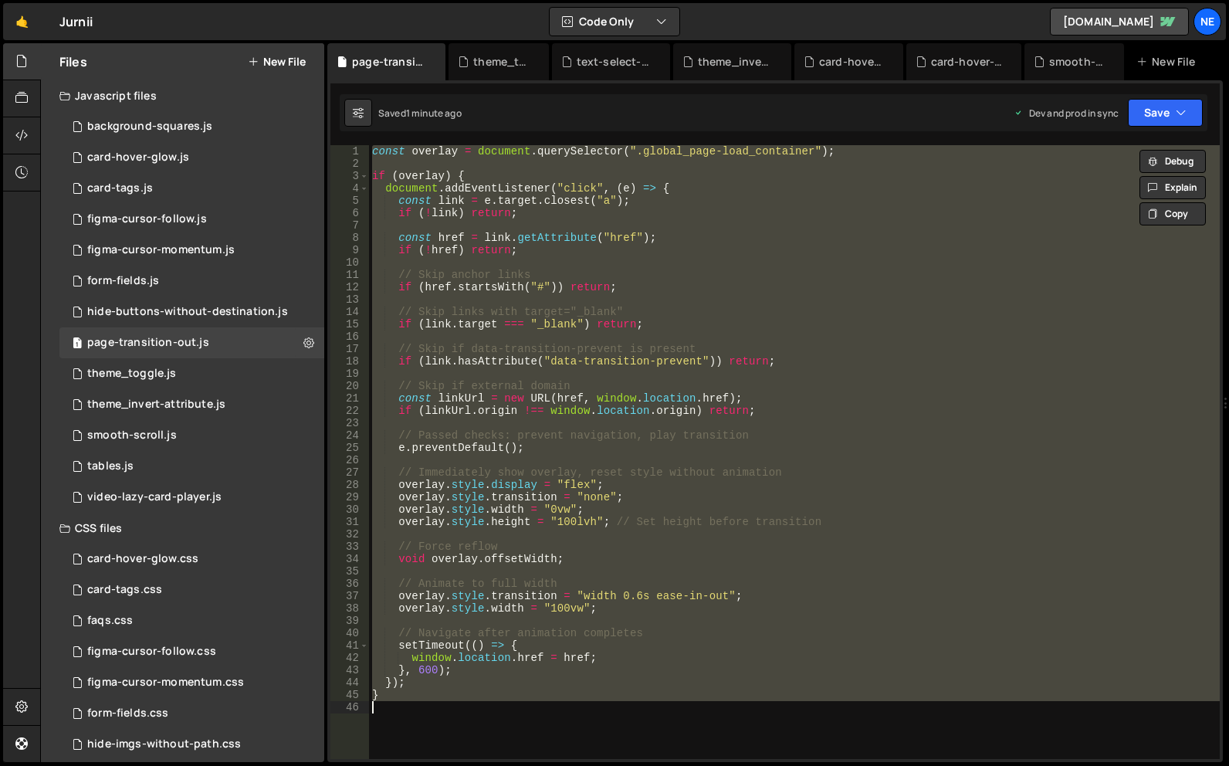
paste textarea
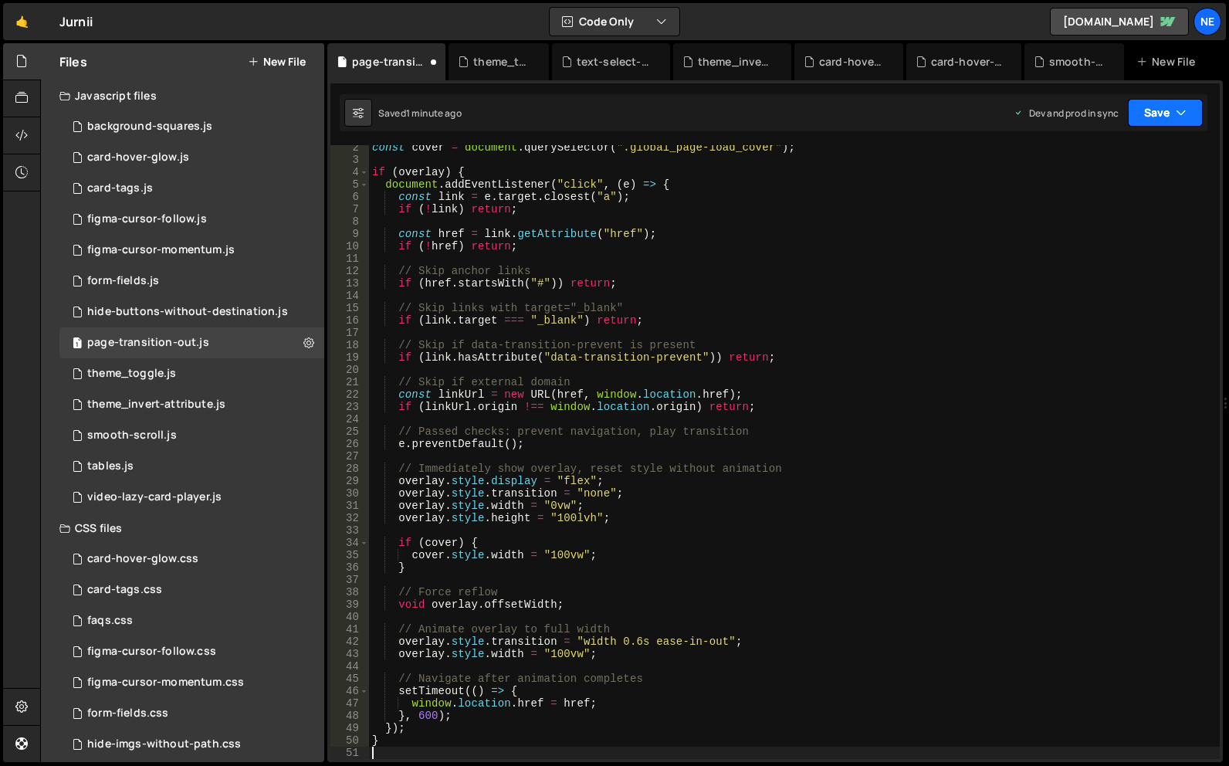
click at [1171, 108] on button "Save" at bounding box center [1165, 113] width 75 height 28
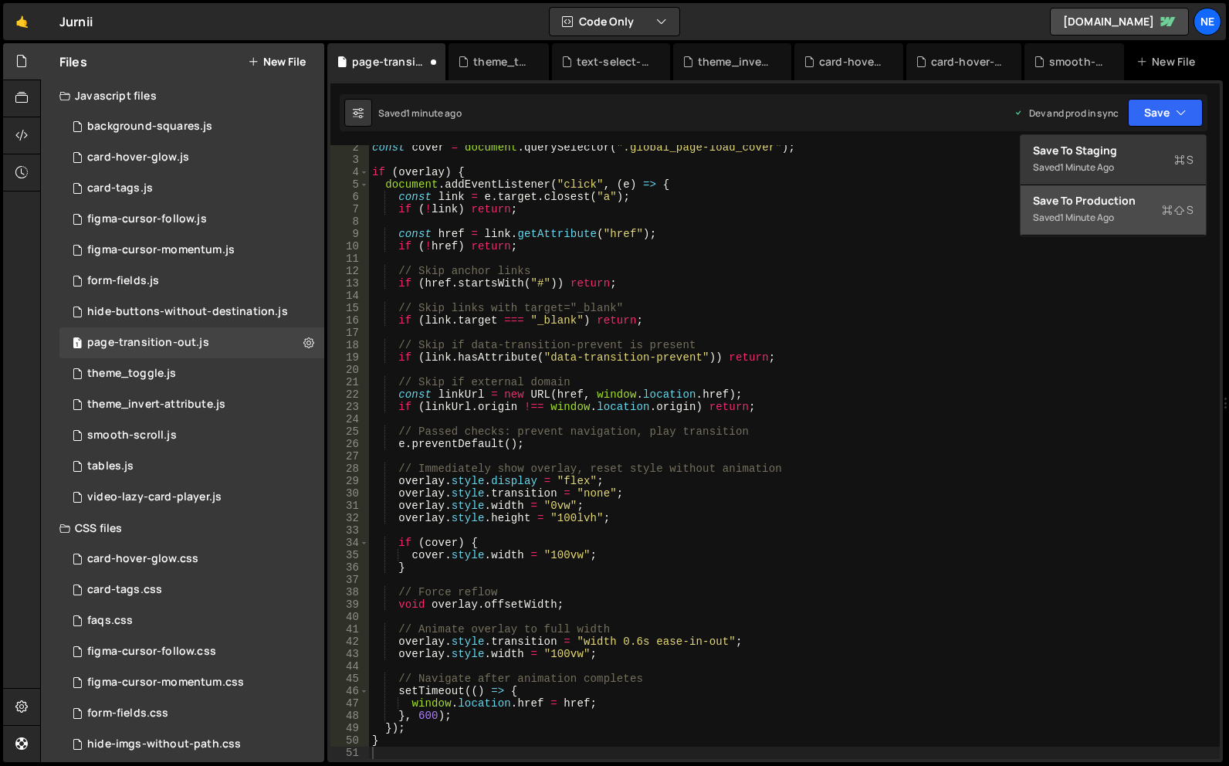
click at [1074, 211] on div "1 minute ago" at bounding box center [1087, 217] width 54 height 13
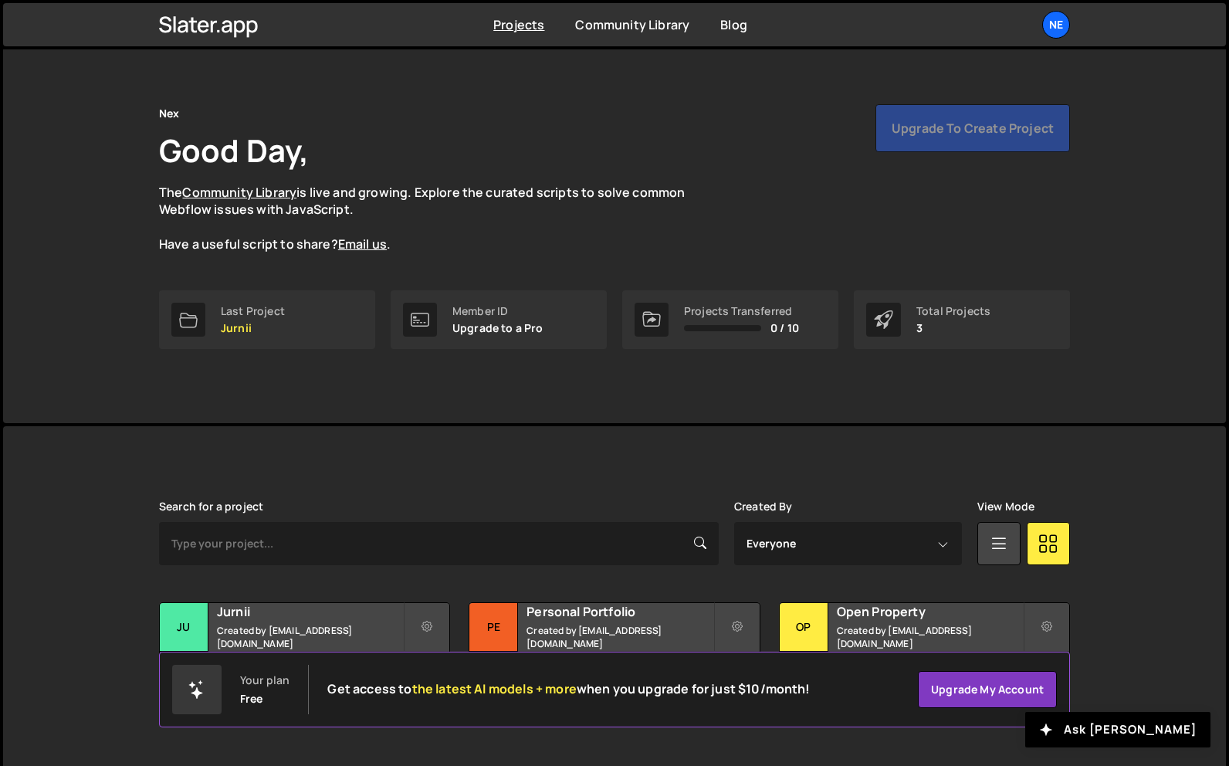
scroll to position [29, 0]
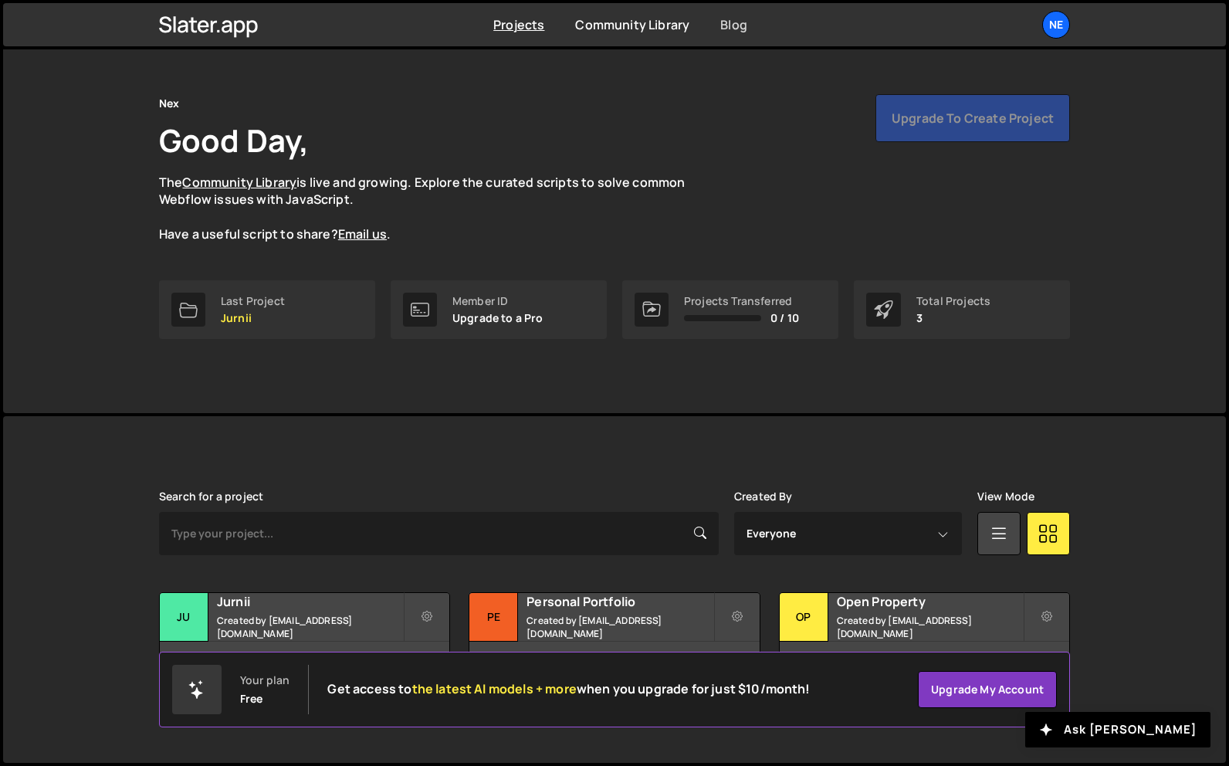
click at [731, 22] on link "Blog" at bounding box center [733, 24] width 27 height 17
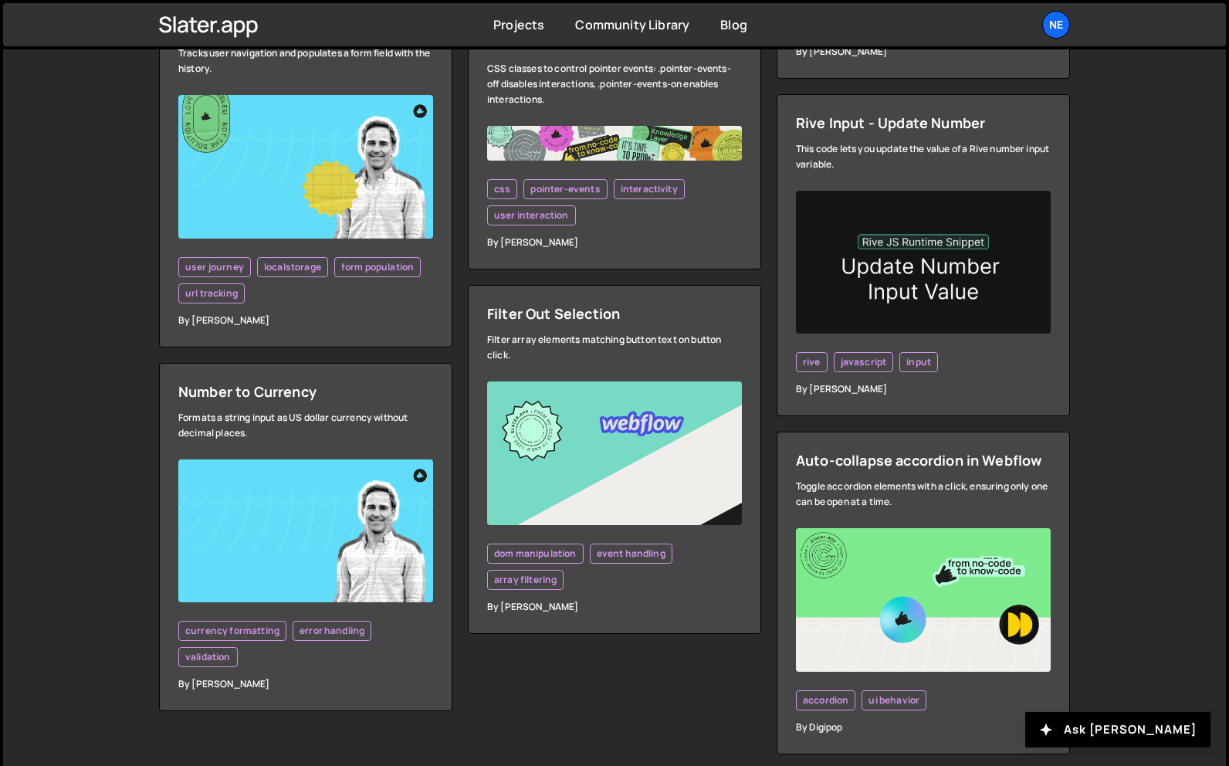
scroll to position [4270, 0]
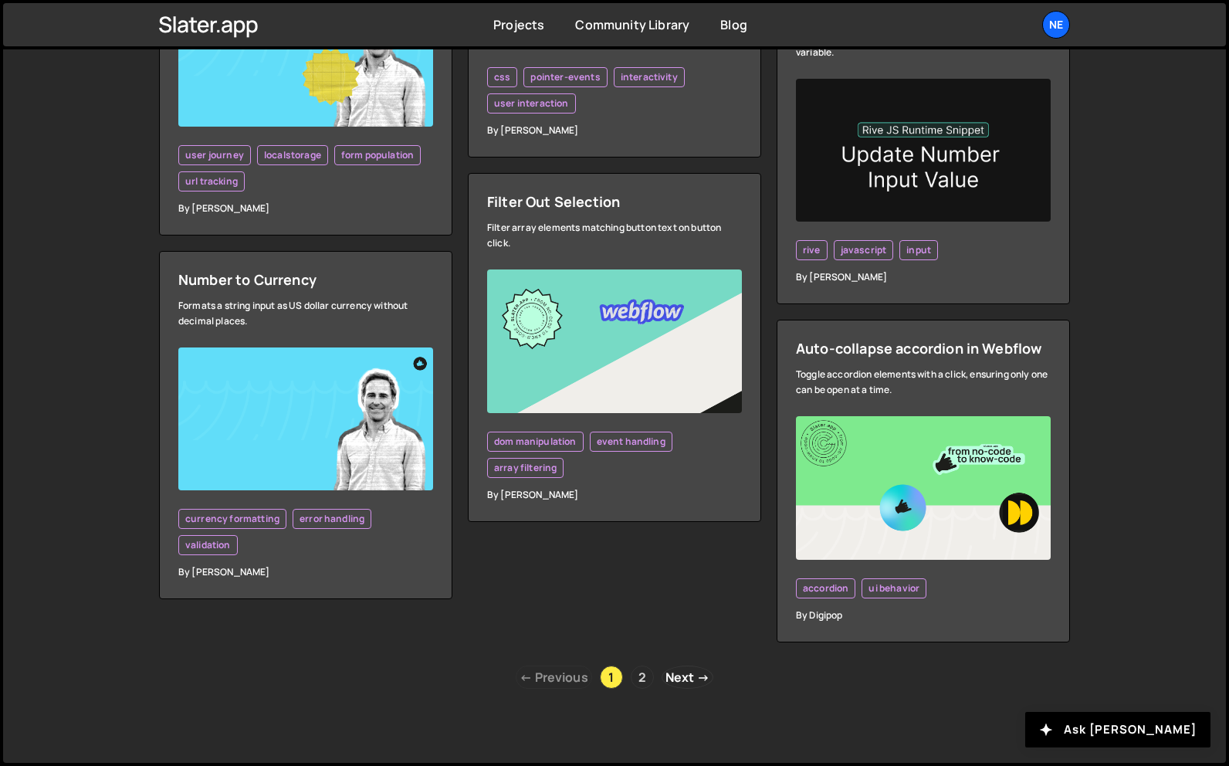
click at [639, 680] on link "2" at bounding box center [642, 677] width 23 height 23
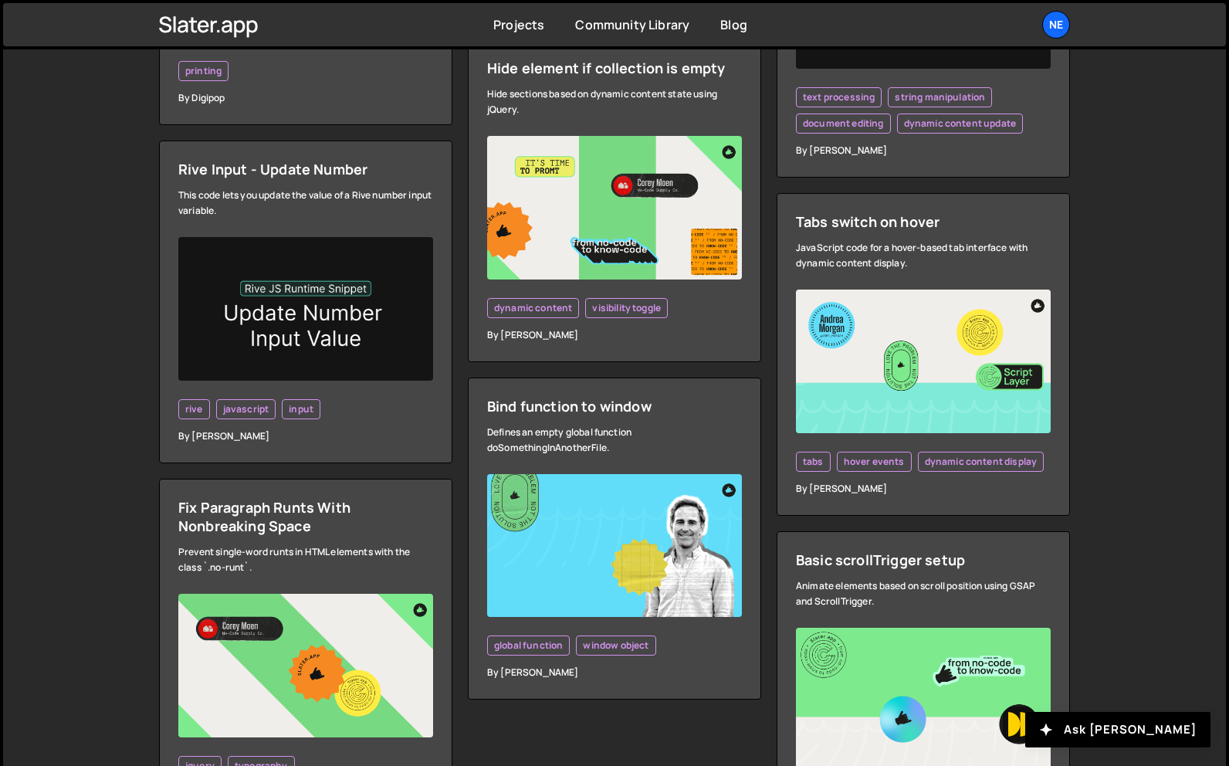
scroll to position [1801, 0]
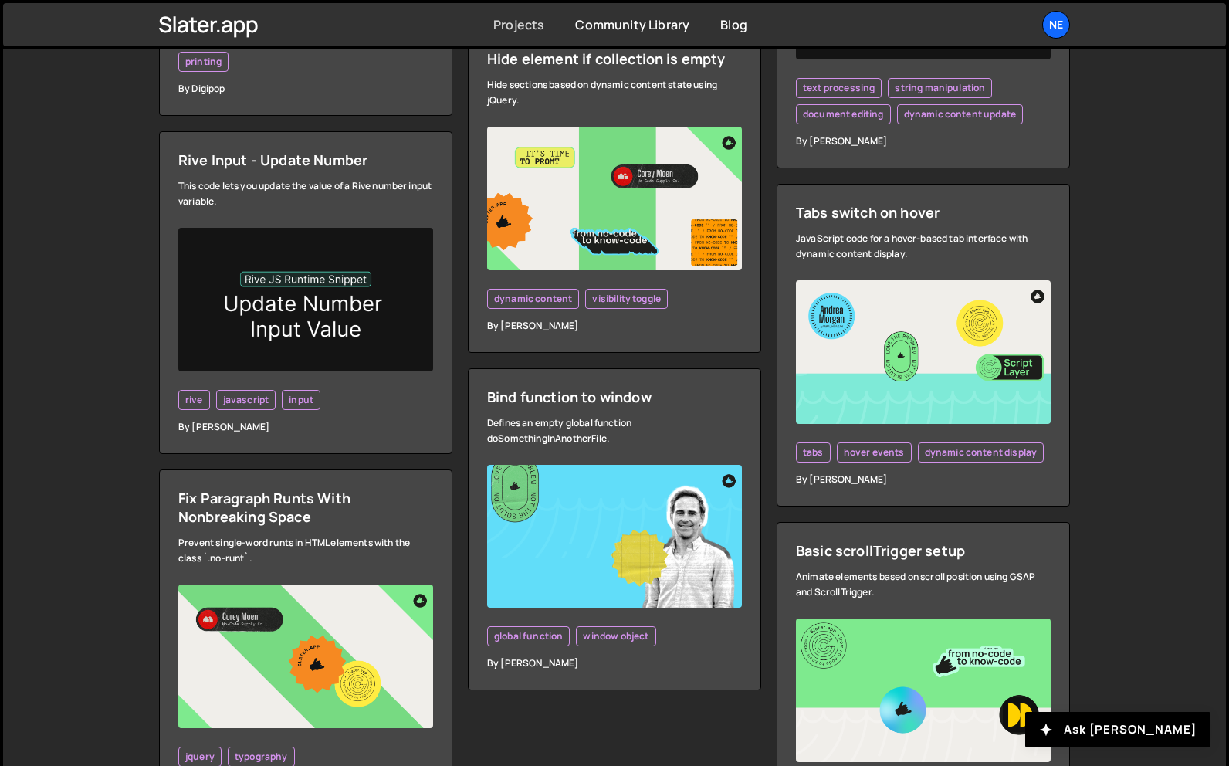
click at [539, 23] on link "Projects" at bounding box center [518, 24] width 51 height 17
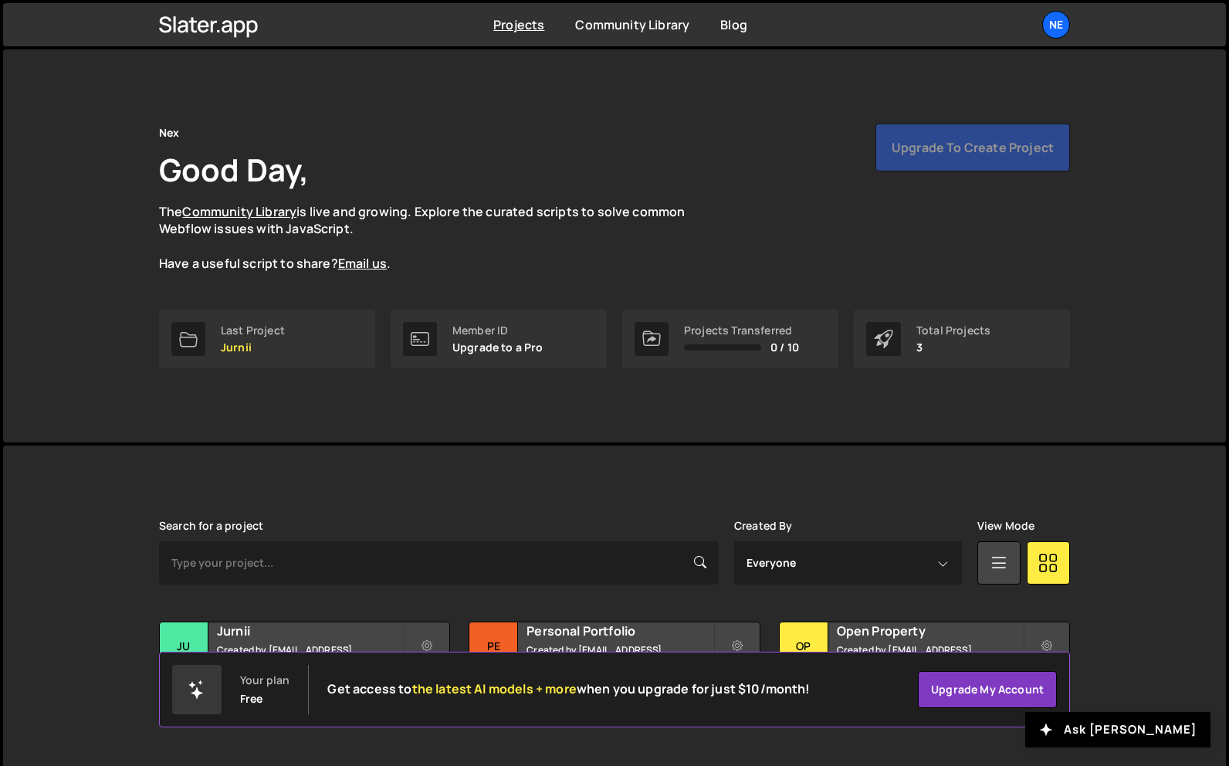
scroll to position [29, 0]
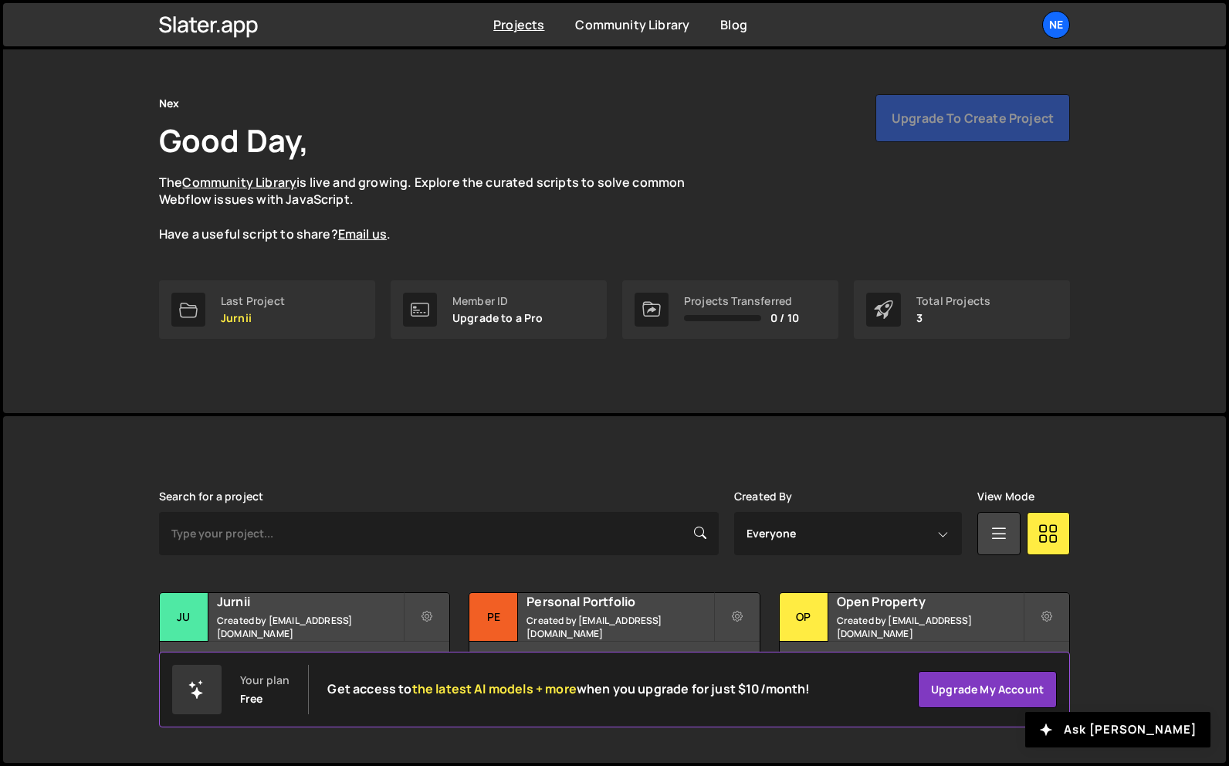
click at [977, 115] on div "Upgrade to create project" at bounding box center [973, 118] width 195 height 48
drag, startPoint x: 439, startPoint y: 296, endPoint x: 545, endPoint y: 329, distance: 110.9
click at [545, 329] on div "Member ID Upgrade to a Pro" at bounding box center [499, 309] width 216 height 59
click at [546, 329] on div "Member ID Upgrade to a Pro" at bounding box center [499, 309] width 216 height 59
